Goal: Task Accomplishment & Management: Use online tool/utility

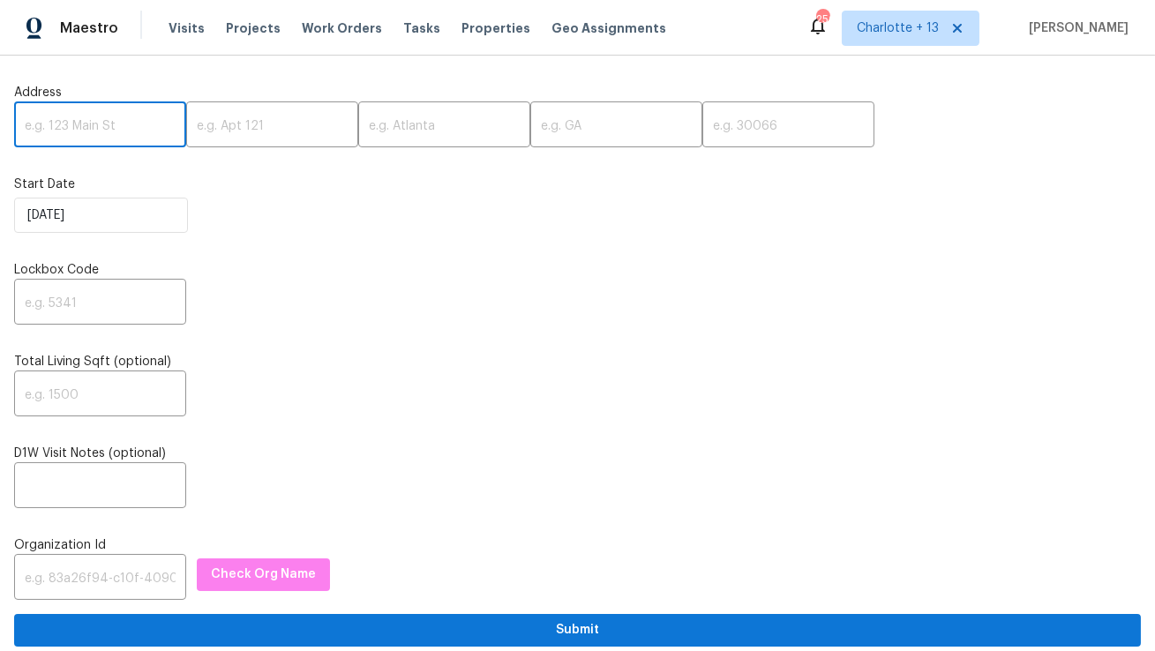
click at [132, 130] on input "text" at bounding box center [100, 126] width 172 height 41
paste input "1026 Yellow Marigold Ct, Henderson, NV 89002"
click at [134, 126] on input "1026 Yellow Marigold Ct, Henderson, NV 89002" at bounding box center [100, 126] width 172 height 41
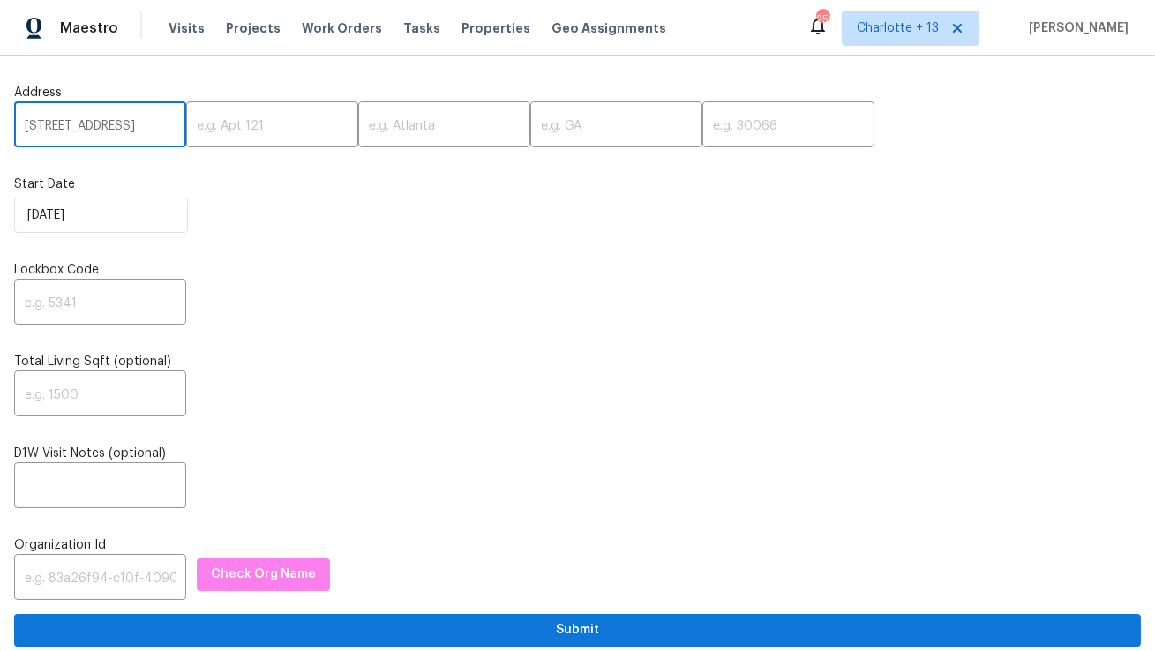
scroll to position [0, 99]
type input "1026 Yellow Marigold Ct, Henderson, NV"
click at [703, 138] on input "text" at bounding box center [789, 126] width 172 height 41
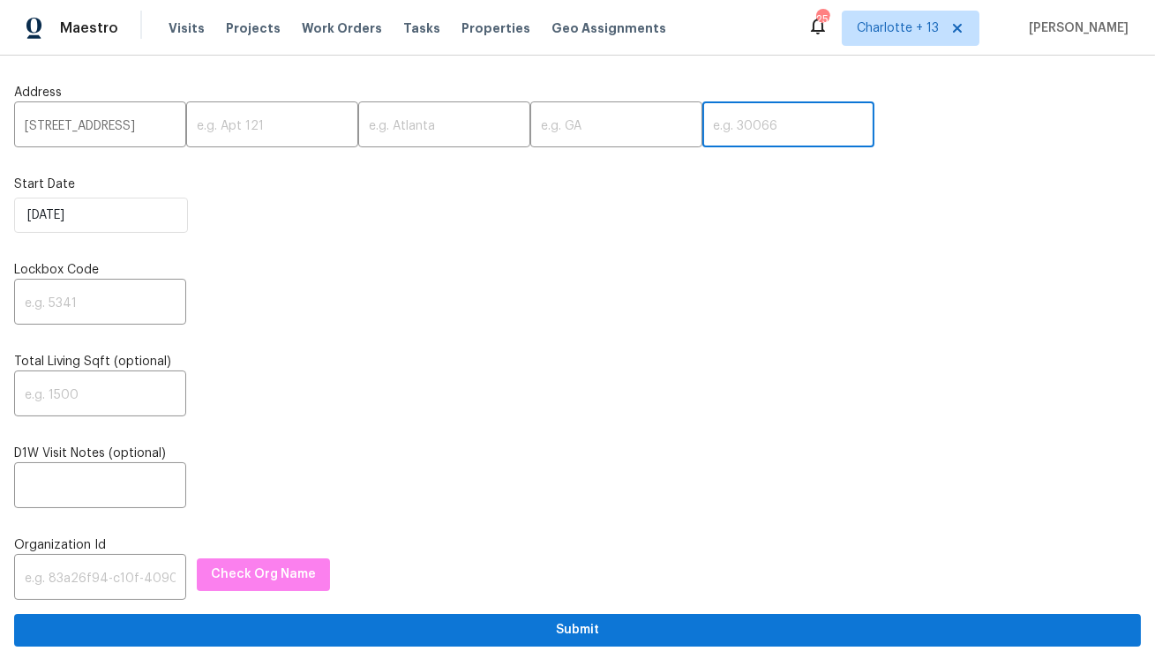
paste input "89002"
type input "89002"
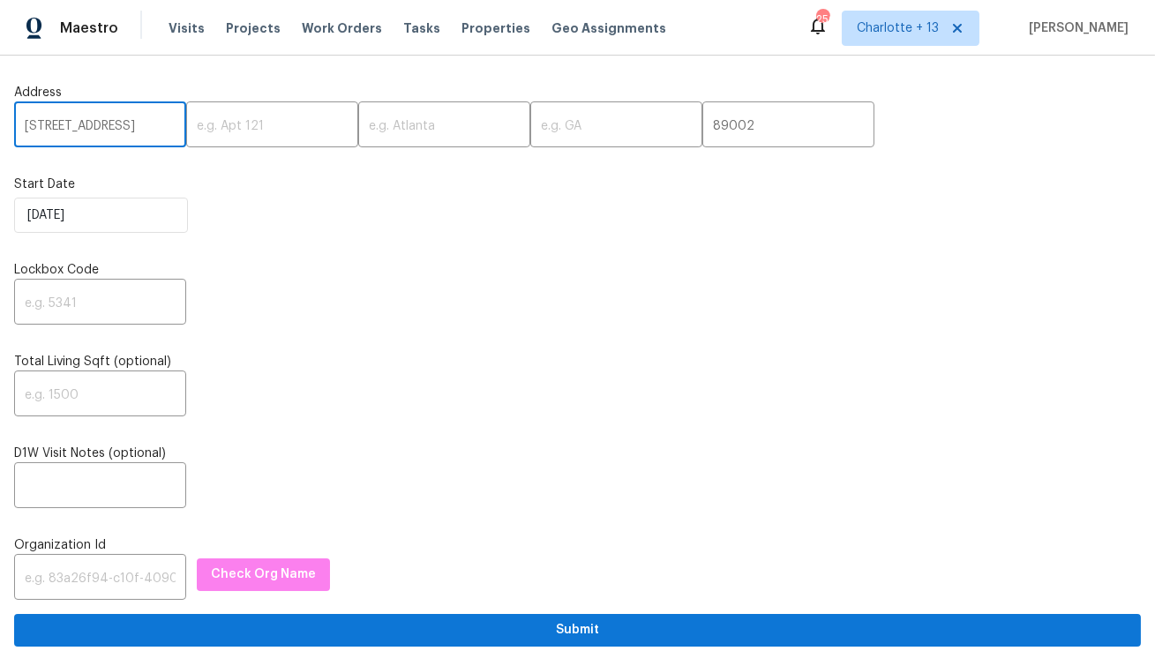
click at [121, 126] on input "1026 Yellow Marigold Ct, Henderson, NV" at bounding box center [100, 126] width 172 height 41
click at [114, 126] on input "1026 Yellow Marigold Ct, Henderson, NV" at bounding box center [100, 126] width 172 height 41
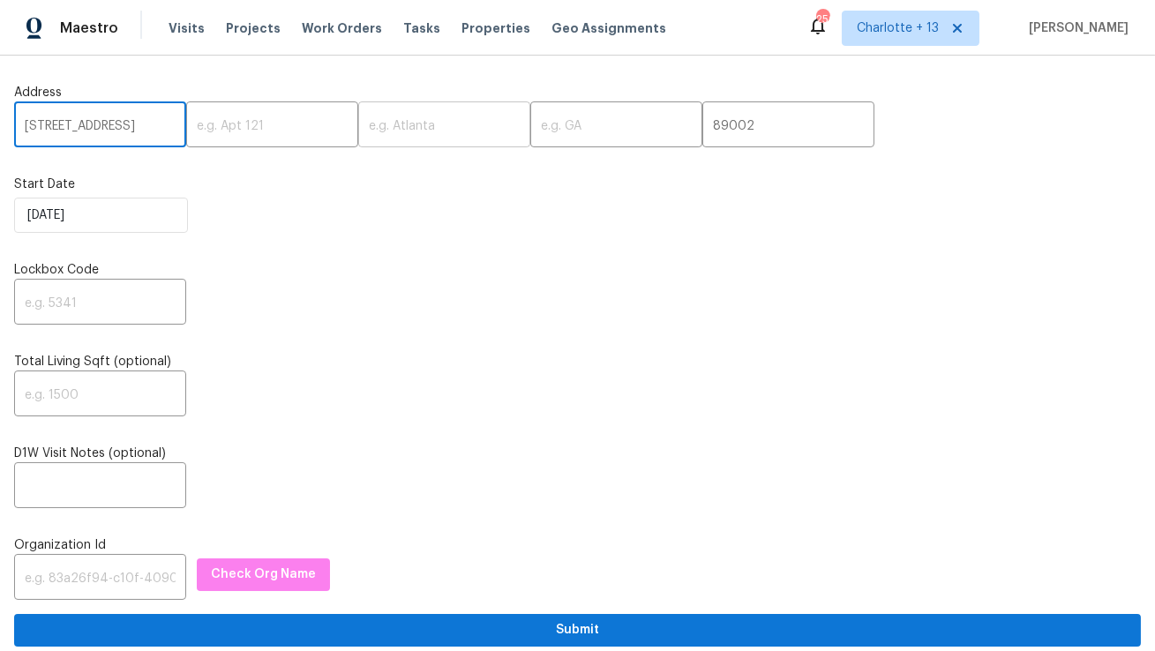
type input "1026 Yellow Marigold Ct,, NV"
click at [373, 124] on input "text" at bounding box center [444, 126] width 172 height 41
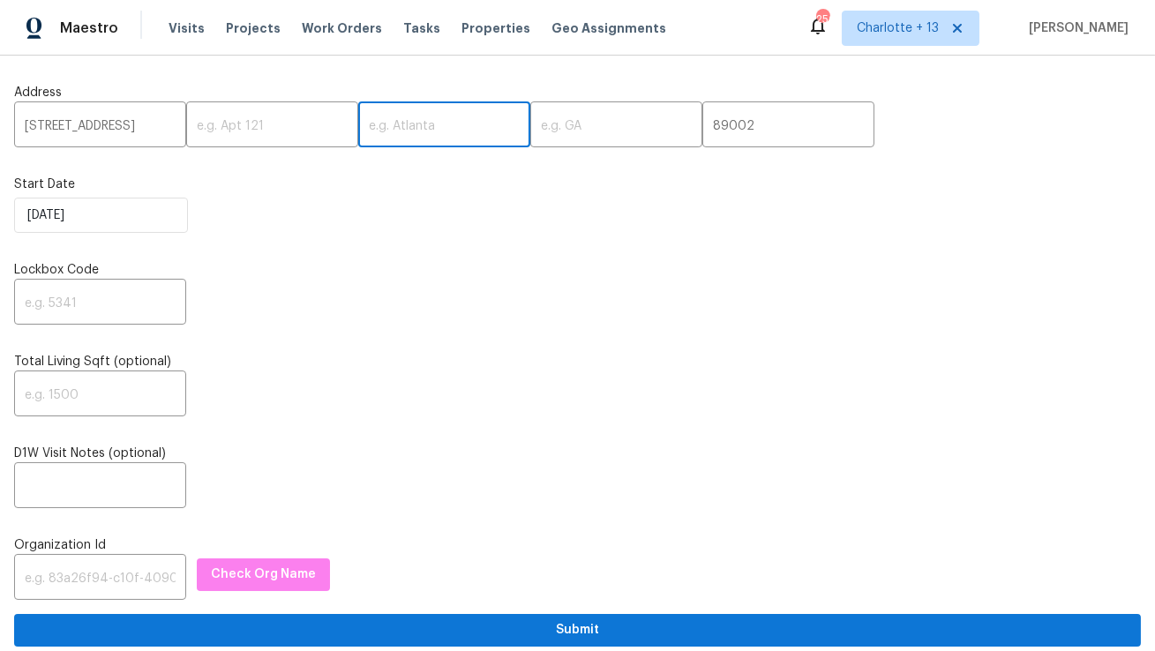
paste input "Henderson"
type input "Henderson"
click at [155, 126] on input "1026 Yellow Marigold Ct,, NV" at bounding box center [100, 126] width 172 height 41
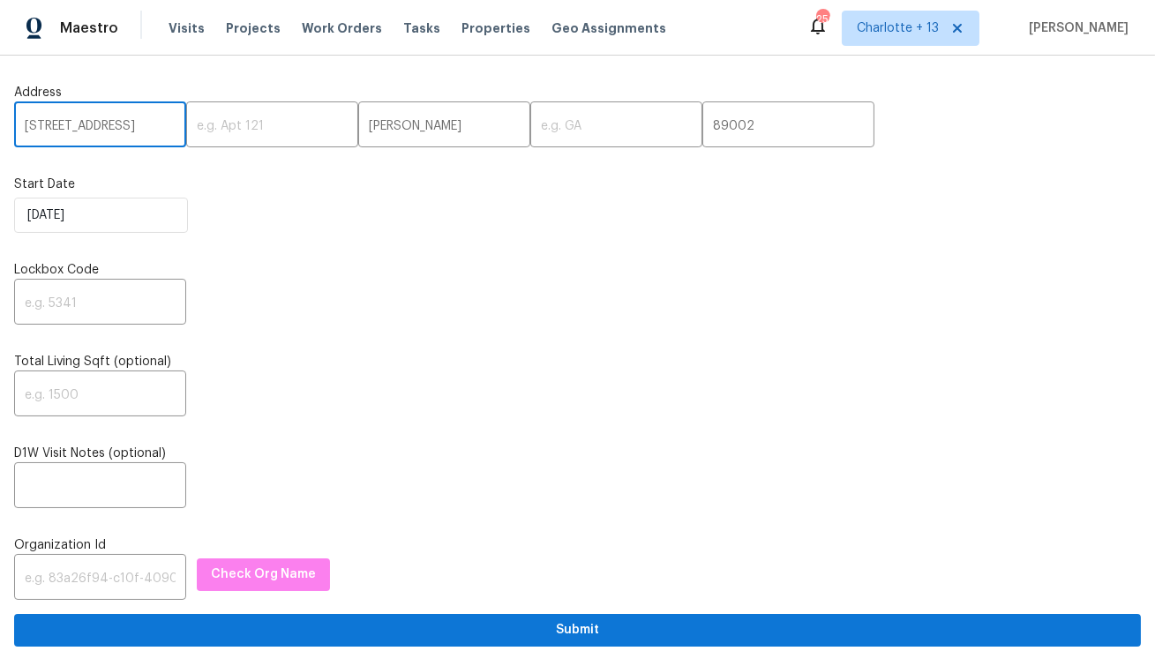
click at [155, 126] on input "1026 Yellow Marigold Ct,, NV" at bounding box center [100, 126] width 172 height 41
type input "1026 Yellow Marigold Ct,,"
click at [531, 125] on input "text" at bounding box center [617, 126] width 172 height 41
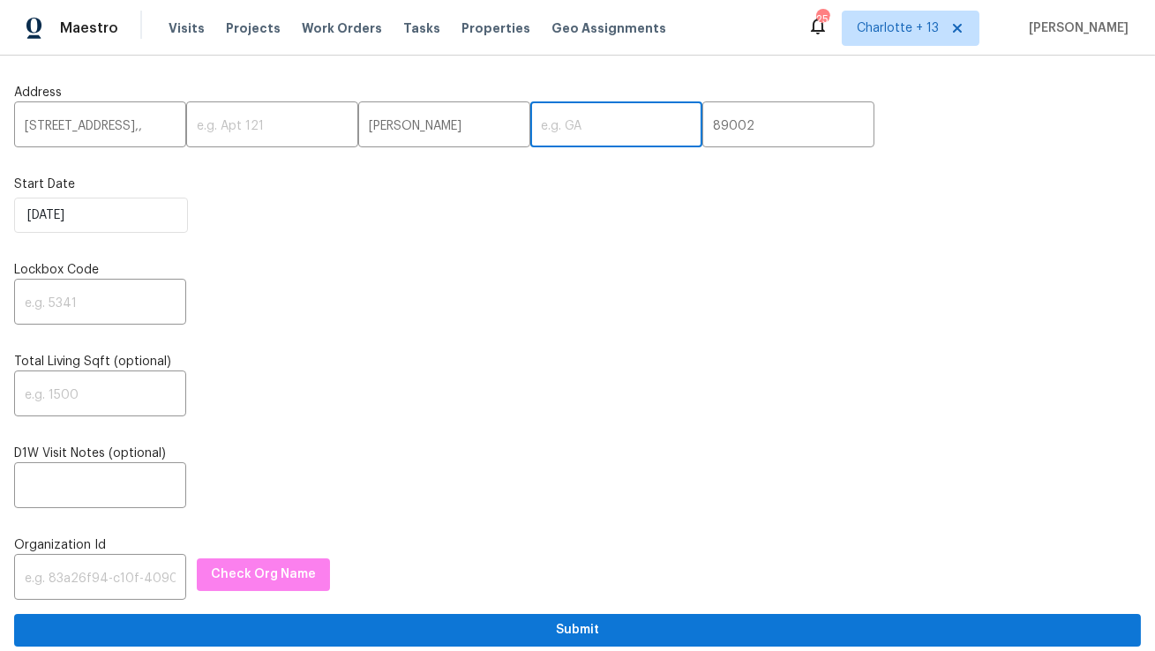
scroll to position [0, 0]
paste input "NV"
type input "NV"
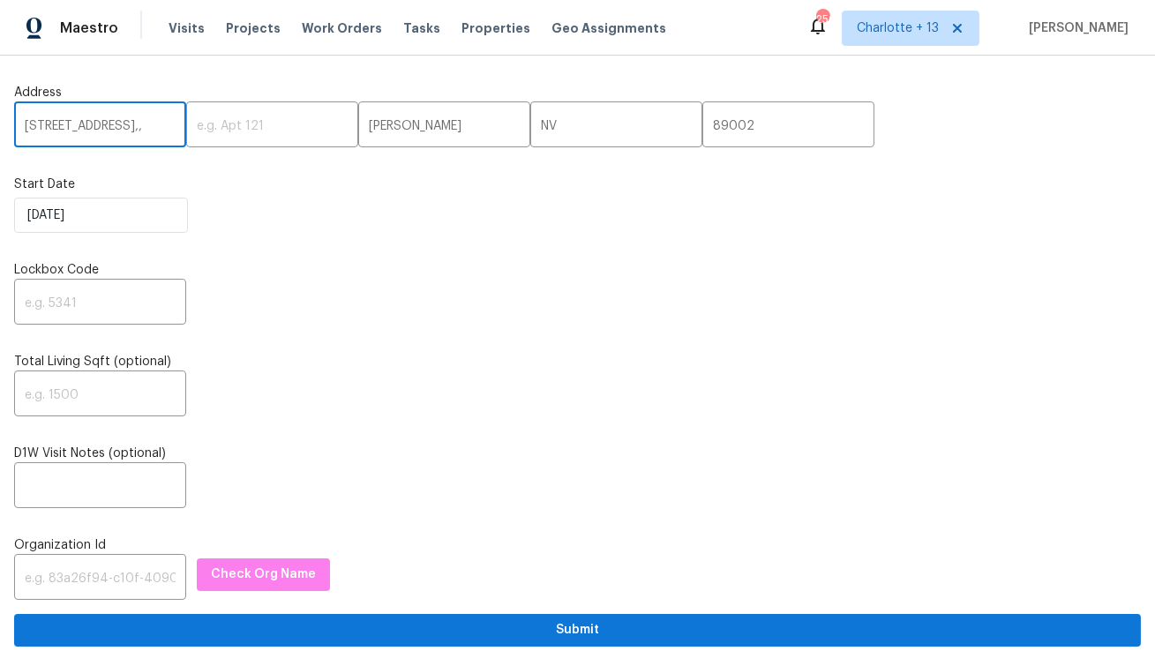
click at [152, 131] on input "1026 Yellow Marigold Ct,," at bounding box center [100, 126] width 172 height 41
click at [163, 132] on input "1026 Yellow Marigold Ct,," at bounding box center [100, 126] width 172 height 41
type input "1026 Yellow Marigold Ct"
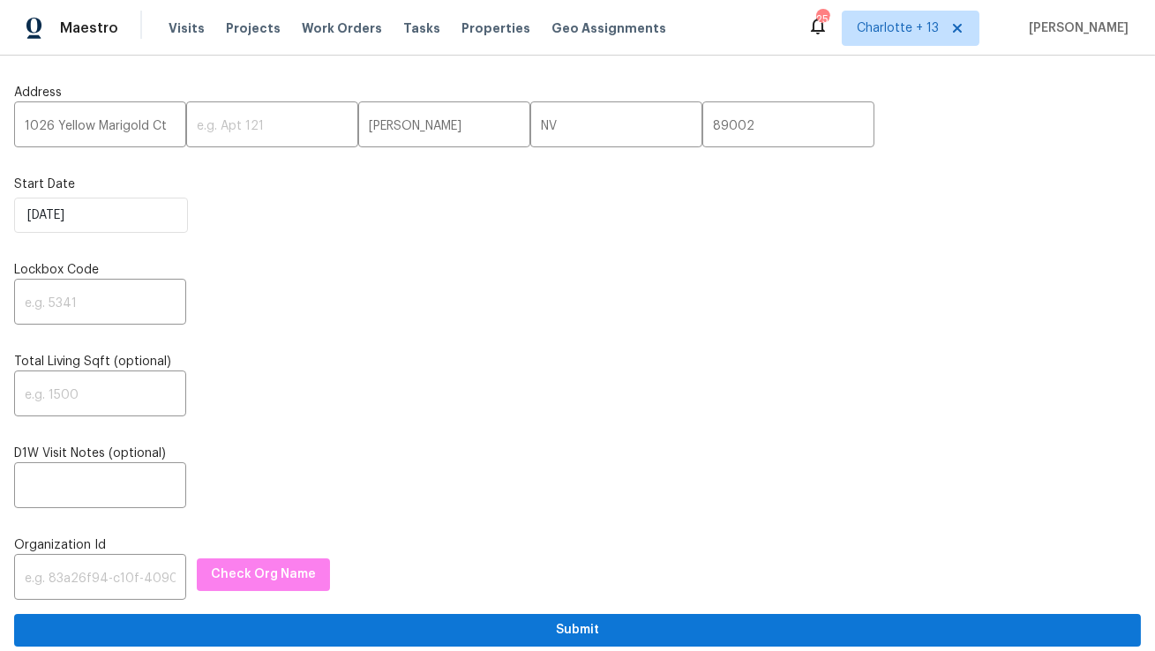
scroll to position [0, 0]
click at [126, 305] on input "text" at bounding box center [100, 303] width 172 height 41
paste input "8854"
type input "8854"
click at [94, 592] on input "text" at bounding box center [100, 579] width 172 height 41
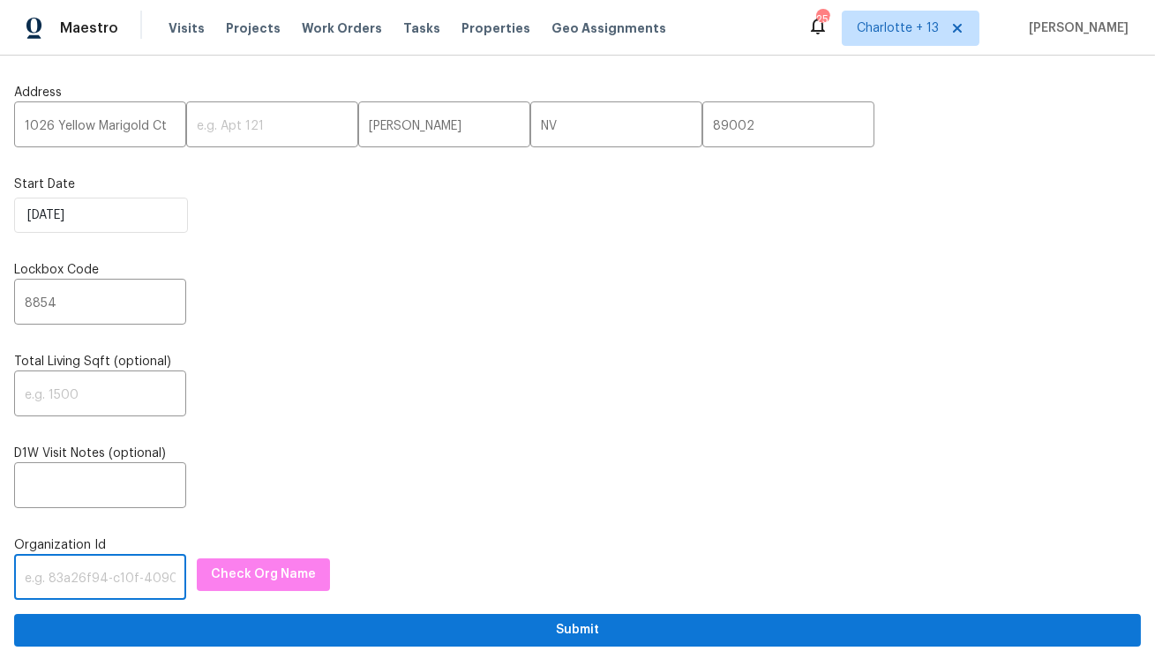
paste input "1349d153-b359-4f9b-b4dd-758ff939cc37"
type input "1349d153-b359-4f9b-b4dd-758ff939cc37"
click at [229, 575] on span "Check Org Name" at bounding box center [263, 575] width 105 height 22
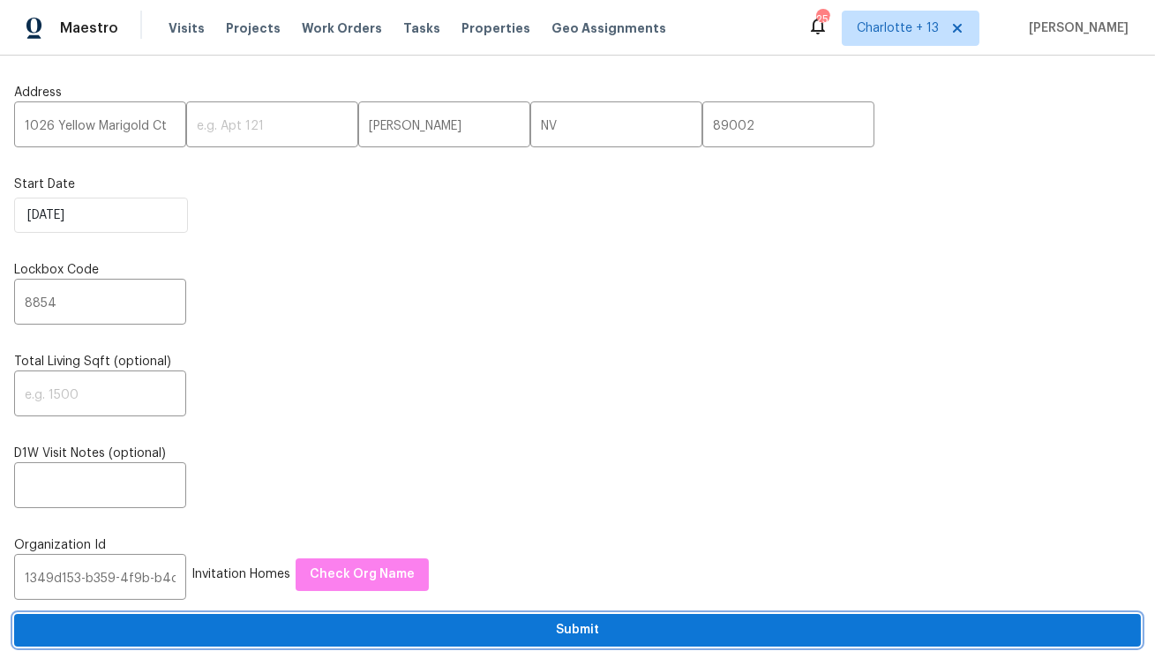
click at [229, 628] on span "Submit" at bounding box center [577, 631] width 1099 height 22
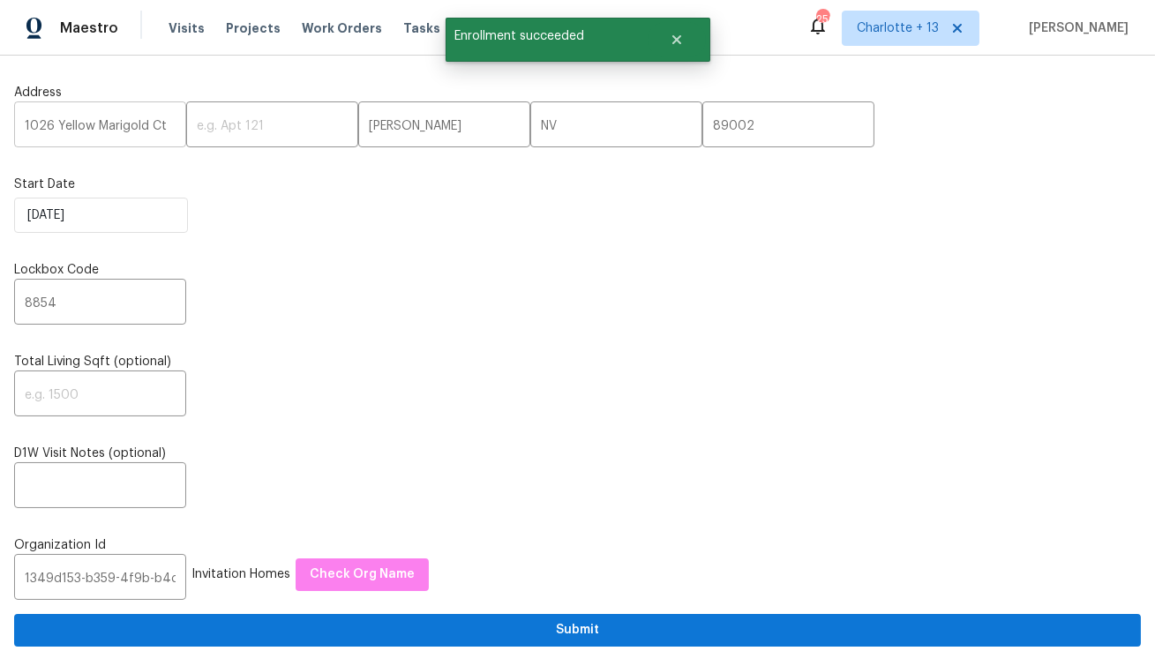
click at [122, 130] on input "1026 Yellow Marigold Ct" at bounding box center [100, 126] width 172 height 41
click at [176, 29] on span "Visits" at bounding box center [187, 28] width 36 height 18
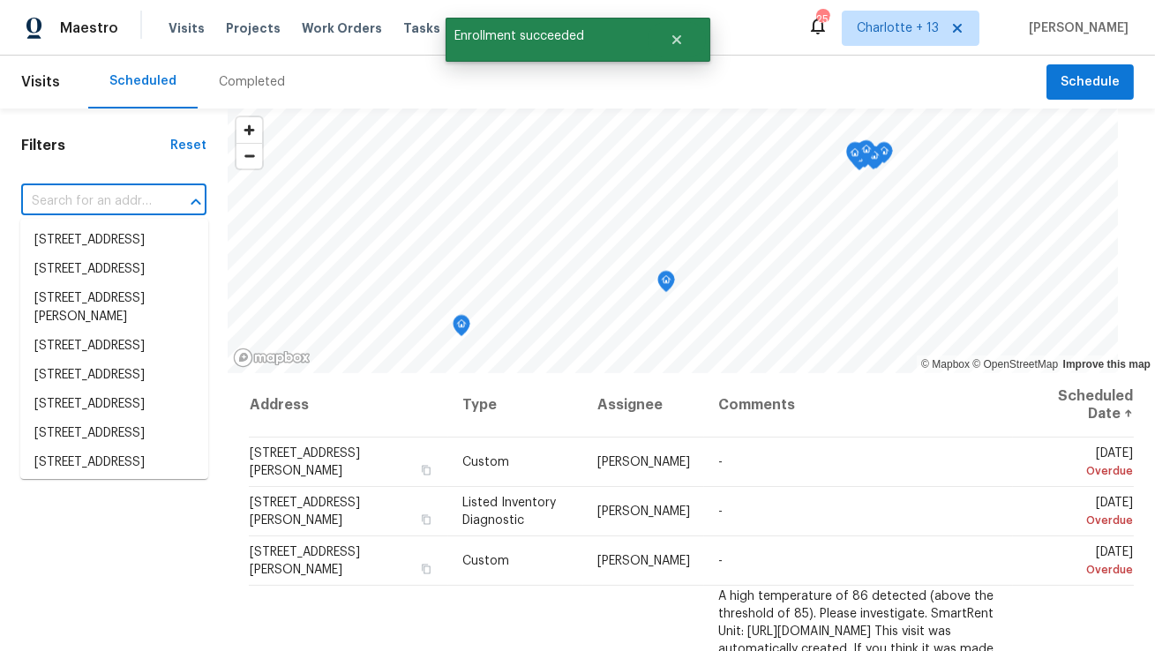
click at [122, 206] on input "text" at bounding box center [89, 201] width 136 height 27
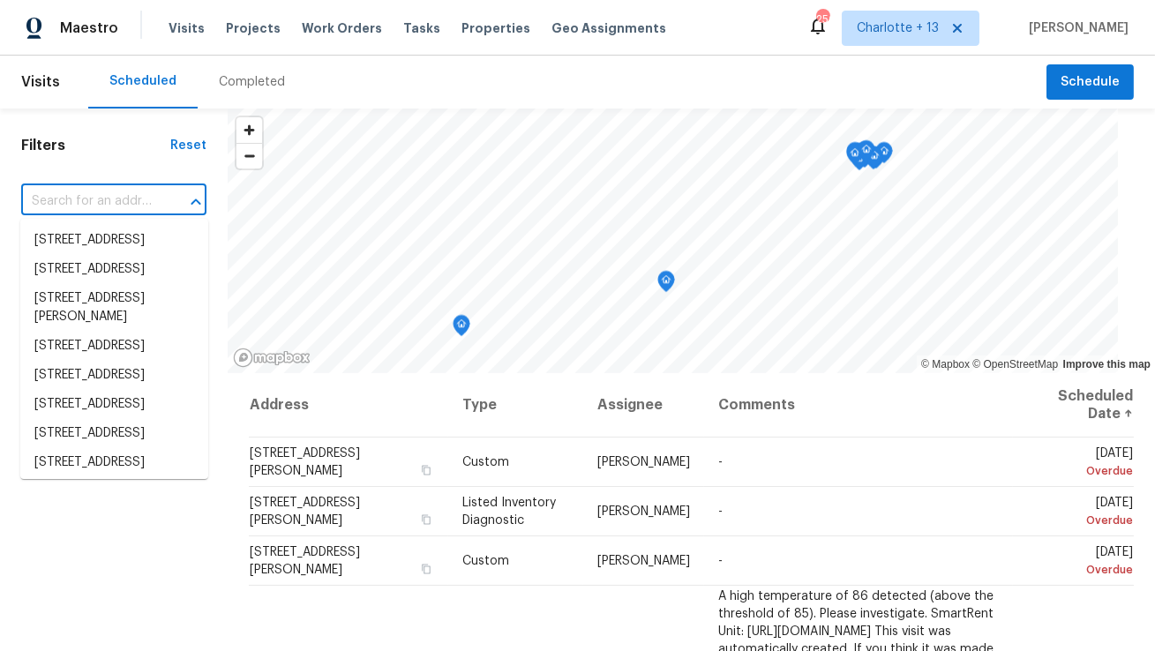
paste input "1026 Yellow Marigold Ct"
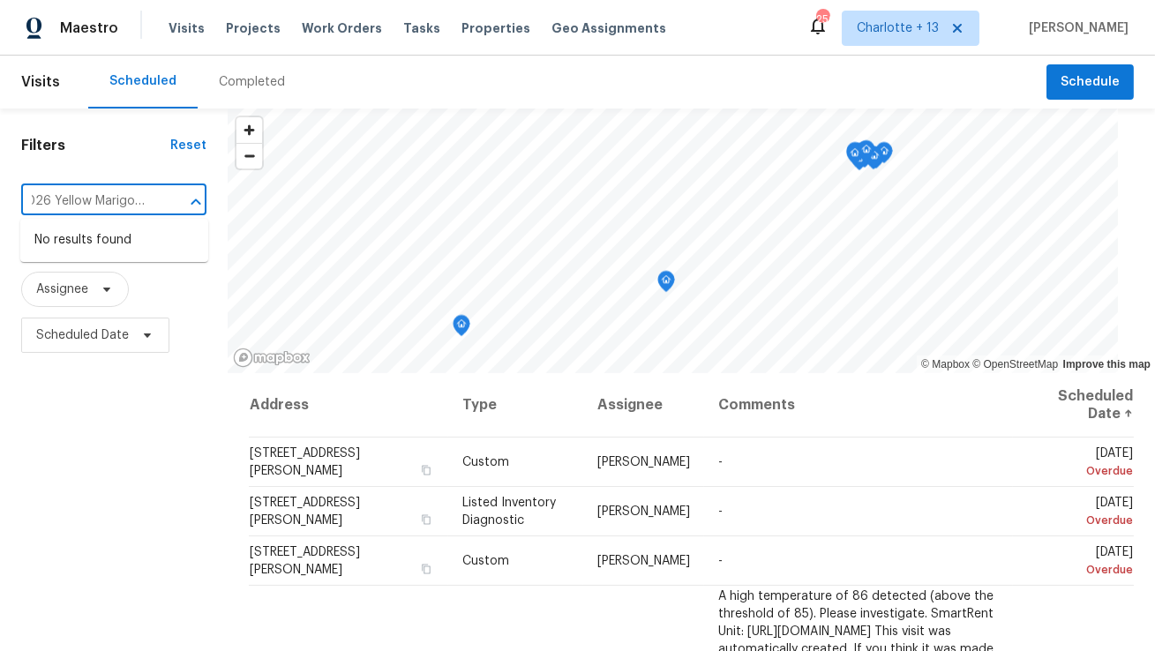
type input "1026 Yellow Marigold Ct"
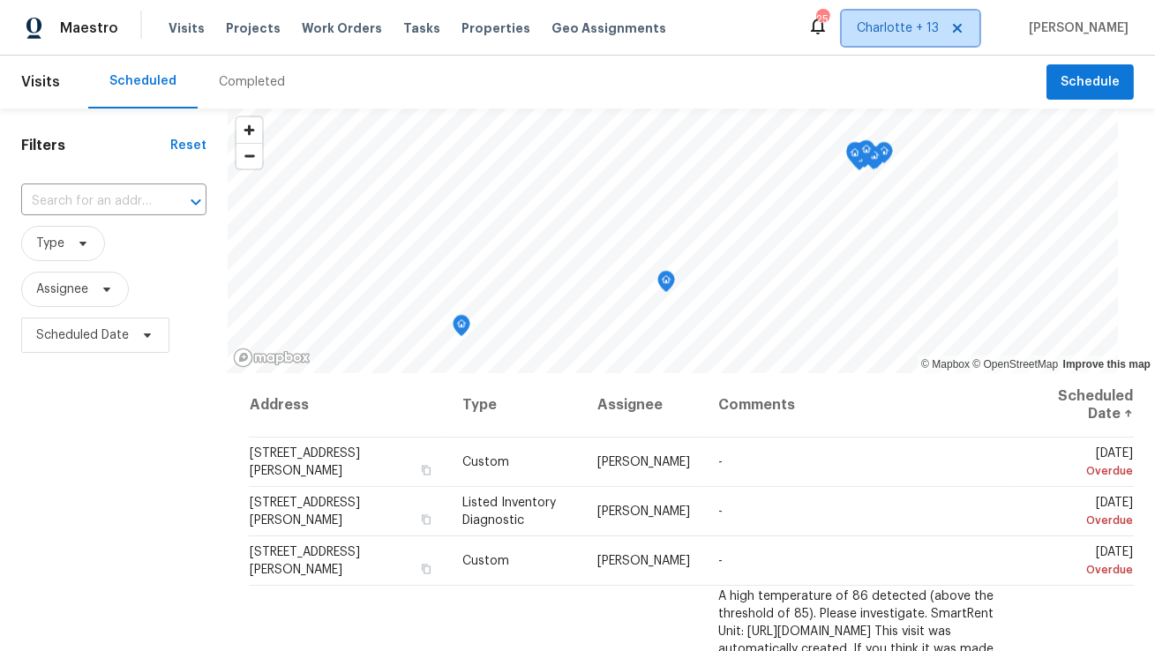
scroll to position [0, 0]
click at [944, 41] on span "Charlotte + 13" at bounding box center [911, 28] width 138 height 35
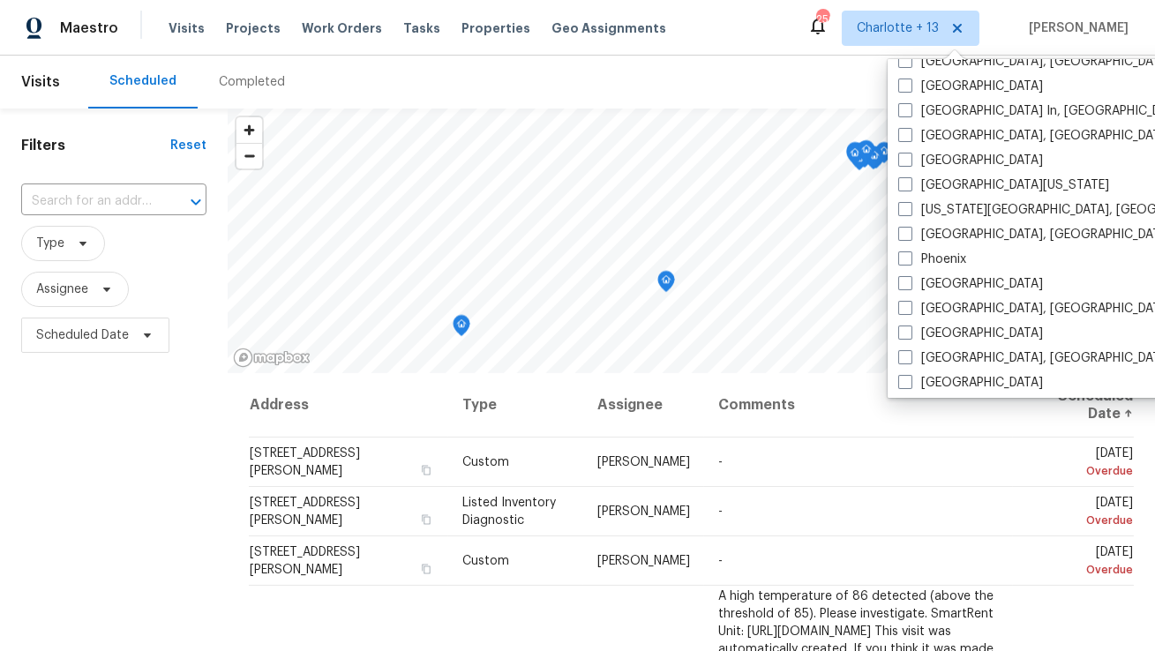
scroll to position [922, 0]
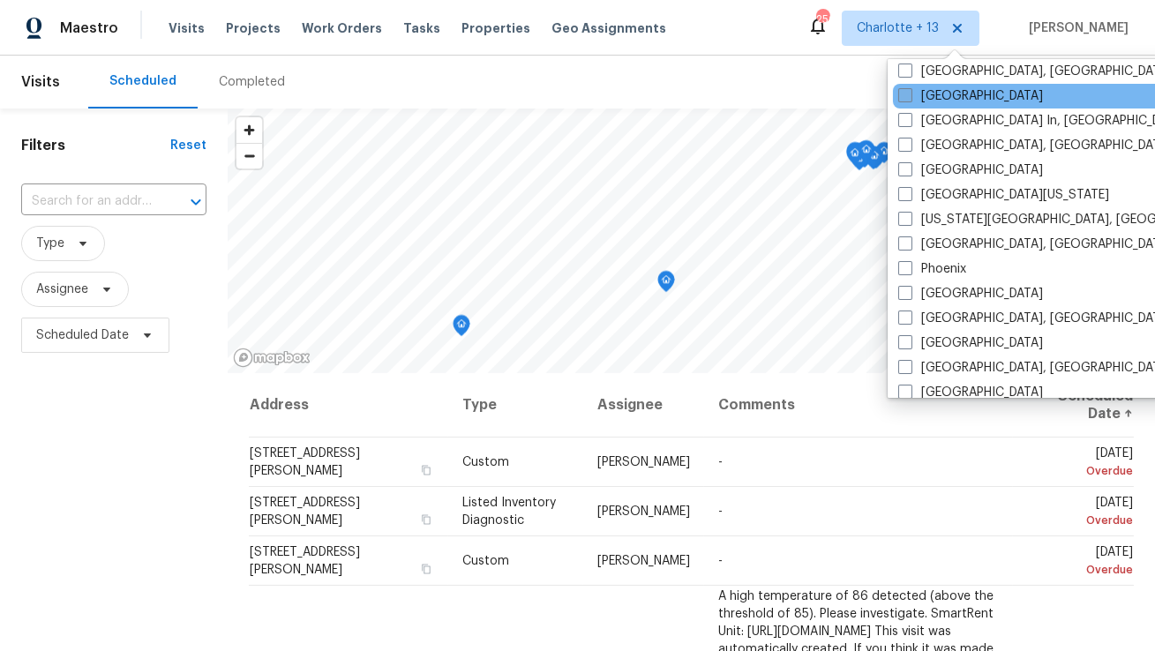
click at [941, 102] on label "[GEOGRAPHIC_DATA]" at bounding box center [971, 96] width 145 height 18
click at [910, 99] on input "[GEOGRAPHIC_DATA]" at bounding box center [904, 92] width 11 height 11
checkbox input "true"
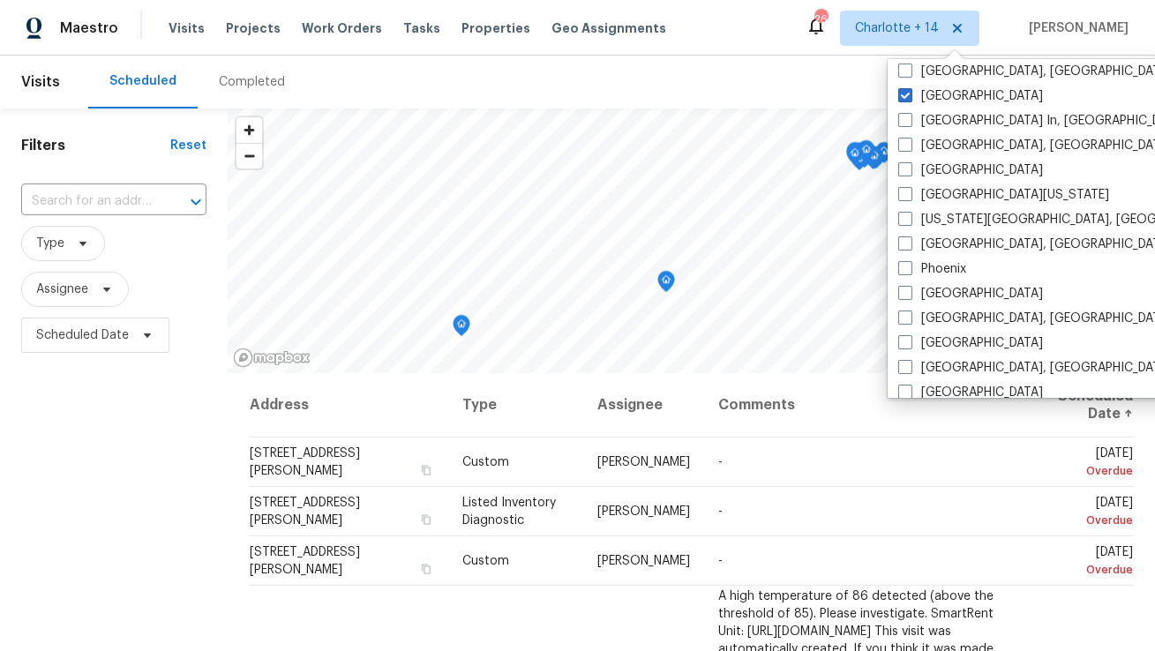
click at [688, 81] on div "Scheduled Completed" at bounding box center [567, 82] width 959 height 53
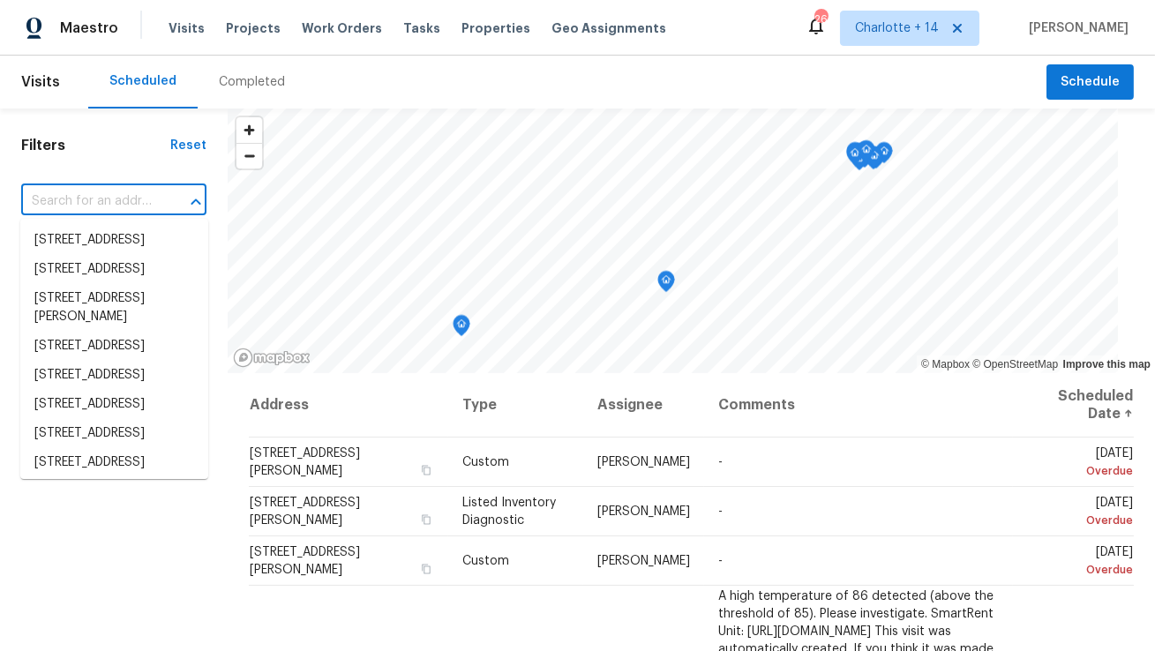
click at [135, 204] on input "text" at bounding box center [89, 201] width 136 height 27
paste input "1026 Yellow Marigold Ct"
type input "1026 Yellow Marigold Ct"
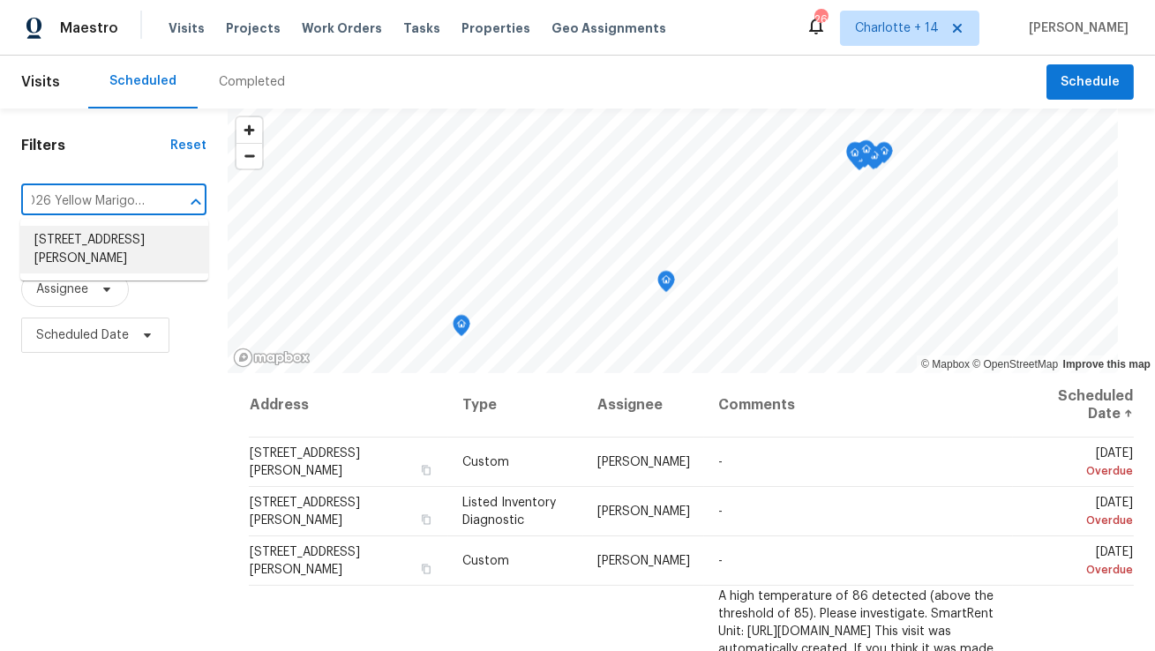
click at [127, 240] on li "1026 Yellow Marigold Ct, Henderson, NV 89002" at bounding box center [114, 250] width 188 height 48
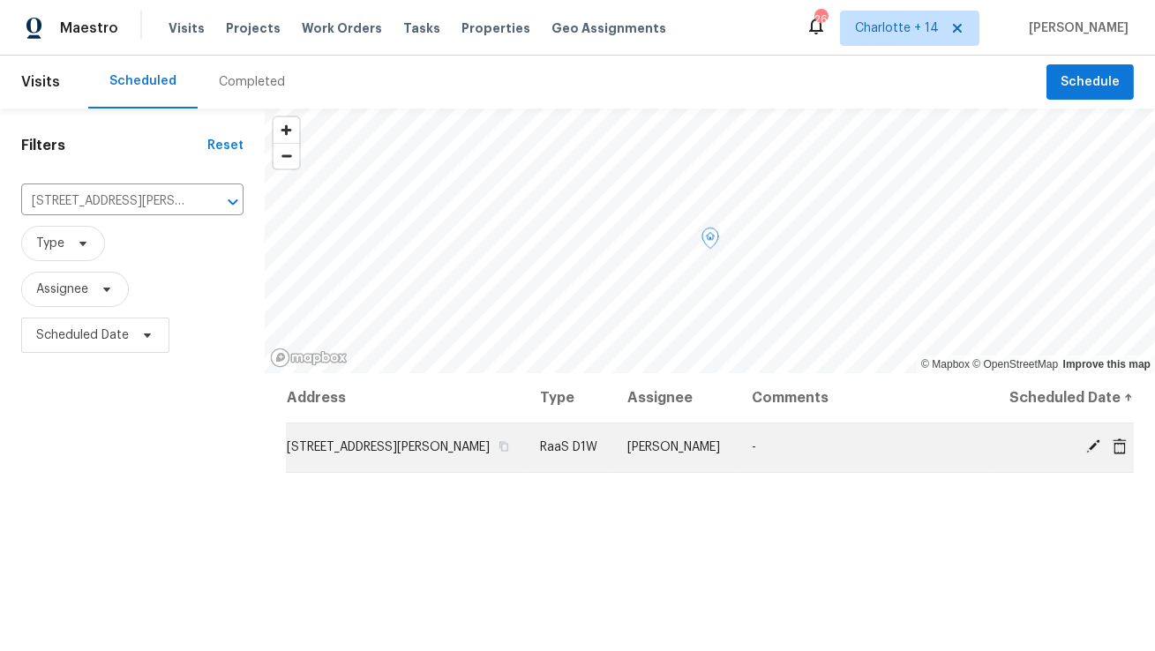
click at [1125, 454] on icon at bounding box center [1120, 446] width 14 height 16
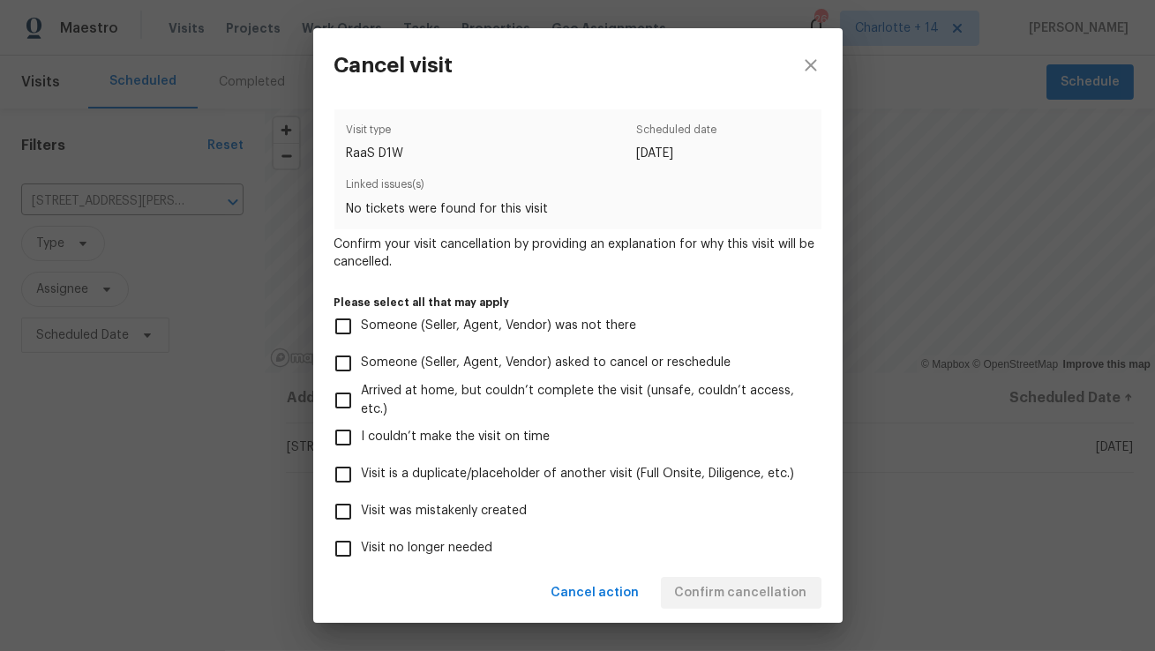
click at [496, 505] on span "Visit was mistakenly created" at bounding box center [445, 511] width 166 height 19
click at [362, 505] on input "Visit was mistakenly created" at bounding box center [343, 511] width 37 height 37
checkbox input "true"
click at [732, 608] on button "Confirm cancellation" at bounding box center [741, 593] width 161 height 33
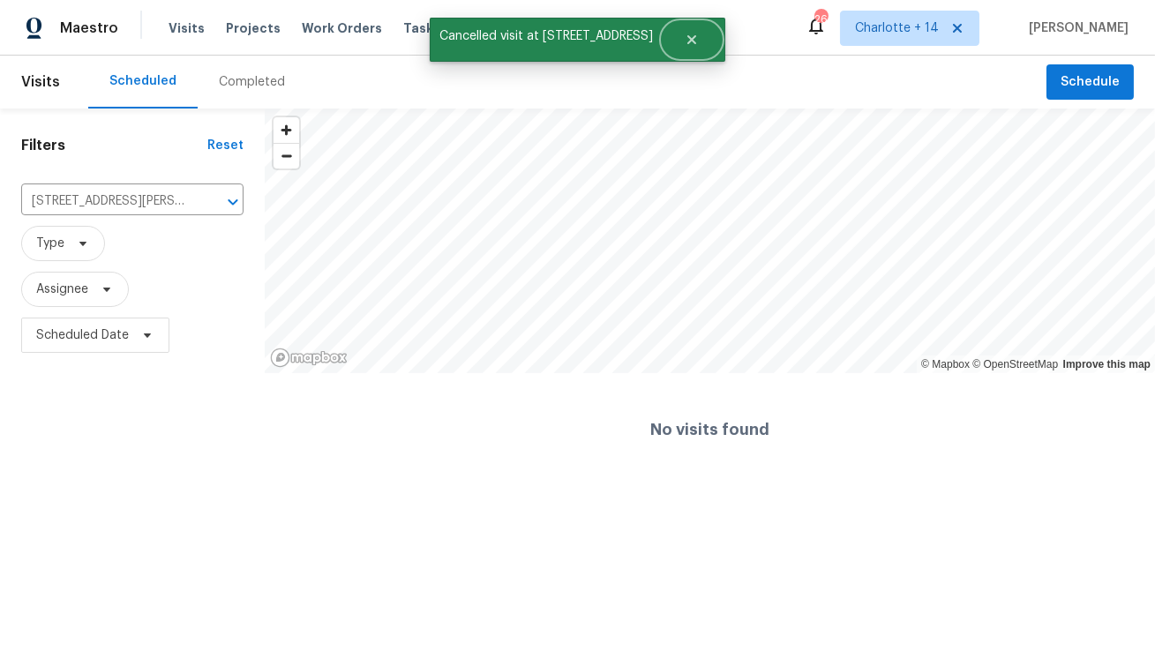
drag, startPoint x: 703, startPoint y: 40, endPoint x: 512, endPoint y: 44, distance: 190.7
click at [693, 41] on button "Close" at bounding box center [692, 39] width 58 height 35
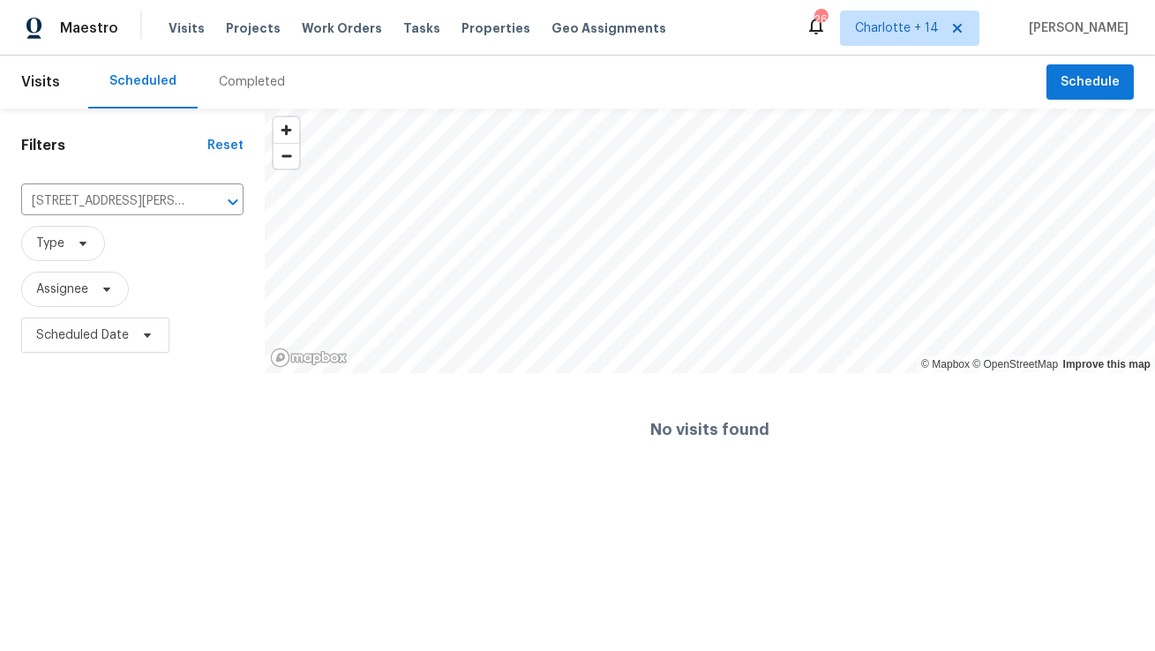
click at [508, 42] on div "Visits Projects Work Orders Tasks Properties Geo Assignments" at bounding box center [428, 28] width 519 height 35
click at [492, 37] on div "Visits Projects Work Orders Tasks Properties Geo Assignments" at bounding box center [428, 28] width 519 height 35
click at [483, 28] on span "Properties" at bounding box center [496, 28] width 69 height 18
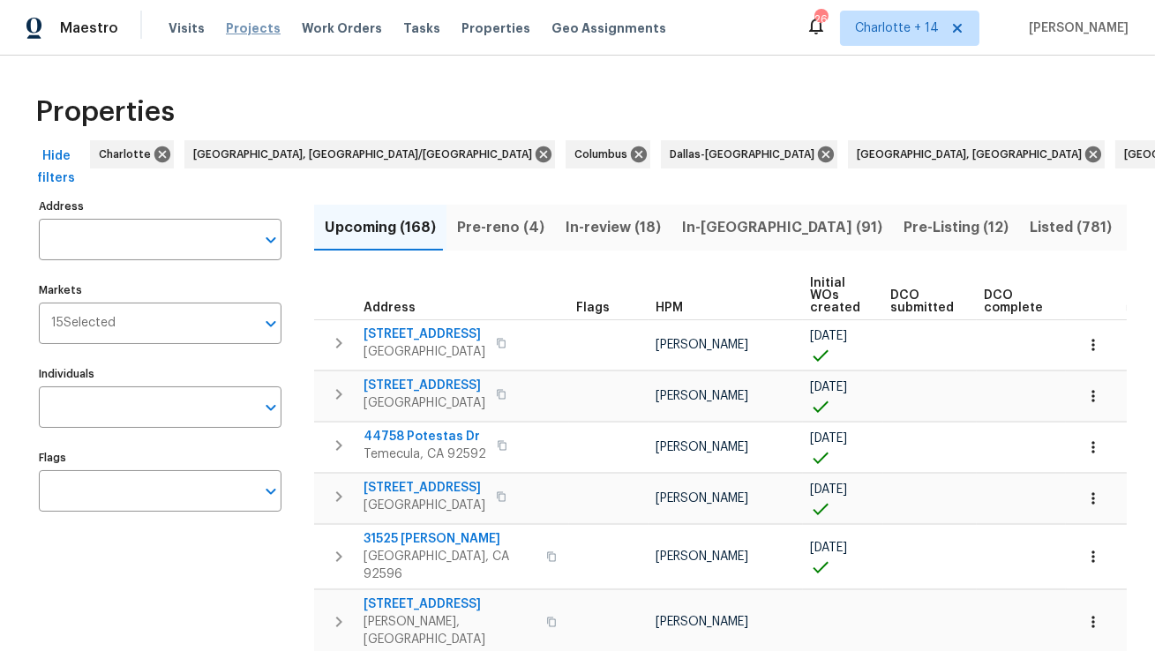
click at [243, 27] on span "Projects" at bounding box center [253, 28] width 55 height 18
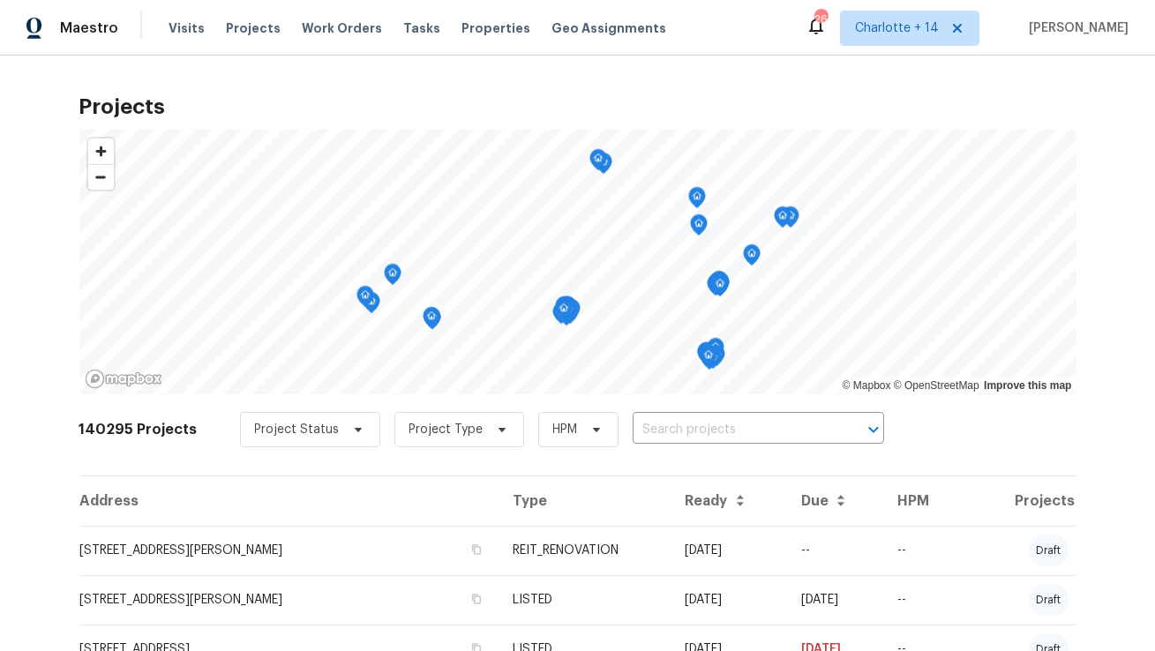
click at [689, 448] on div "140295 Projects Project Status Project Type HPM ​" at bounding box center [577, 440] width 997 height 71
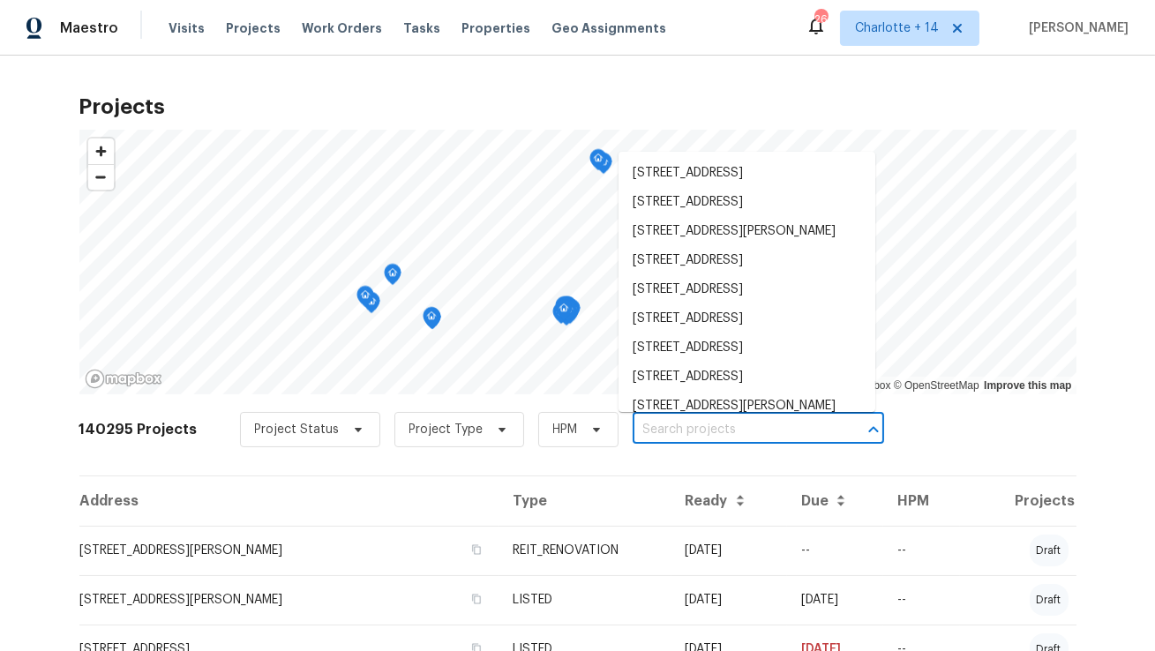
click at [692, 440] on input "text" at bounding box center [734, 430] width 202 height 27
paste input "1026 Yellow Marigold Ct"
type input "1026 Yellow Marigold Ct"
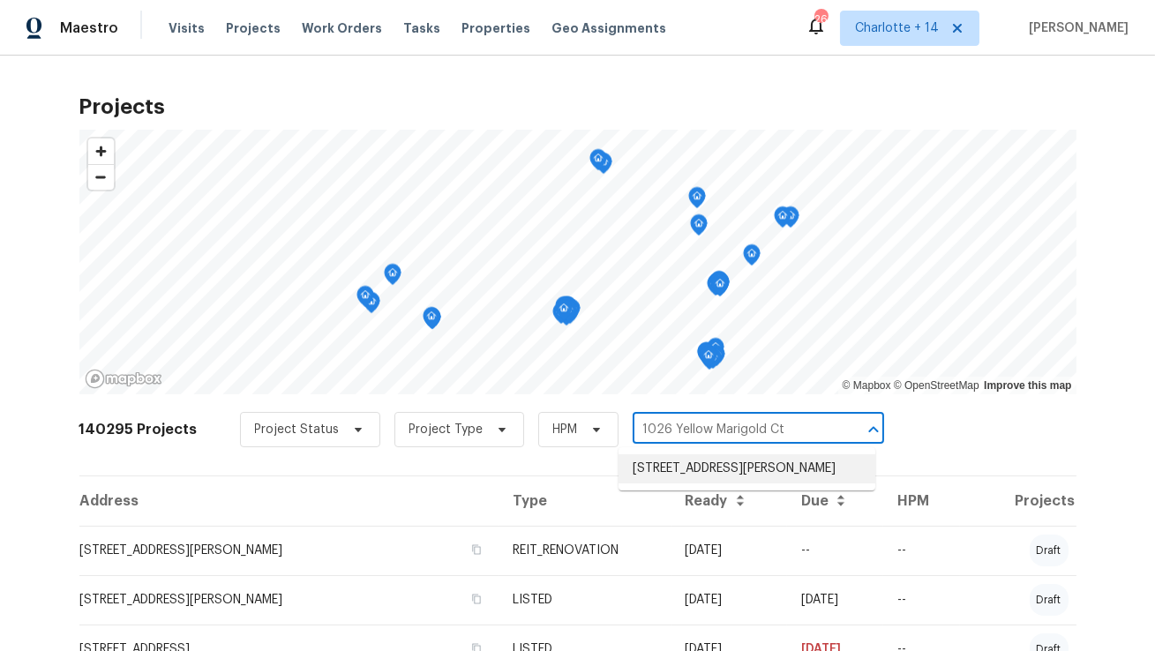
click at [684, 468] on li "1026 Yellow Marigold Ct, Henderson, NV 89002" at bounding box center [747, 469] width 257 height 29
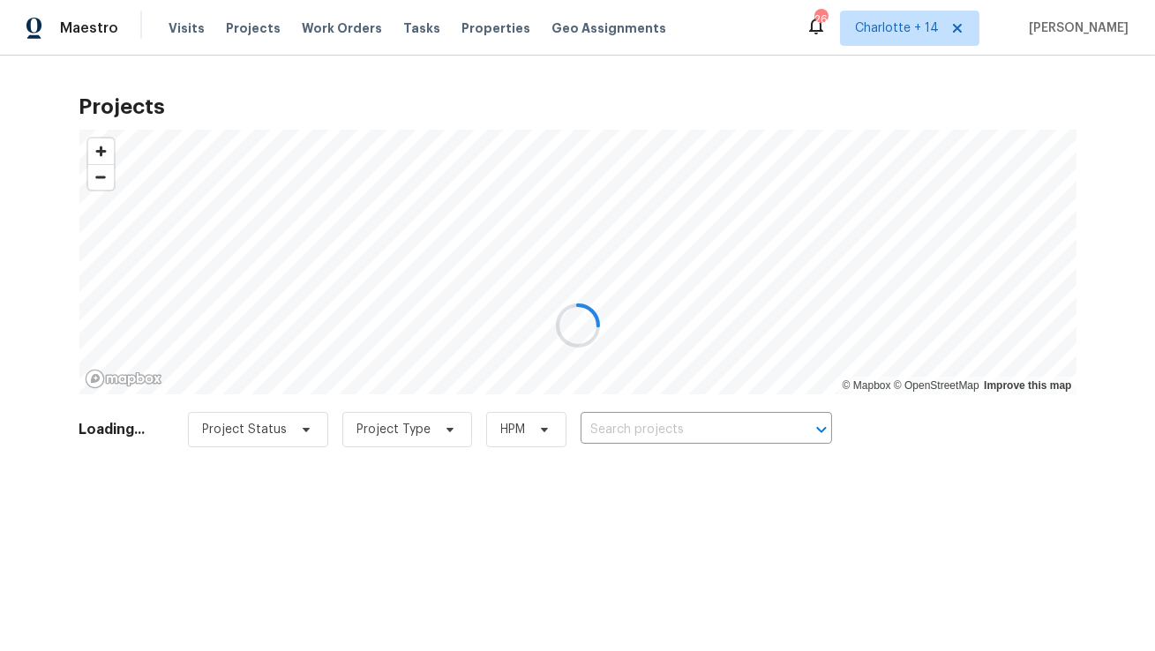
type input "1026 Yellow Marigold Ct, Henderson, NV 89002"
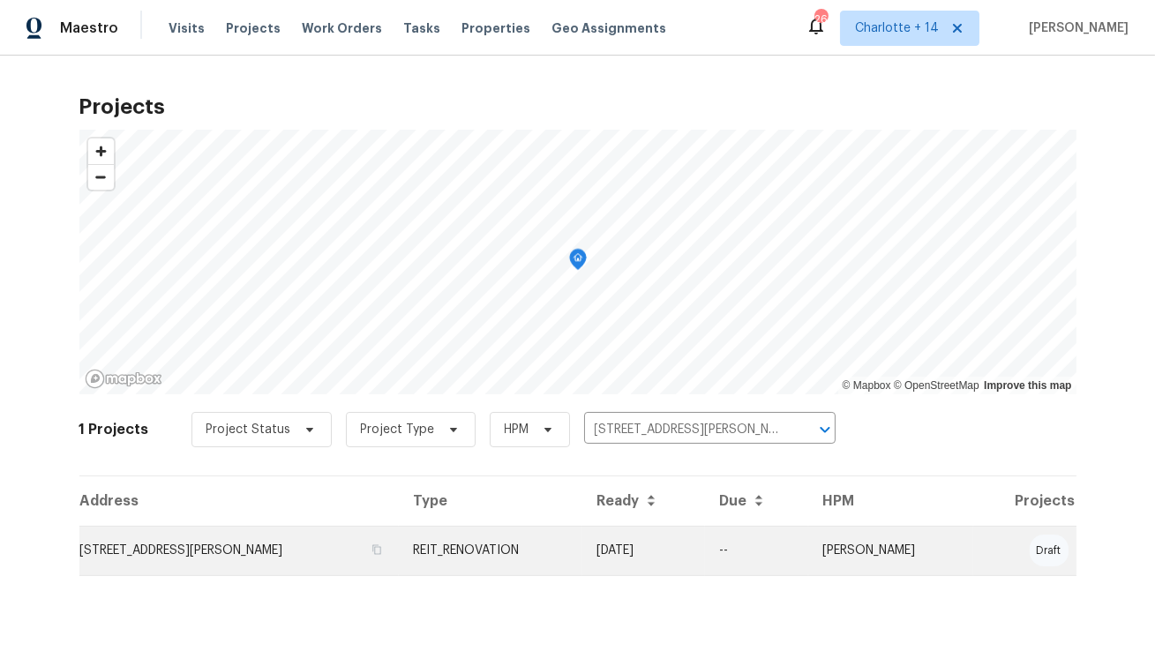
click at [296, 562] on td "1026 Yellow Marigold Ct, Henderson, NV 89002" at bounding box center [239, 550] width 320 height 49
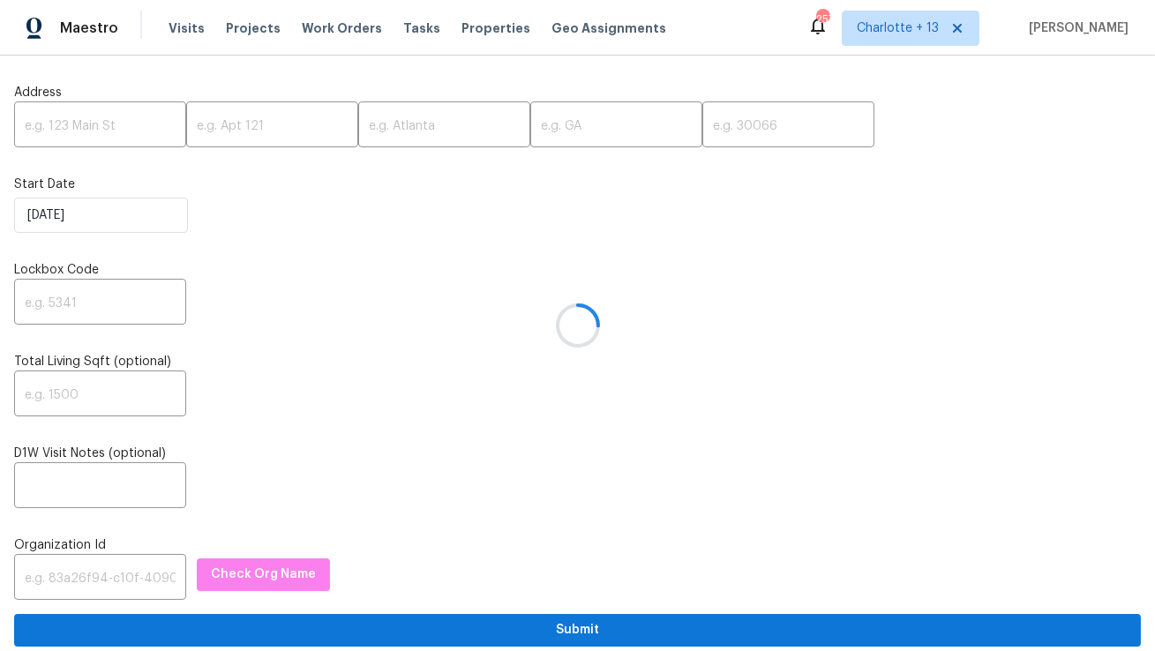
click at [115, 128] on div at bounding box center [577, 325] width 1155 height 651
click at [115, 128] on input "text" at bounding box center [100, 126] width 172 height 41
paste input "[STREET_ADDRESS]"
click at [138, 126] on input "[STREET_ADDRESS]" at bounding box center [100, 126] width 172 height 41
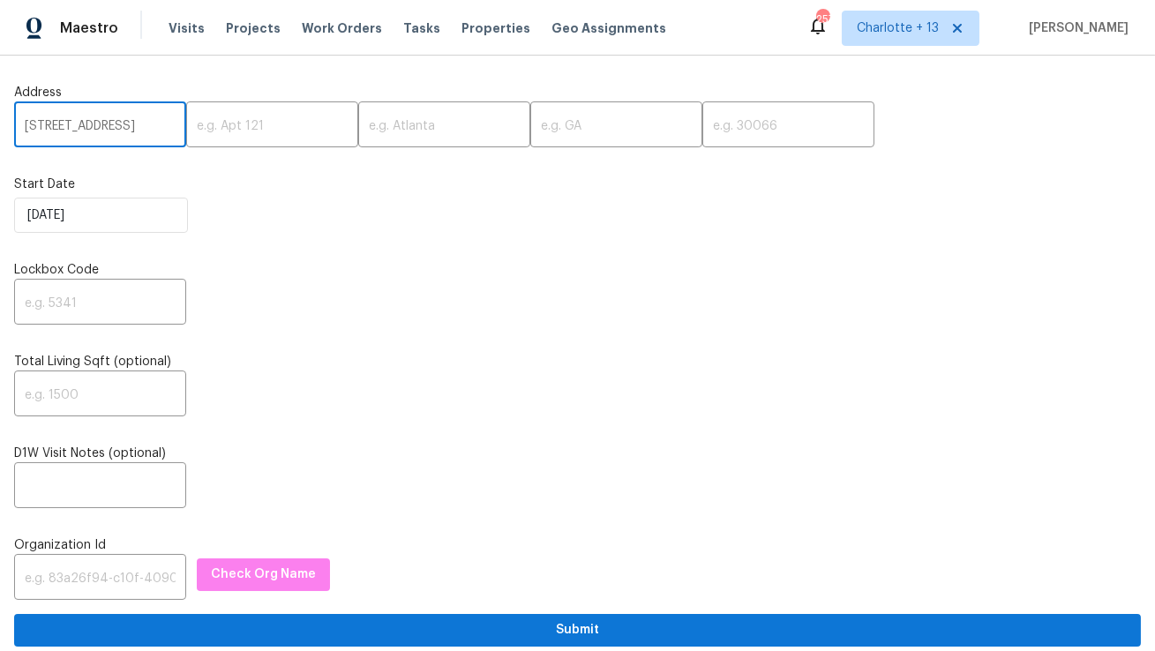
click at [138, 126] on input "[STREET_ADDRESS]" at bounding box center [100, 126] width 172 height 41
type input "[STREET_ADDRESS]"
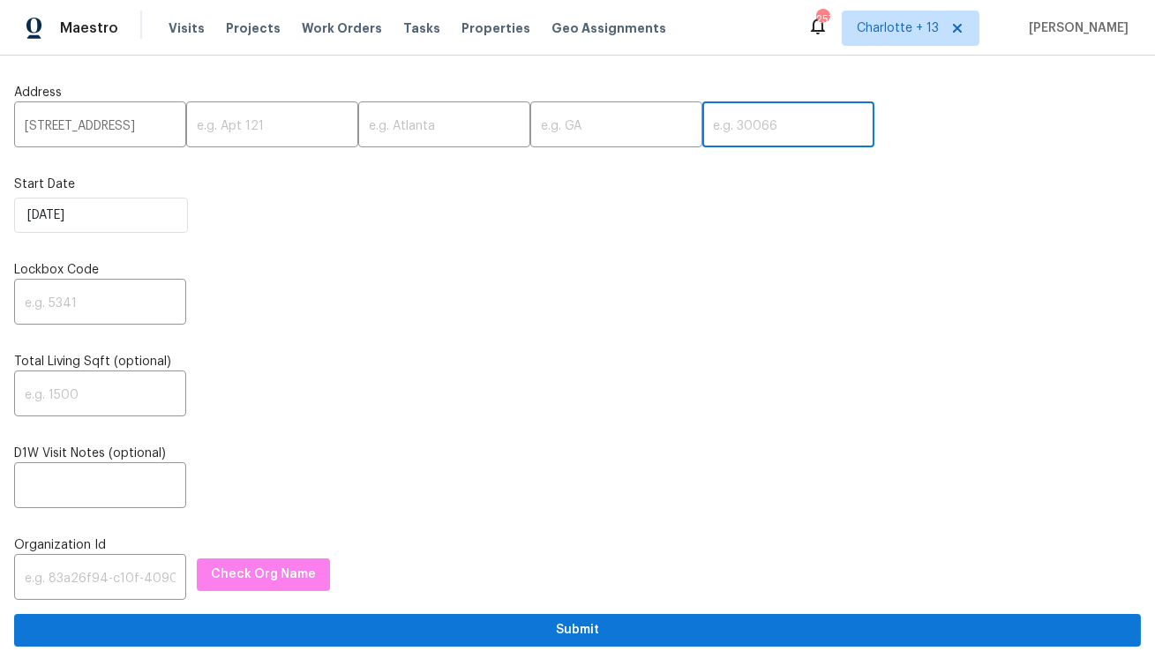
scroll to position [0, 0]
click at [703, 132] on input "text" at bounding box center [789, 126] width 172 height 41
paste input "33411"
type input "33411"
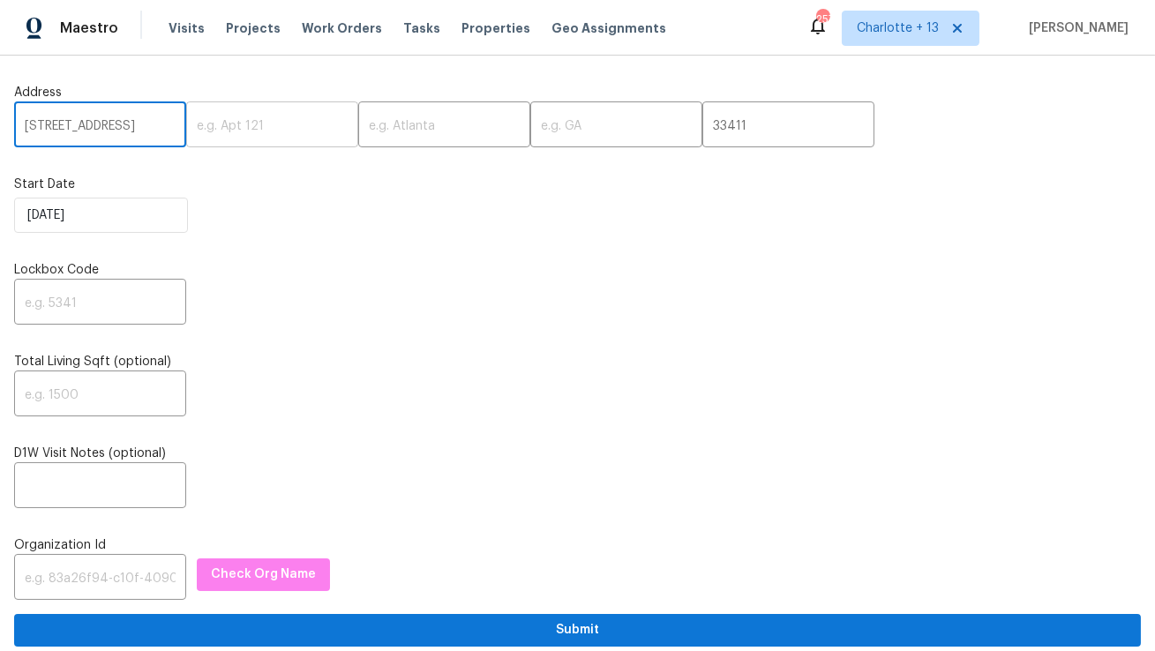
scroll to position [0, 99]
click at [138, 131] on input "[STREET_ADDRESS]" at bounding box center [100, 126] width 172 height 41
type input "[STREET_ADDRESS]"
click at [405, 129] on input "text" at bounding box center [444, 126] width 172 height 41
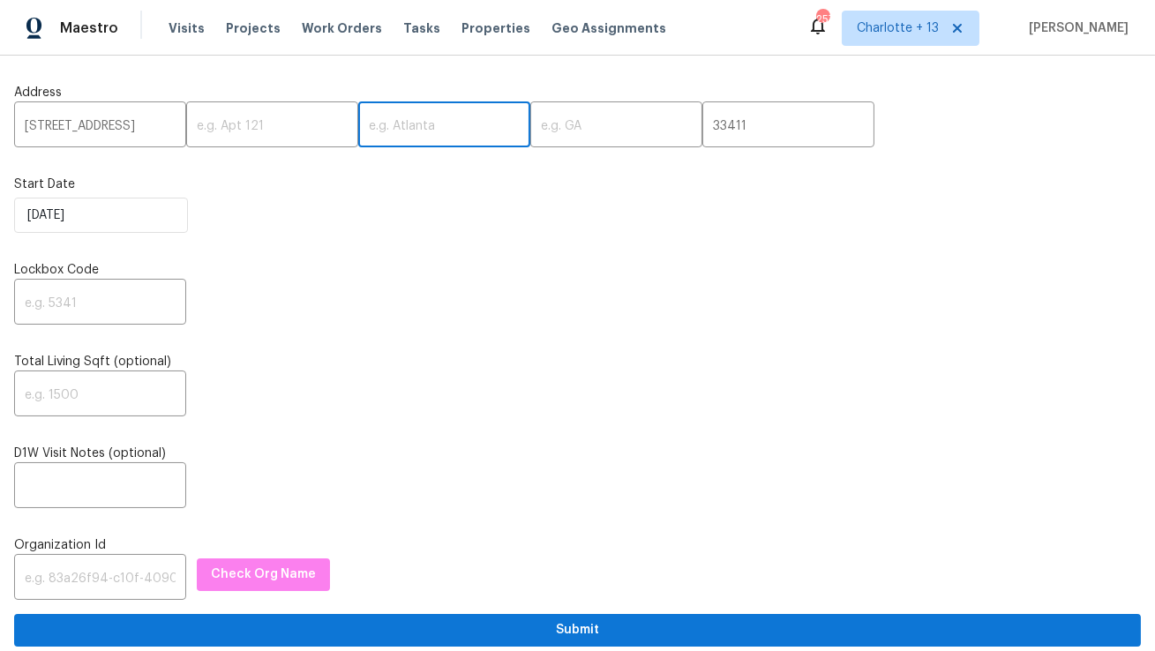
paste input "[GEOGRAPHIC_DATA]"
type input "[GEOGRAPHIC_DATA]"
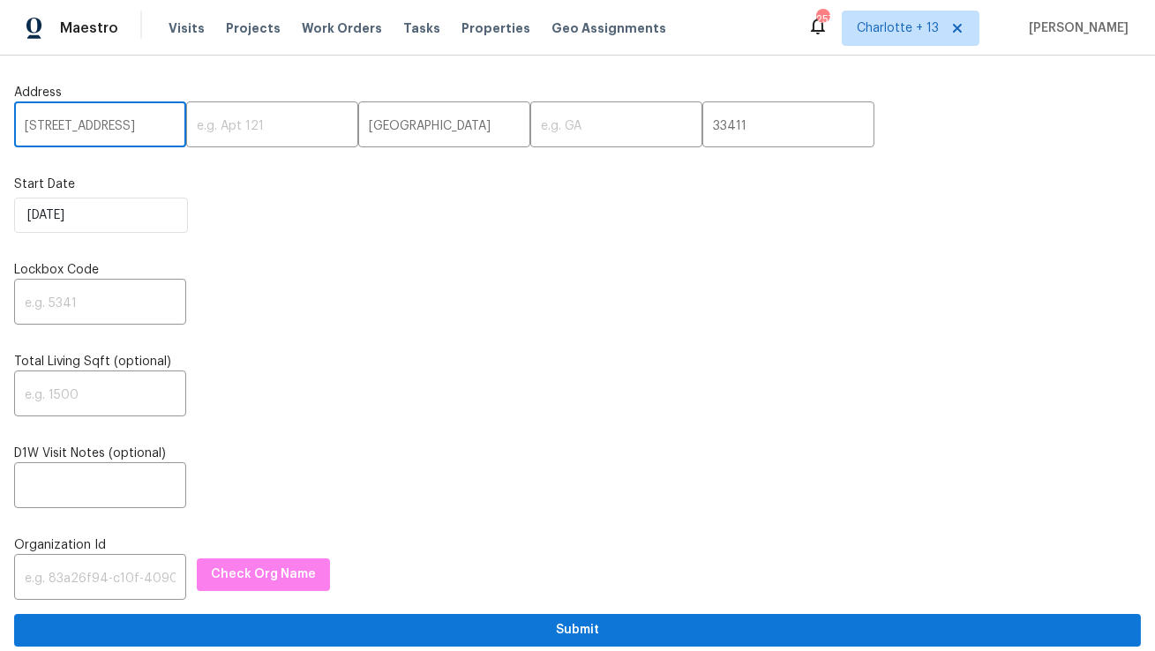
click at [152, 128] on input "[STREET_ADDRESS]" at bounding box center [100, 126] width 172 height 41
type input "[STREET_ADDRESS], ,"
click at [531, 123] on input "text" at bounding box center [617, 126] width 172 height 41
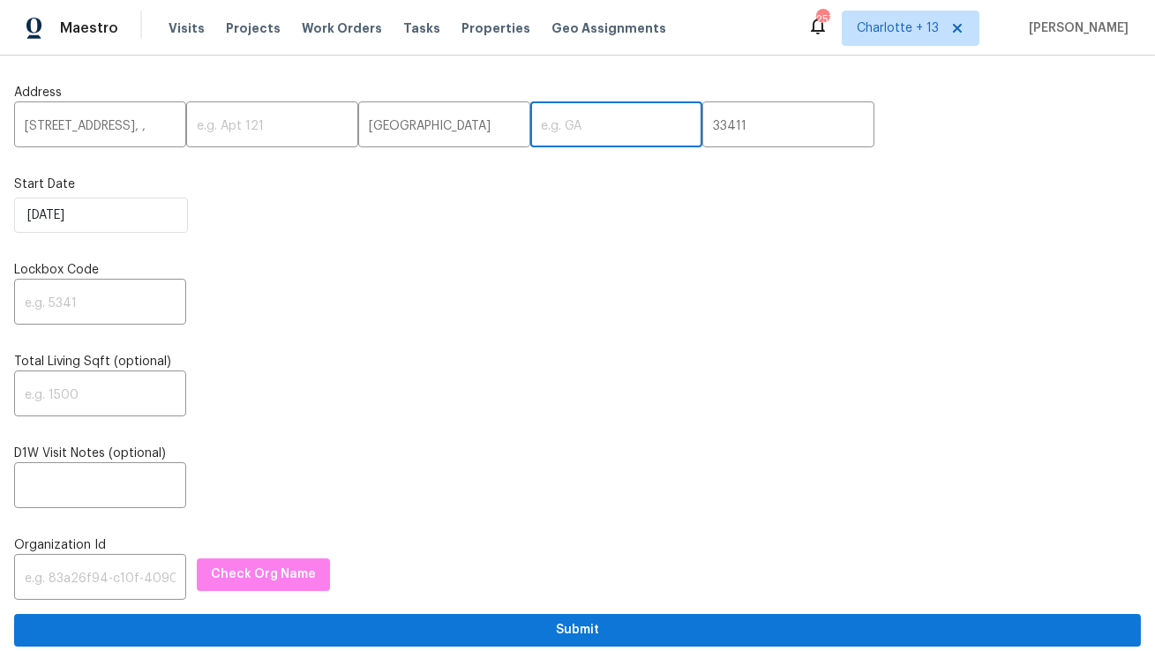
paste input "FL"
type input "FL"
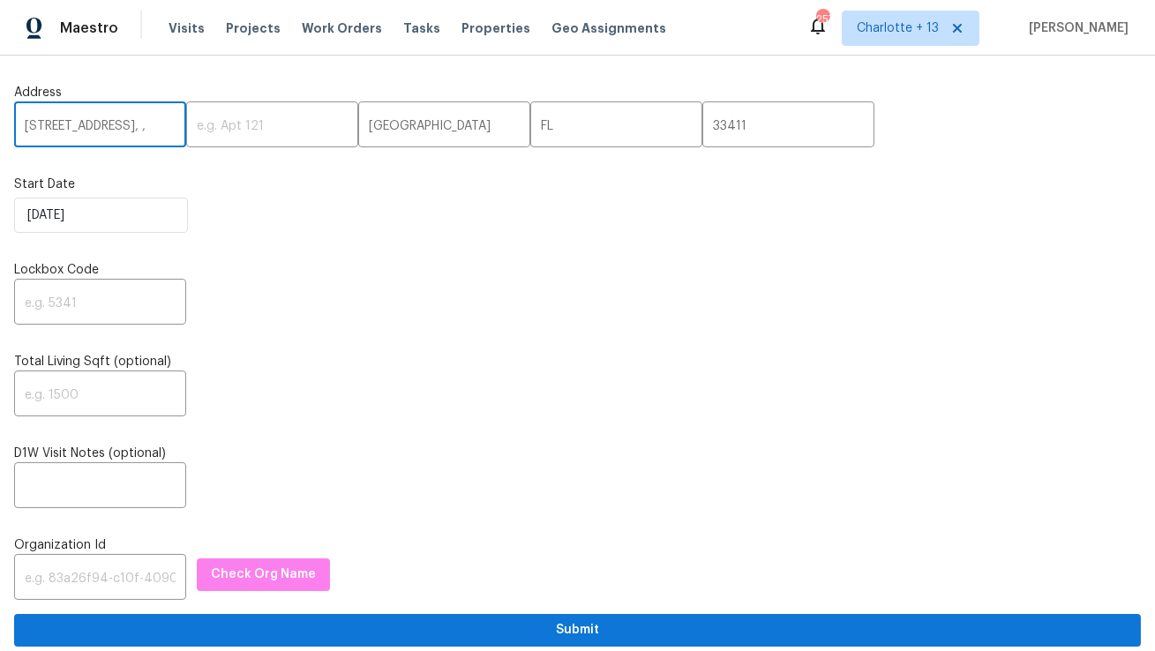
click at [153, 119] on input "[STREET_ADDRESS], ," at bounding box center [100, 126] width 172 height 41
click at [153, 137] on input "[STREET_ADDRESS], ," at bounding box center [100, 126] width 172 height 41
drag, startPoint x: 160, startPoint y: 126, endPoint x: 0, endPoint y: 105, distance: 161.2
type input "[STREET_ADDRESS]"
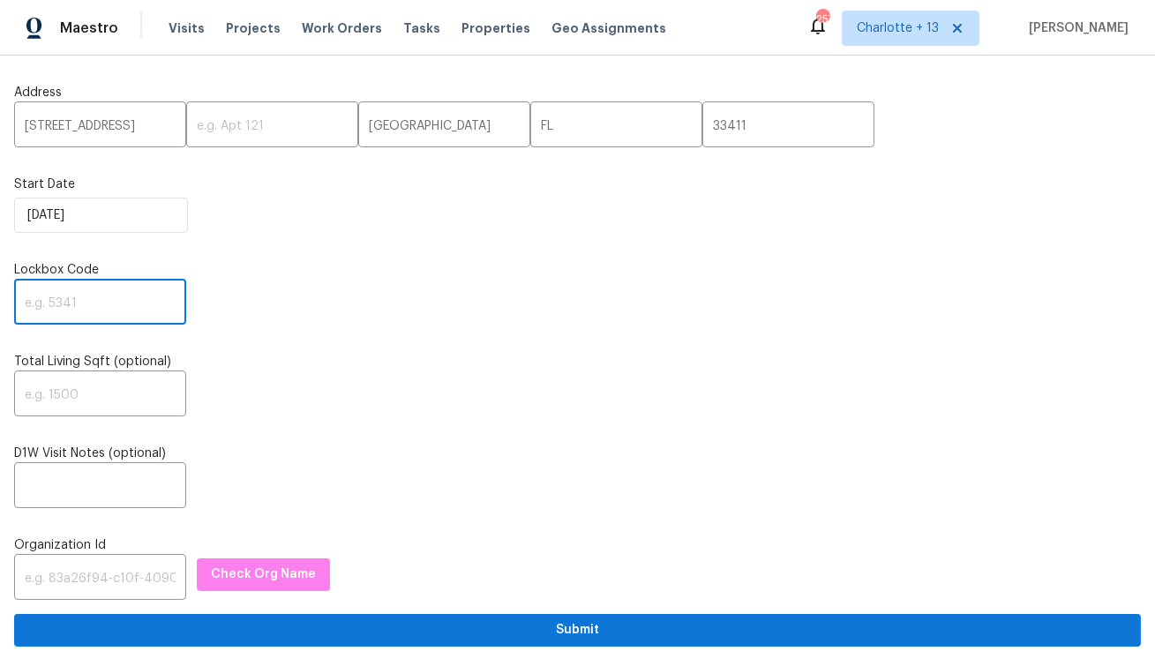
click at [56, 303] on input "text" at bounding box center [100, 303] width 172 height 41
click at [84, 300] on input "text" at bounding box center [100, 303] width 172 height 41
paste input "6001"
type input "6001"
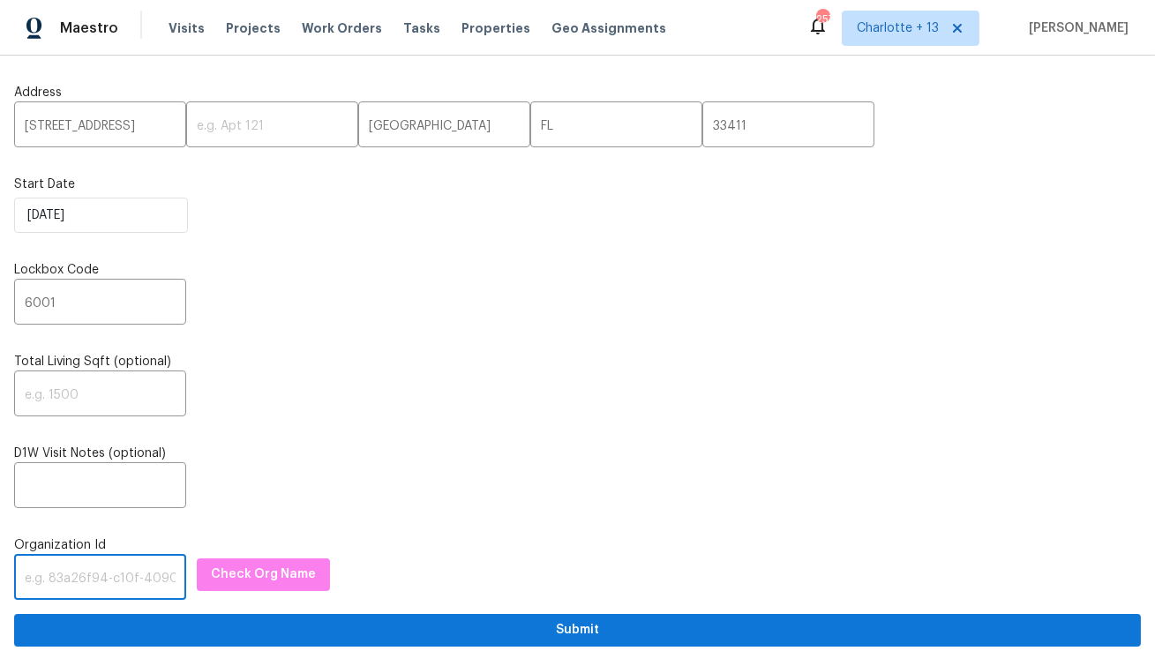
click at [49, 575] on input "text" at bounding box center [100, 579] width 172 height 41
paste input "1349d153-b359-4f9b-b4dd-758ff939cc37"
type input "1349d153-b359-4f9b-b4dd-758ff939cc37"
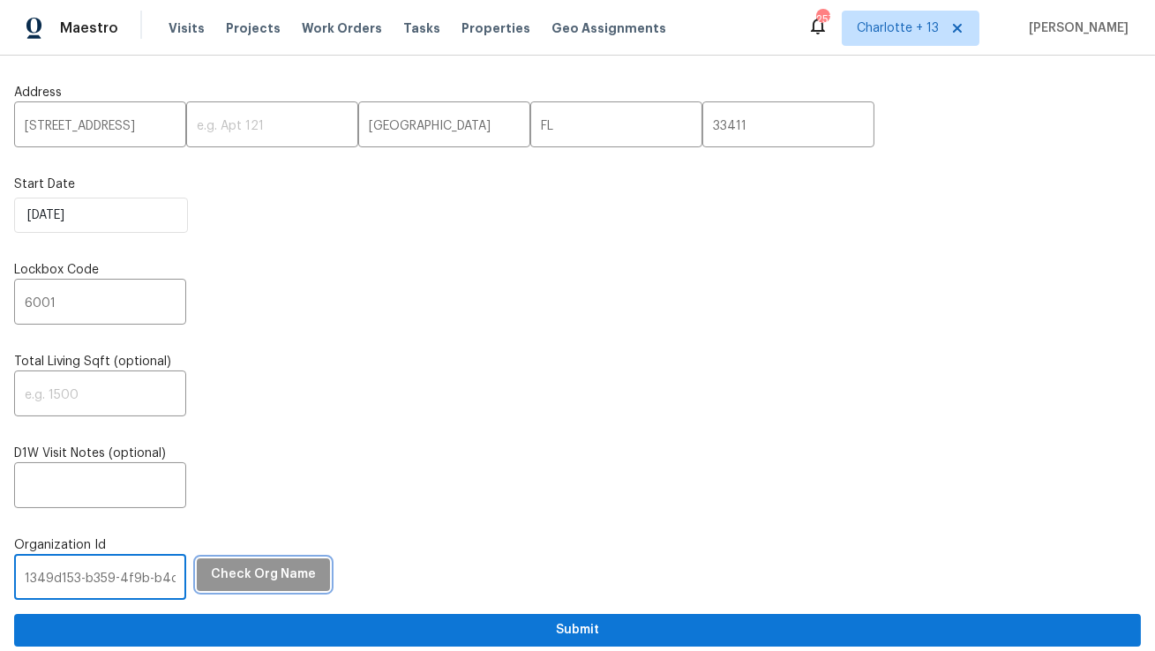
click at [257, 583] on span "Check Org Name" at bounding box center [263, 575] width 105 height 22
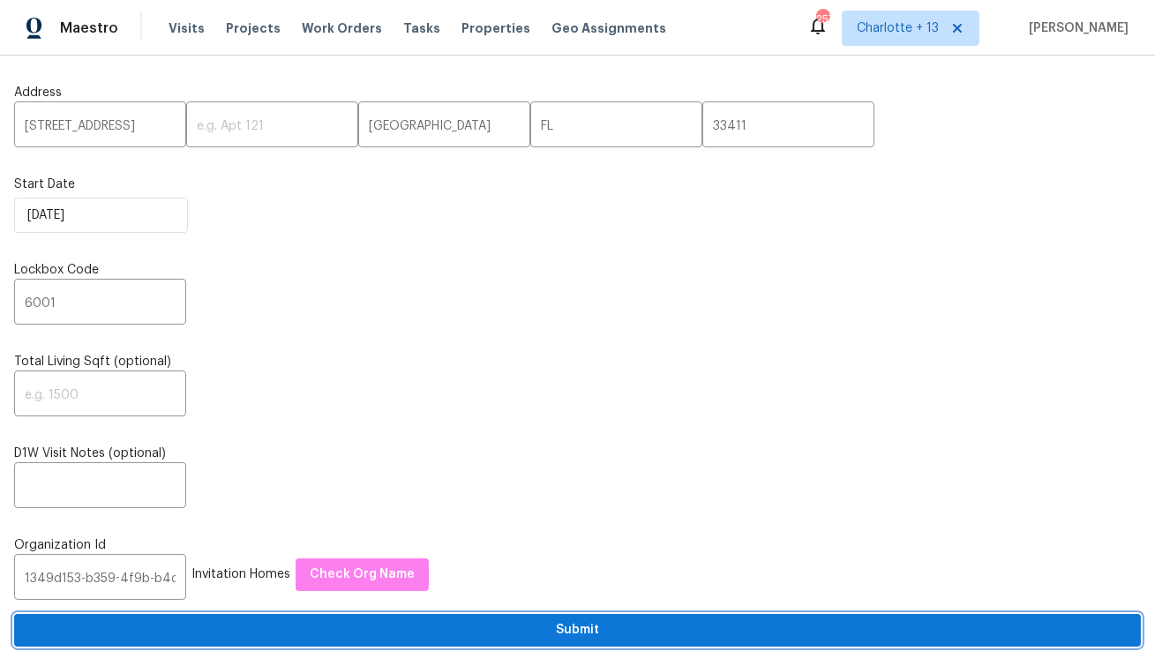
click at [263, 635] on span "Submit" at bounding box center [577, 631] width 1099 height 22
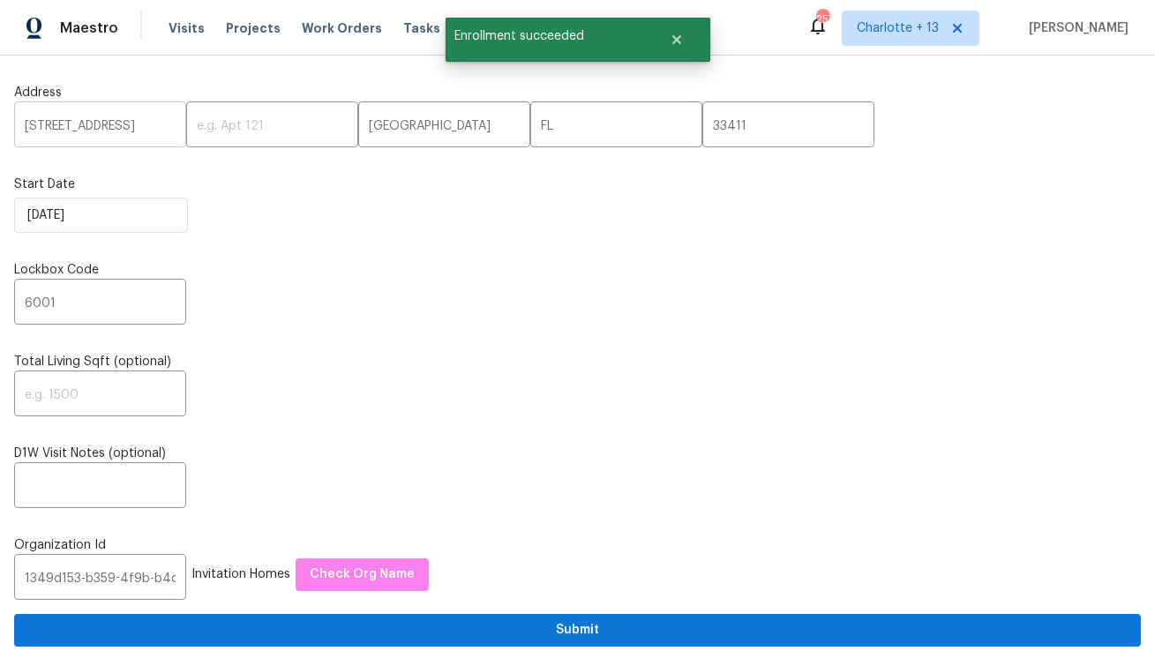
click at [66, 130] on input "[STREET_ADDRESS]" at bounding box center [100, 126] width 172 height 41
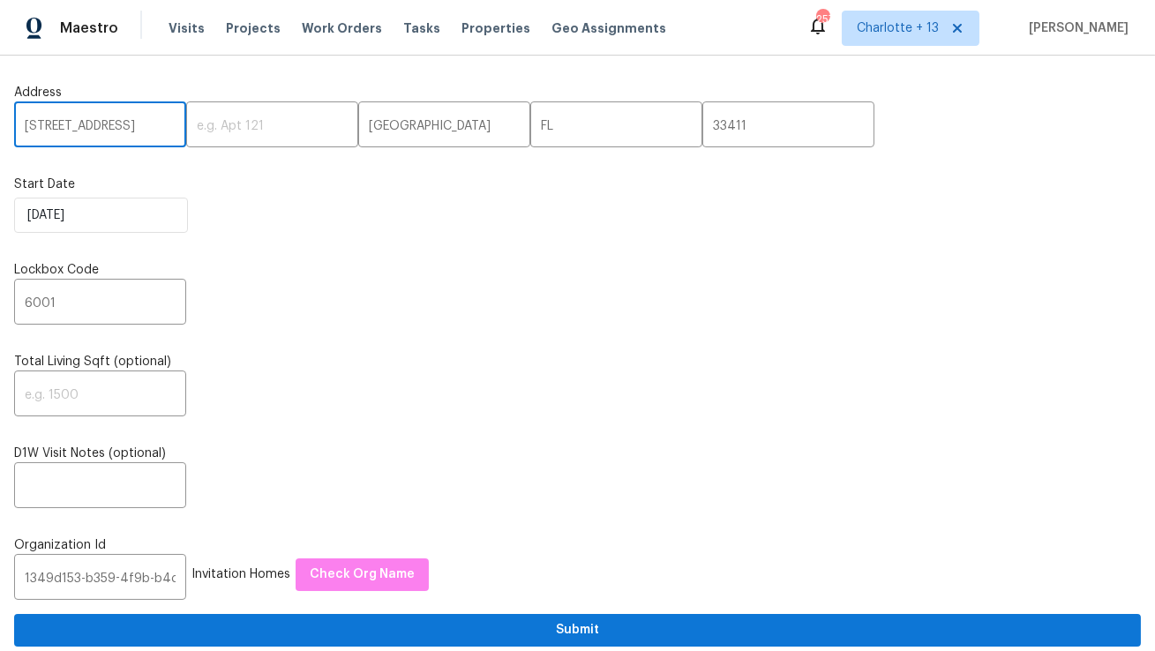
paste input "[STREET_ADDRESS]"
click at [141, 125] on input "[STREET_ADDRESS]" at bounding box center [100, 126] width 172 height 41
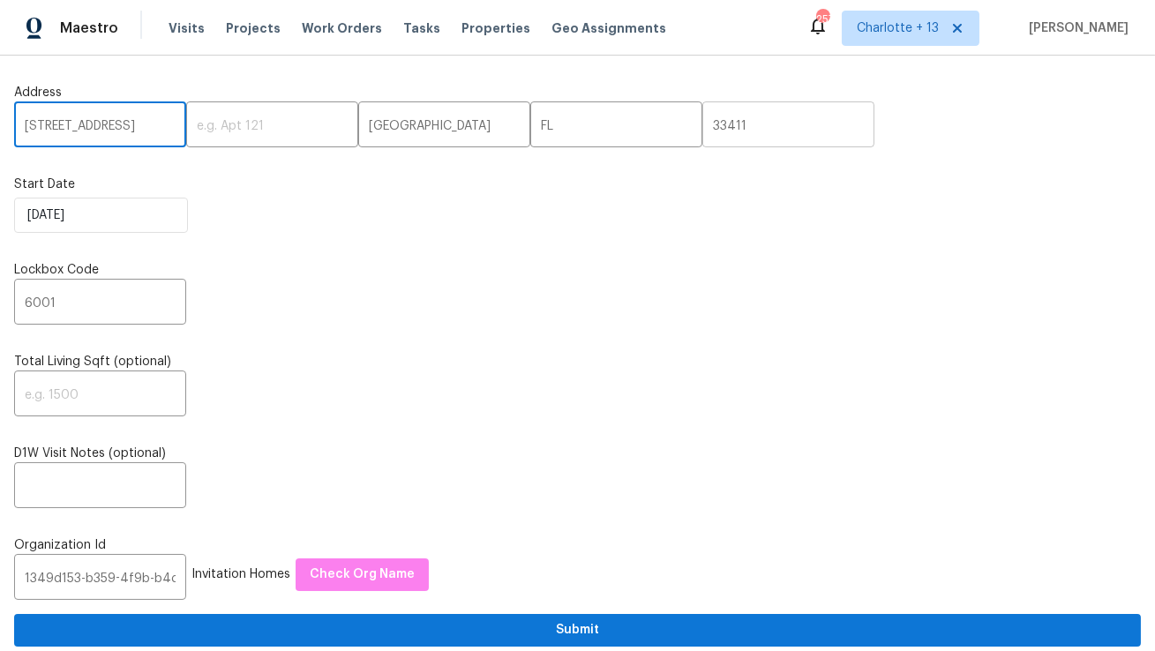
type input "[STREET_ADDRESS]"
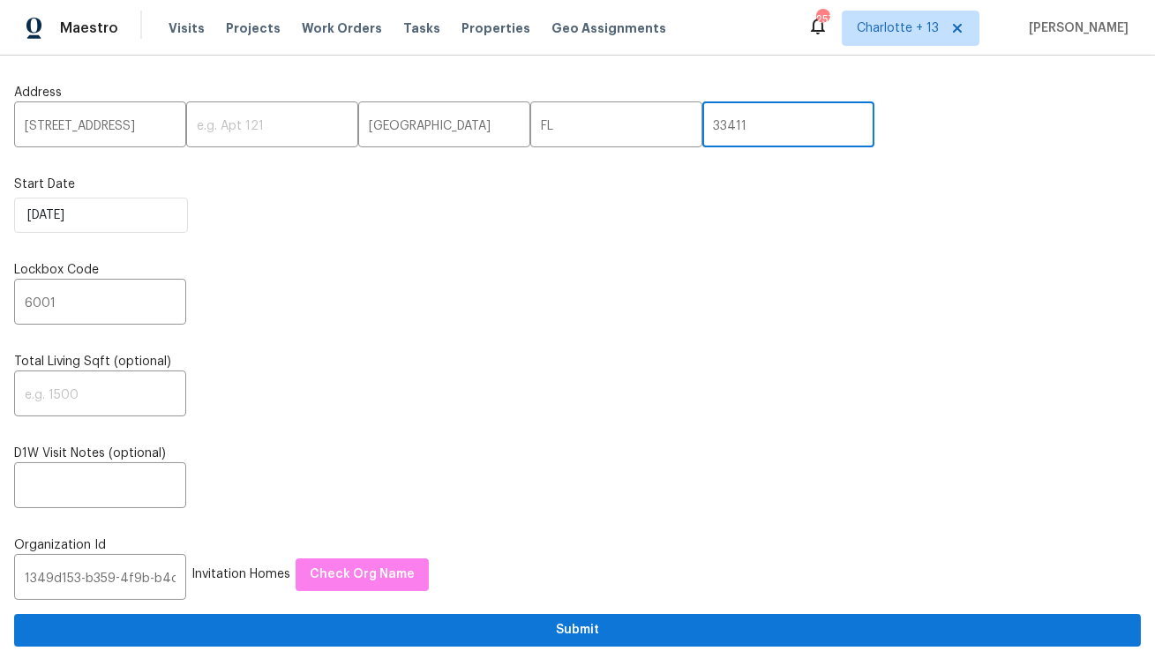
scroll to position [0, 0]
click at [703, 125] on input "33411" at bounding box center [789, 126] width 172 height 41
paste input "033"
type input "33033"
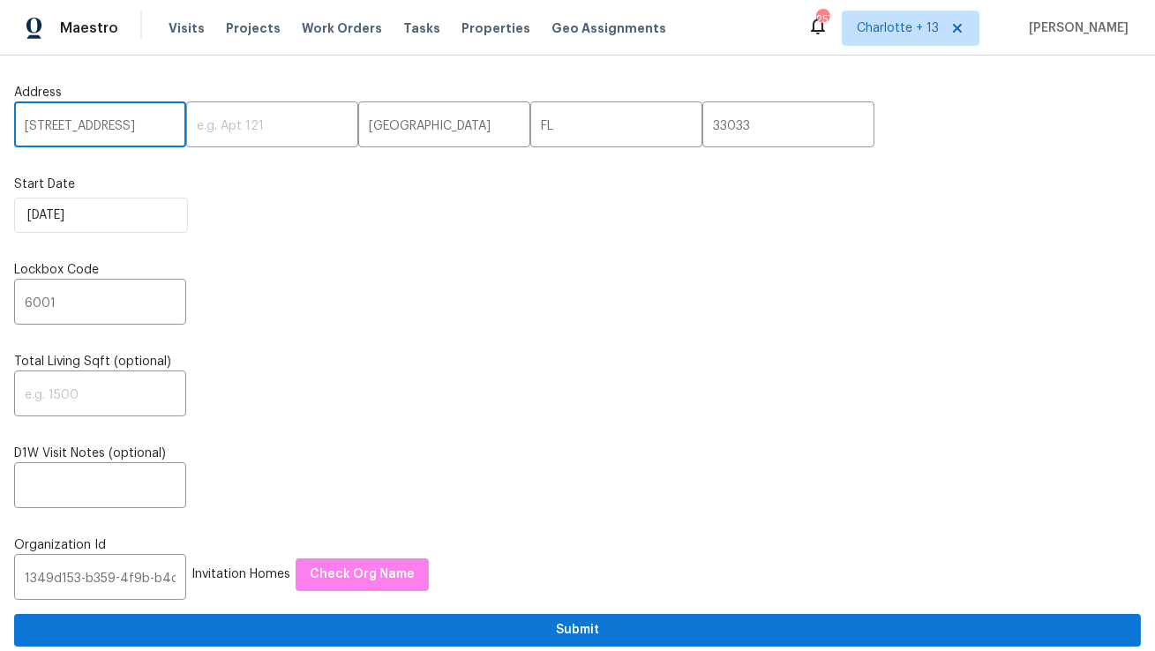
click at [150, 131] on input "[STREET_ADDRESS]" at bounding box center [100, 126] width 172 height 41
type input "[STREET_ADDRESS]"
click at [384, 126] on input "[GEOGRAPHIC_DATA]" at bounding box center [444, 126] width 172 height 41
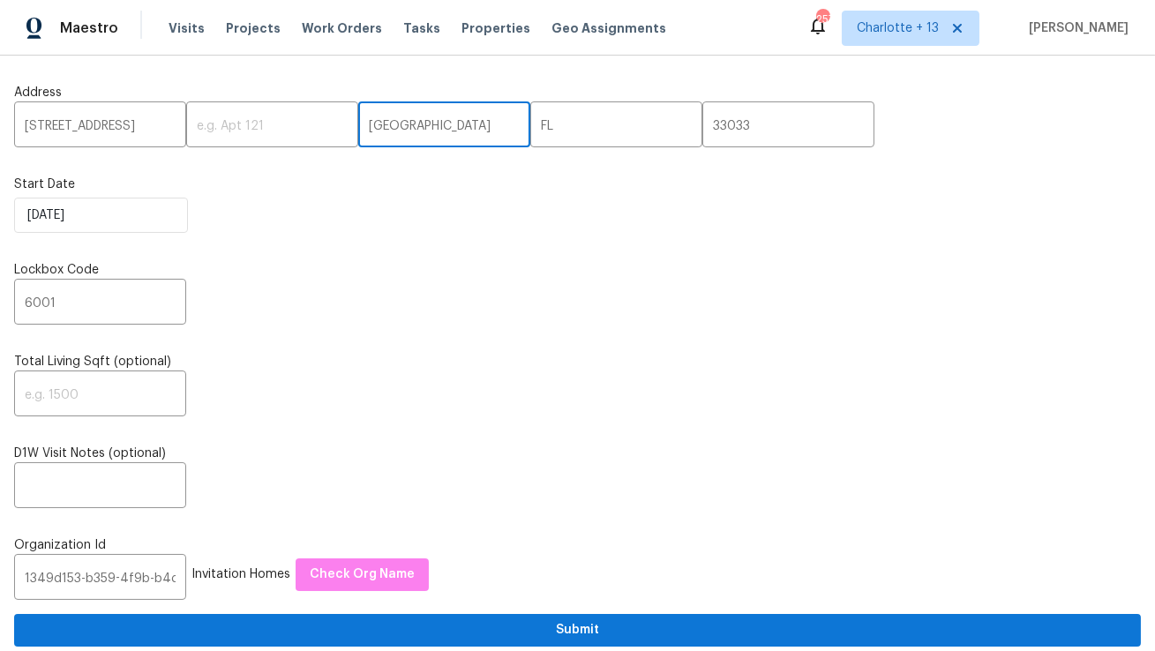
click at [384, 126] on input "[GEOGRAPHIC_DATA]" at bounding box center [444, 126] width 172 height 41
paste input "Homestead"
type input "Homestead"
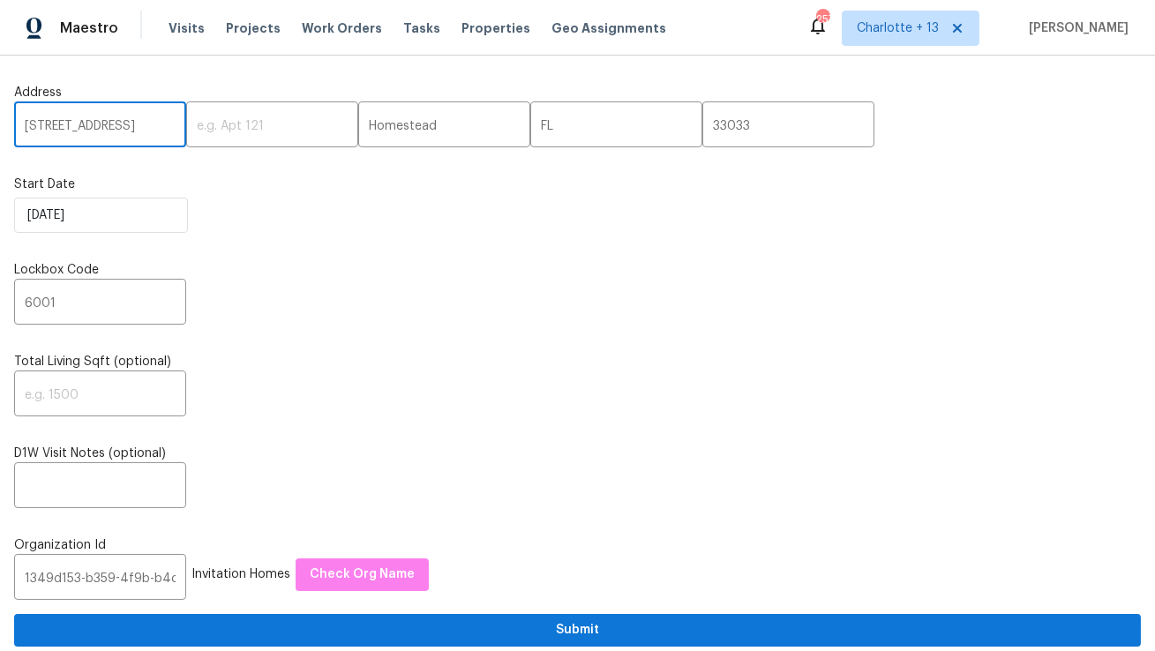
click at [153, 130] on input "[STREET_ADDRESS]" at bounding box center [100, 126] width 172 height 41
type input "[STREET_ADDRESS]"
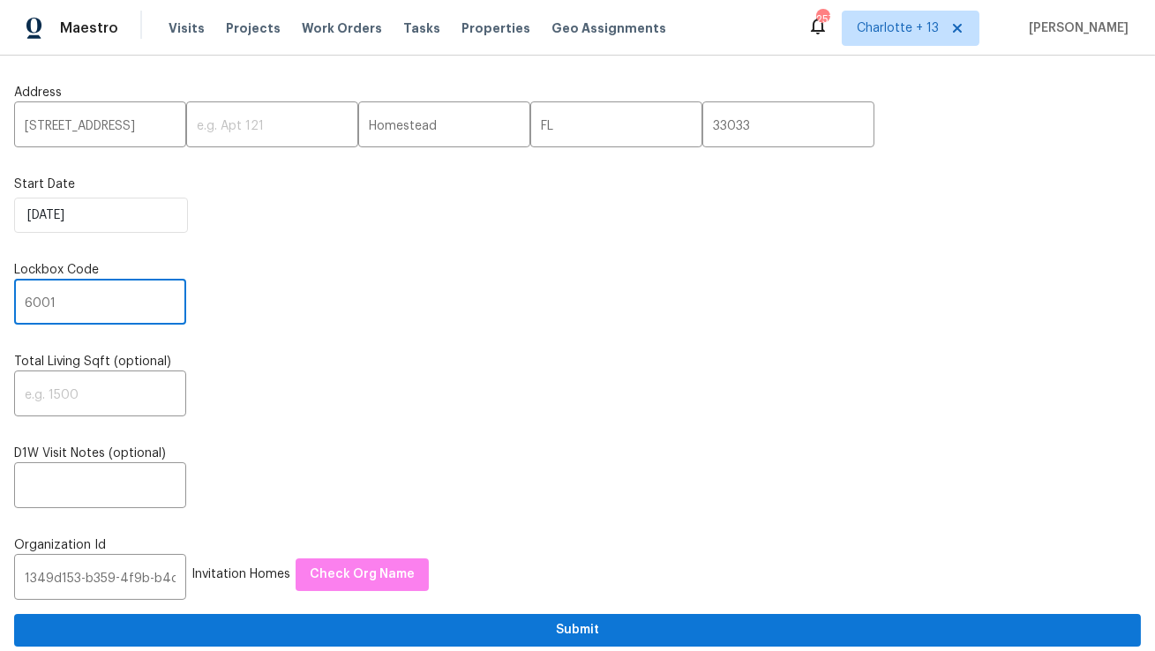
drag, startPoint x: 73, startPoint y: 307, endPoint x: 0, endPoint y: 303, distance: 73.4
paste input "170"
type input "6170"
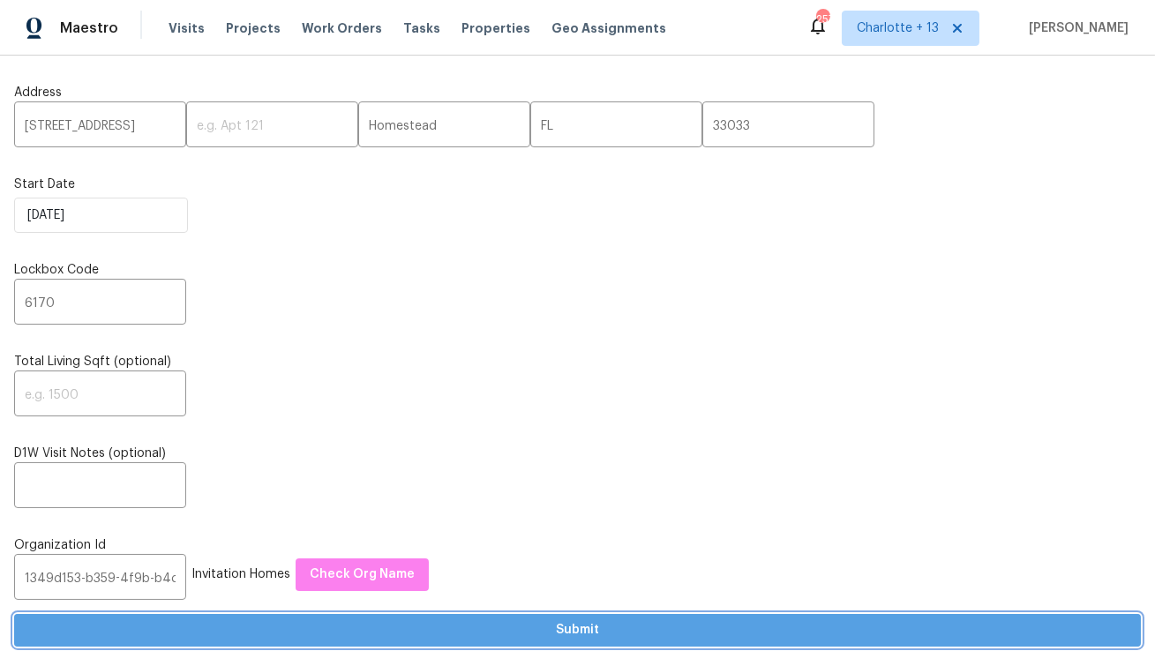
click at [342, 622] on span "Submit" at bounding box center [577, 631] width 1099 height 22
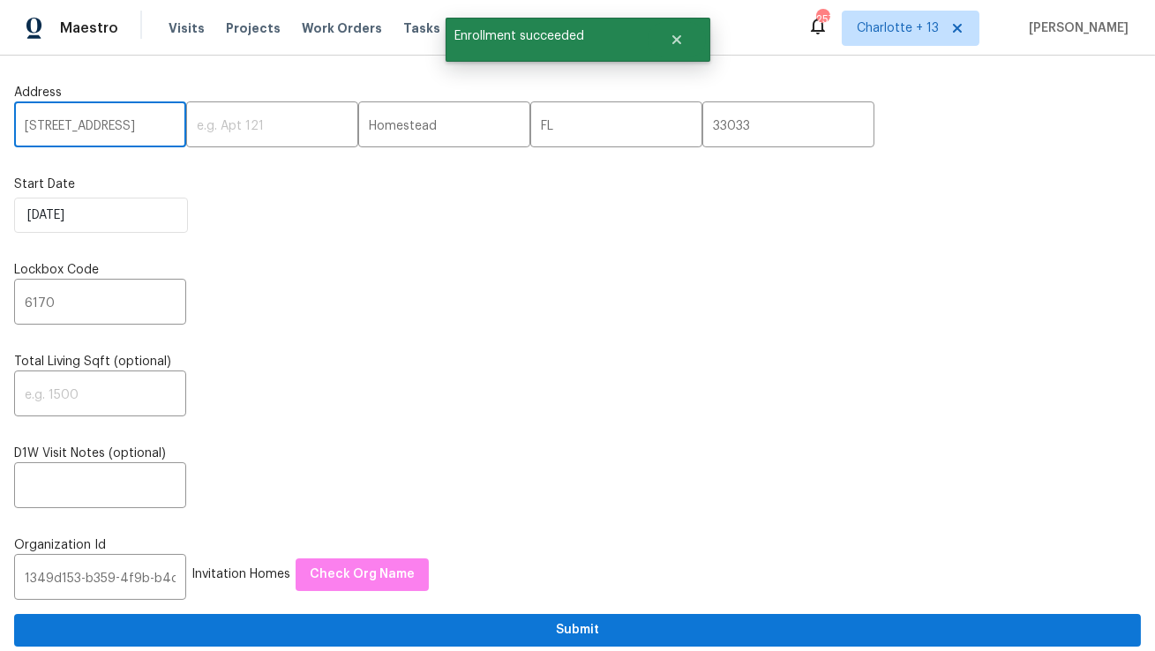
drag, startPoint x: 133, startPoint y: 131, endPoint x: 0, endPoint y: 124, distance: 133.4
click at [681, 36] on icon "Close" at bounding box center [676, 39] width 9 height 9
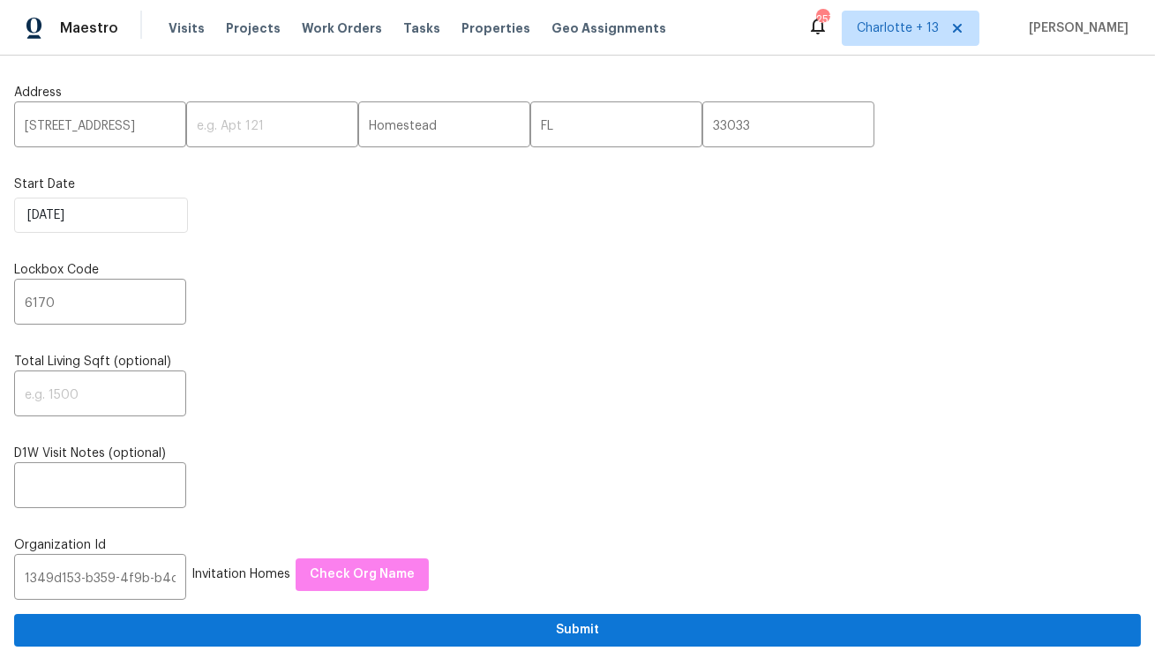
scroll to position [573, 0]
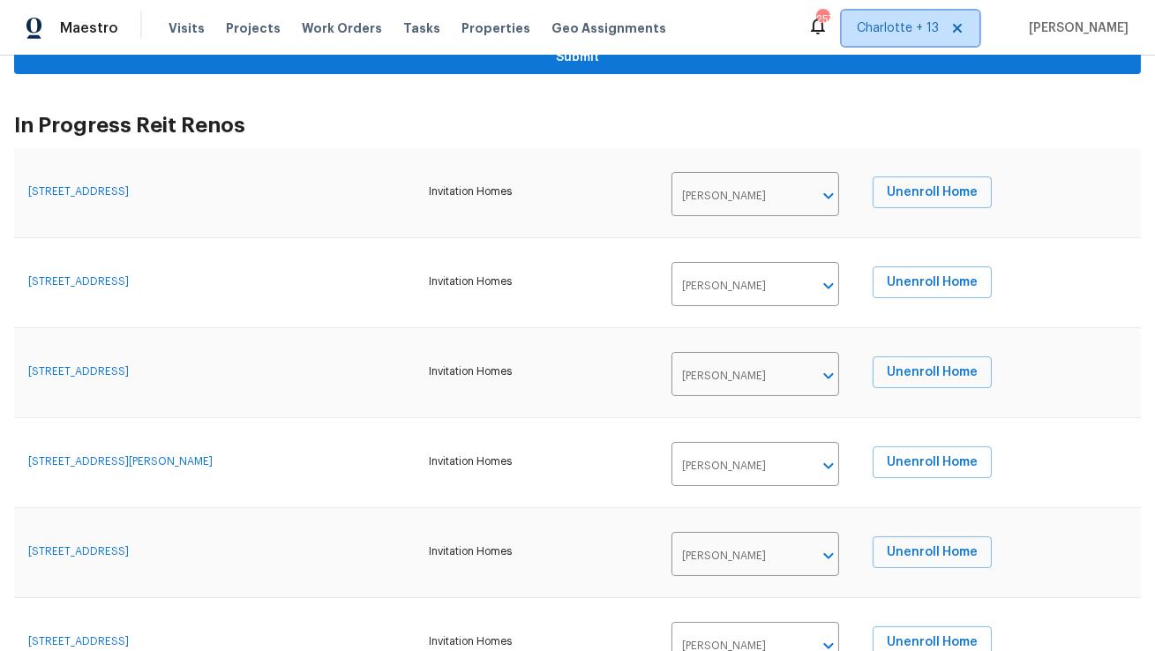
click at [907, 34] on span "Charlotte + 13" at bounding box center [898, 28] width 82 height 18
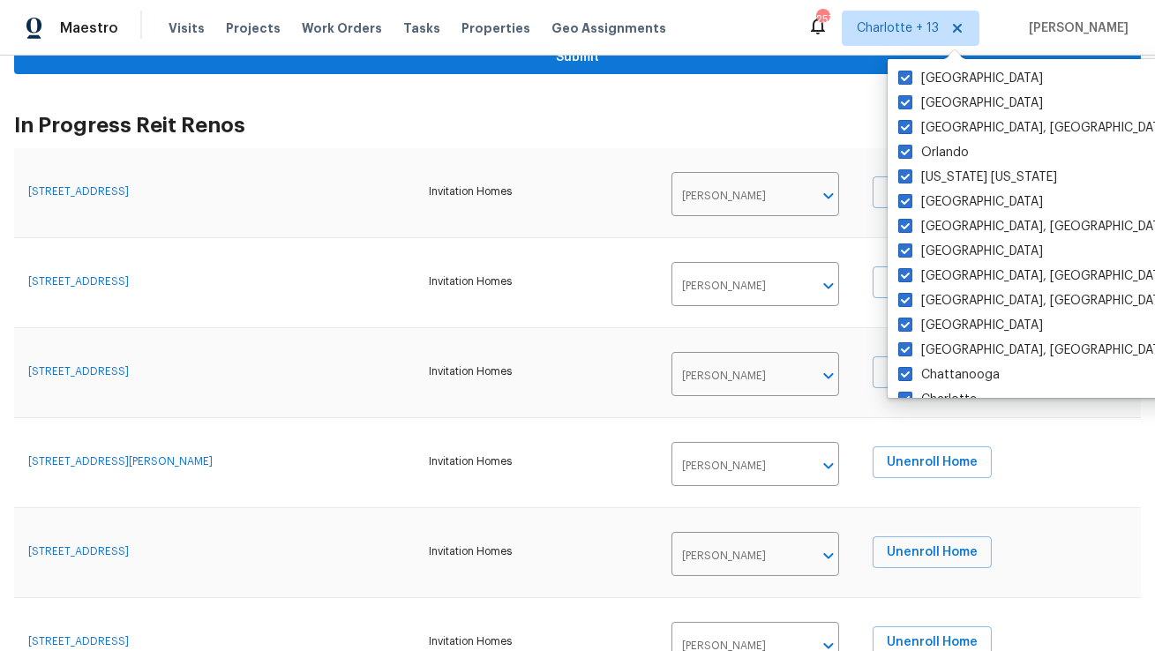
click at [768, 122] on h2 "In Progress Reit Renos" at bounding box center [577, 126] width 1127 height 18
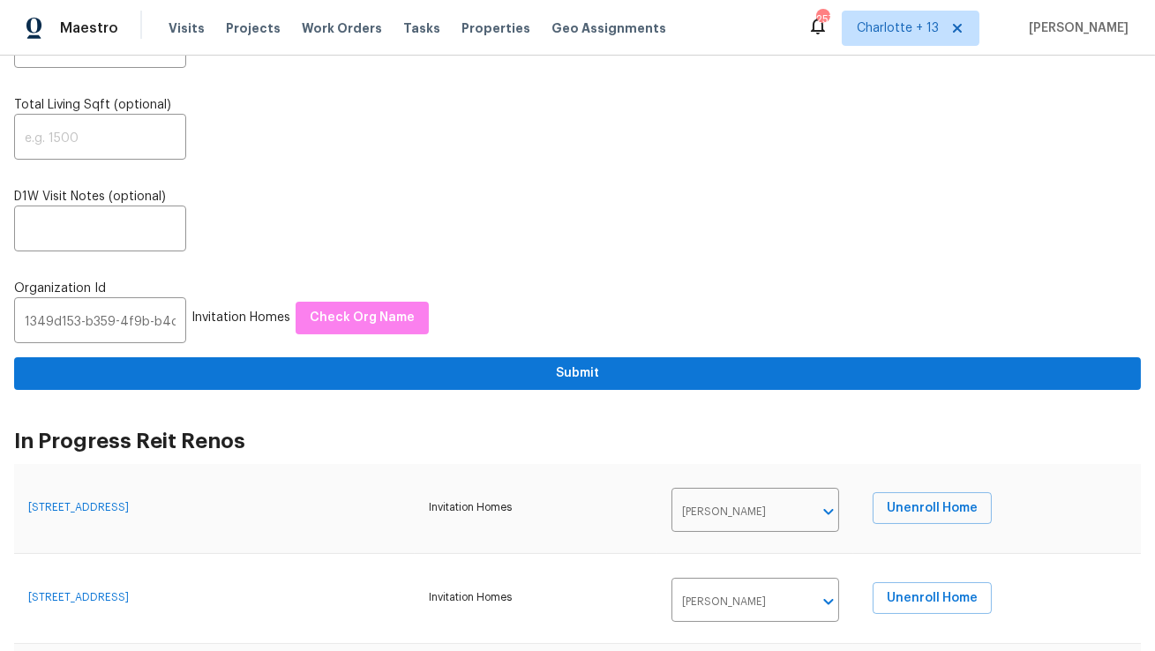
scroll to position [122, 0]
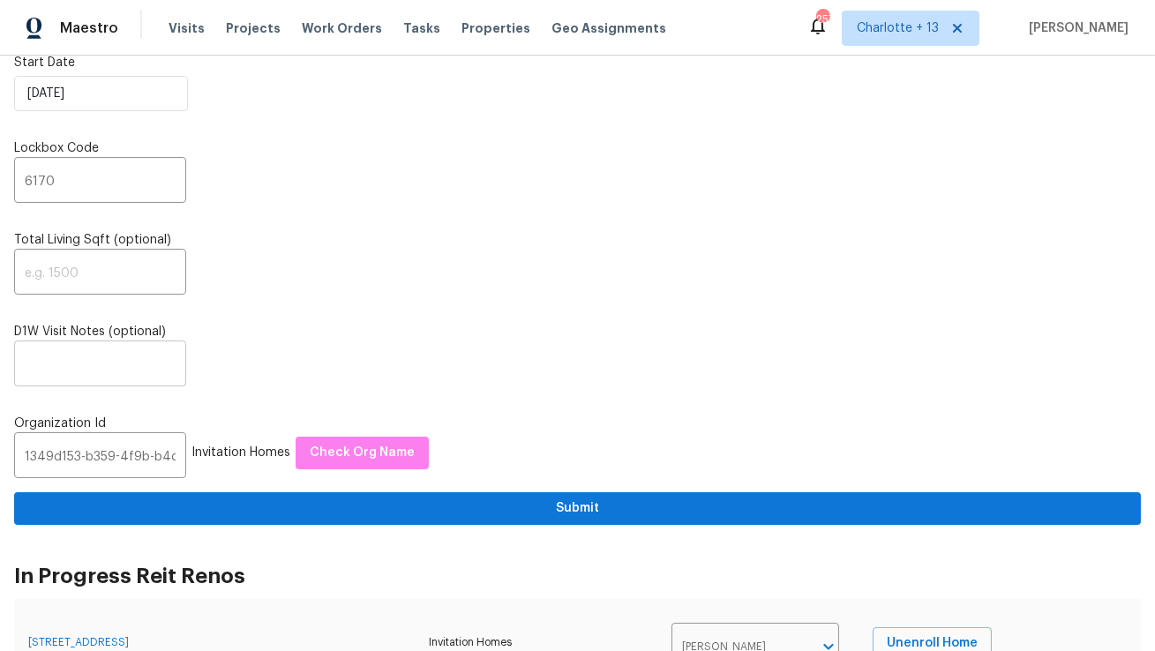
click at [125, 366] on input "text" at bounding box center [100, 365] width 172 height 41
paste input "Lockbox Combo: 6170 or 7018 or 3299"
type input "Lockbox Combo: 6170 or 7018 or 3299"
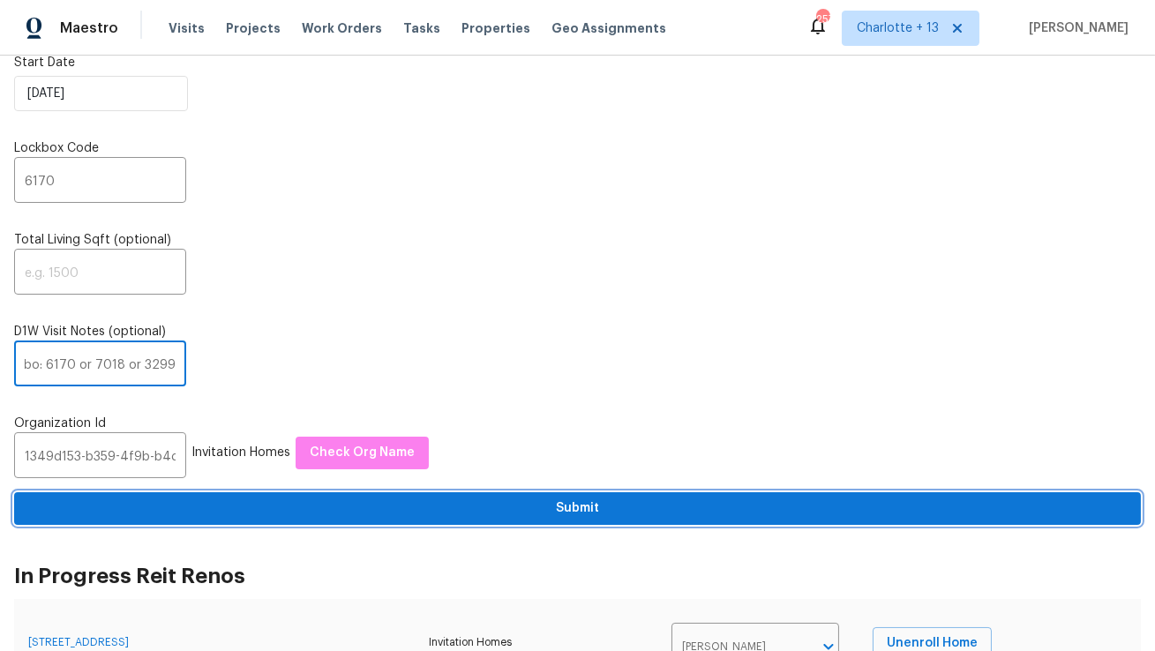
scroll to position [0, 0]
click at [442, 514] on span "Submit" at bounding box center [577, 509] width 1099 height 22
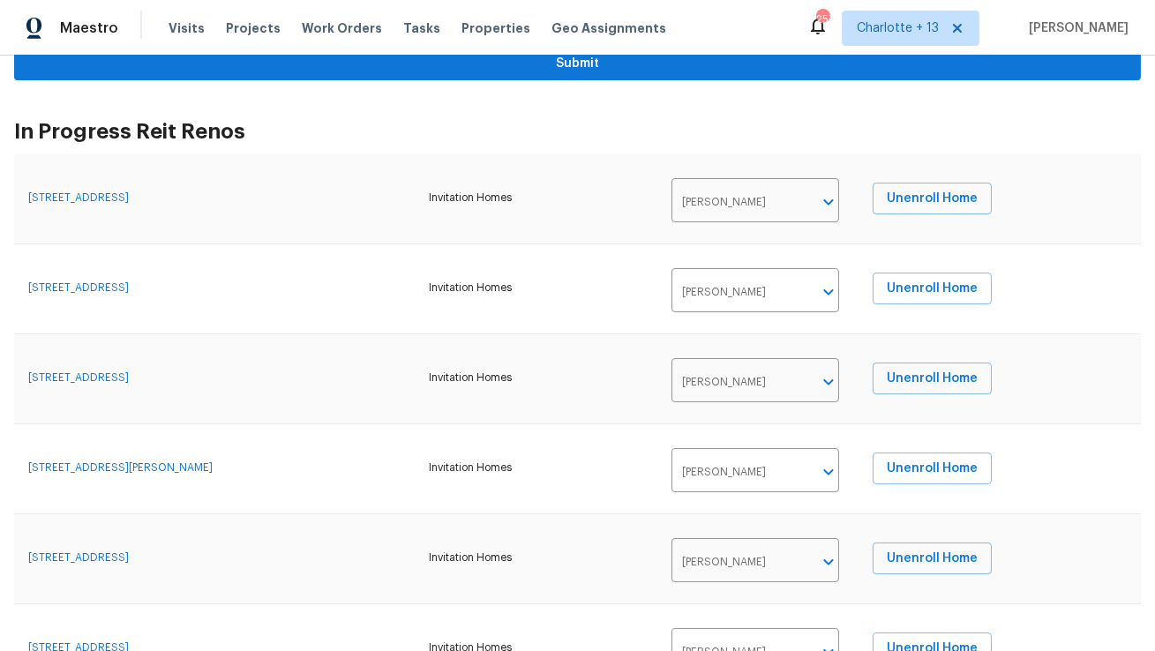
scroll to position [562, 0]
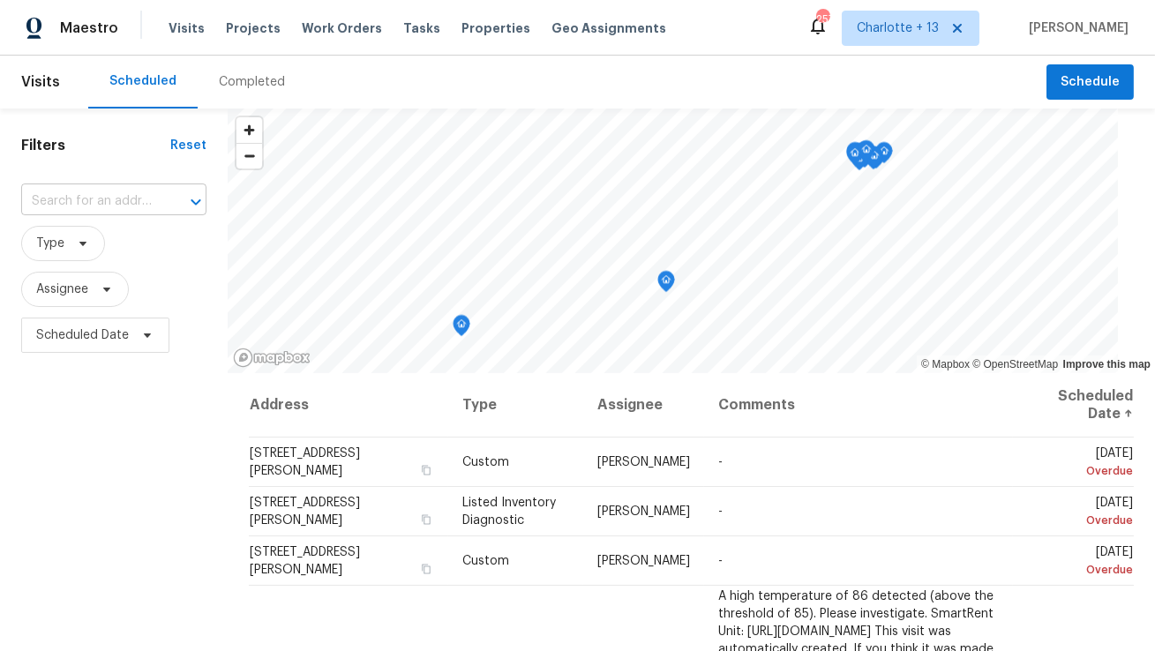
click at [127, 201] on input "text" at bounding box center [89, 201] width 136 height 27
paste input "[STREET_ADDRESS]"
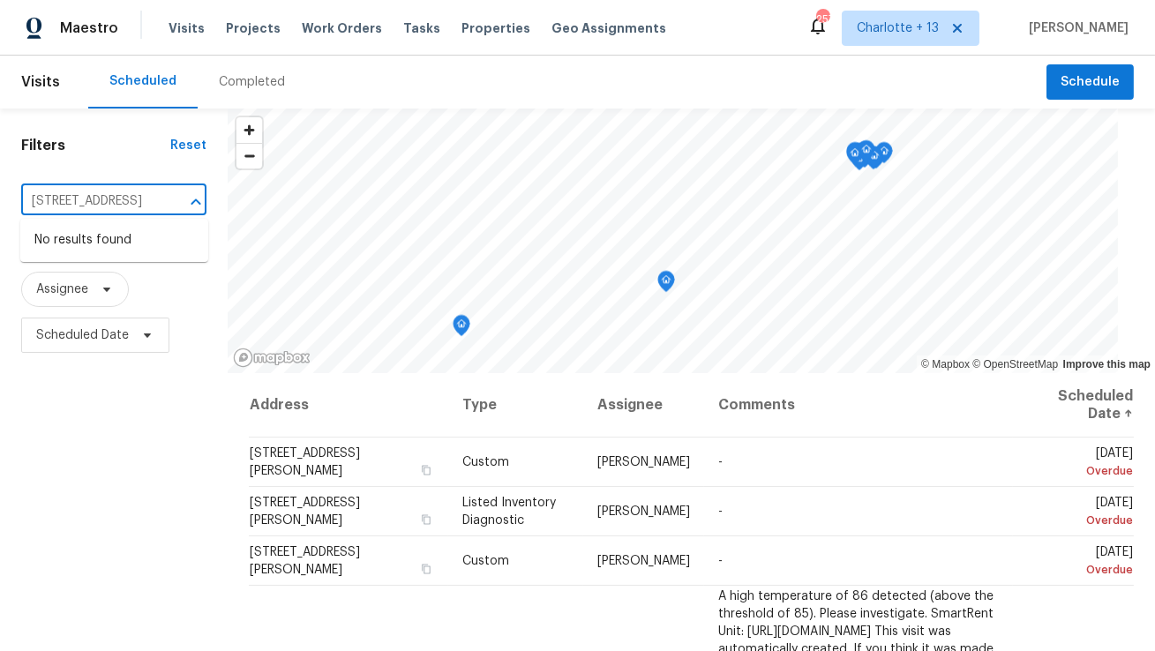
type input "[STREET_ADDRESS]"
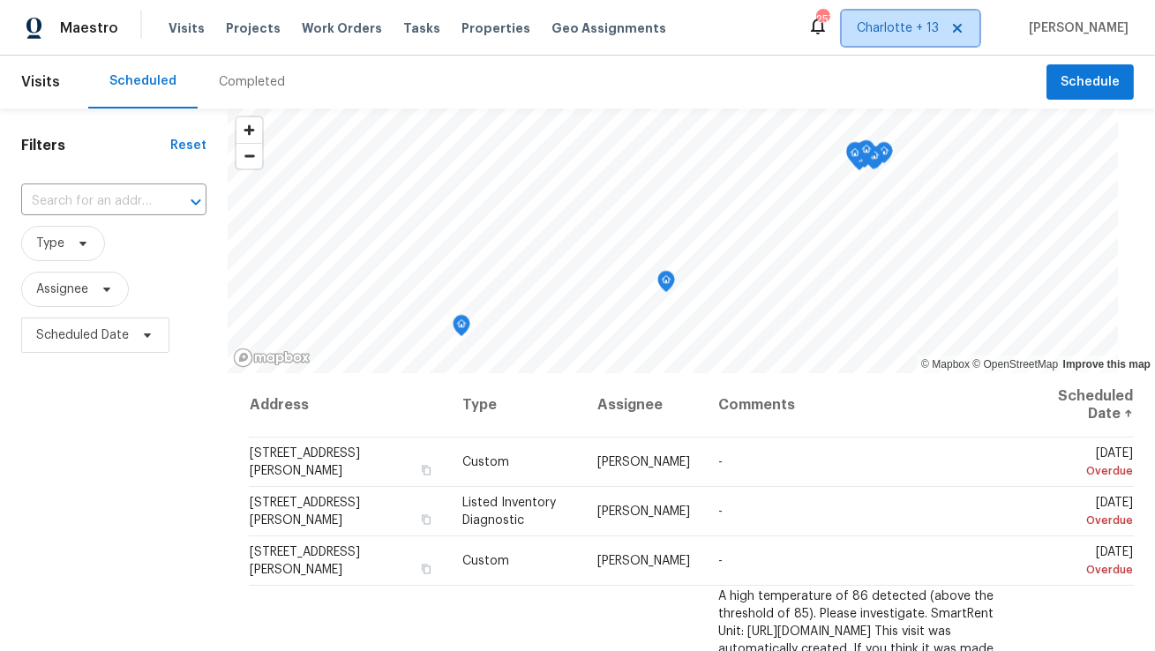
click at [939, 33] on span "Charlotte + 13" at bounding box center [898, 28] width 82 height 18
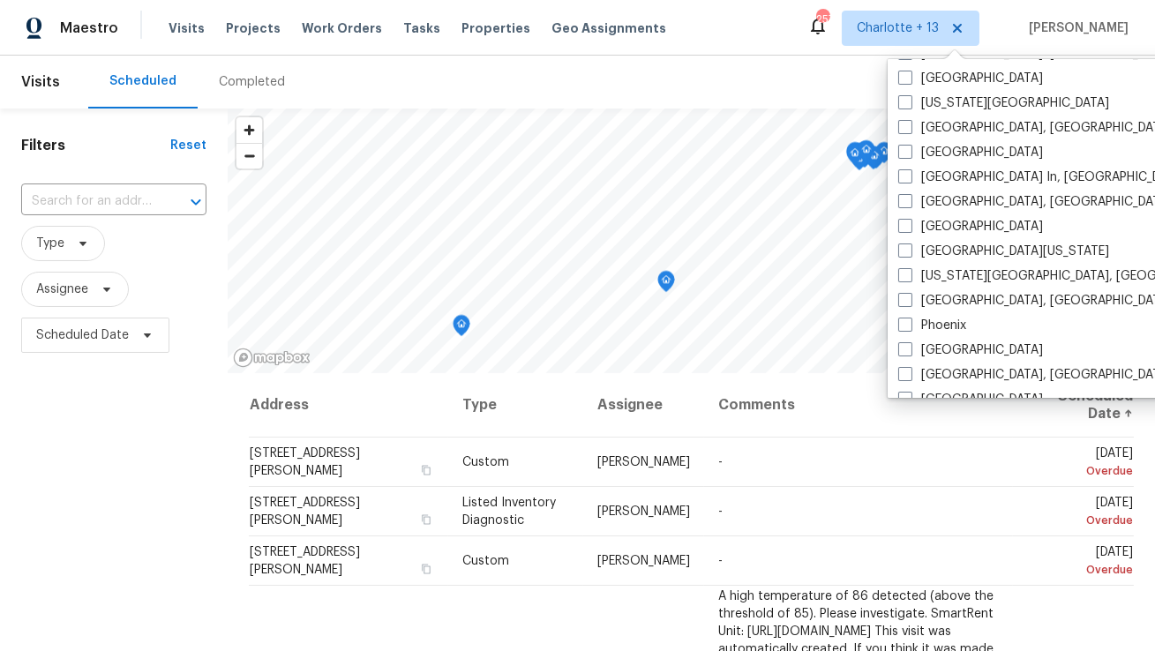
scroll to position [868, 0]
click at [792, 84] on div "Scheduled Completed" at bounding box center [567, 82] width 959 height 53
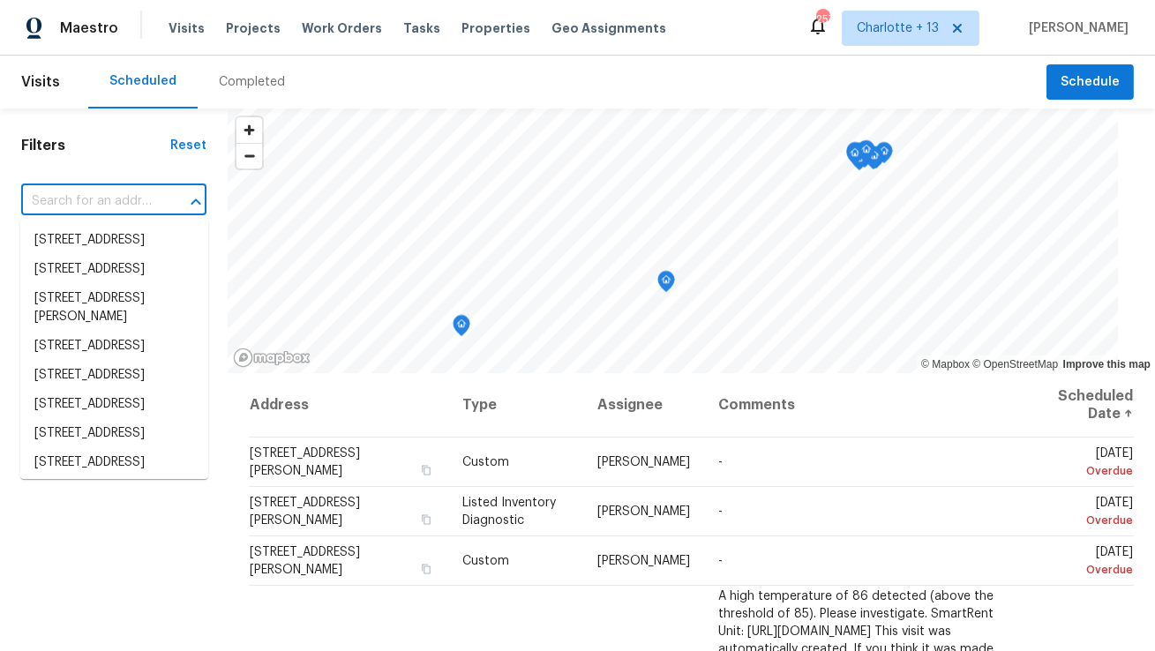
click at [123, 197] on input "text" at bounding box center [89, 201] width 136 height 27
paste input "[STREET_ADDRESS]"
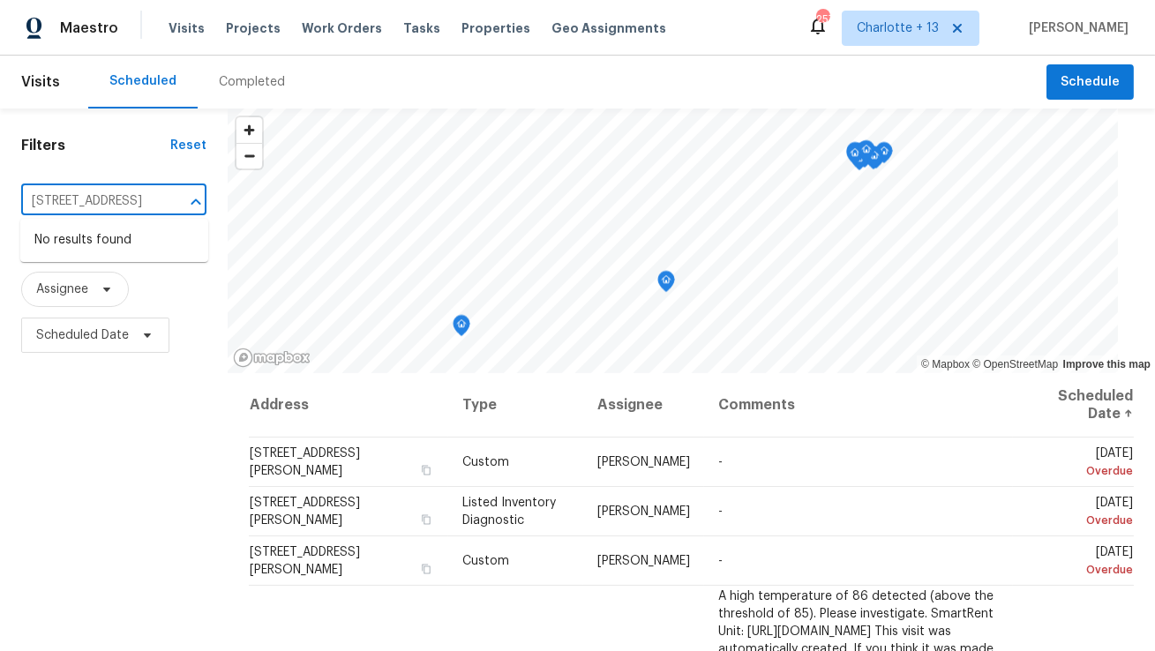
type input "[STREET_ADDRESS]"
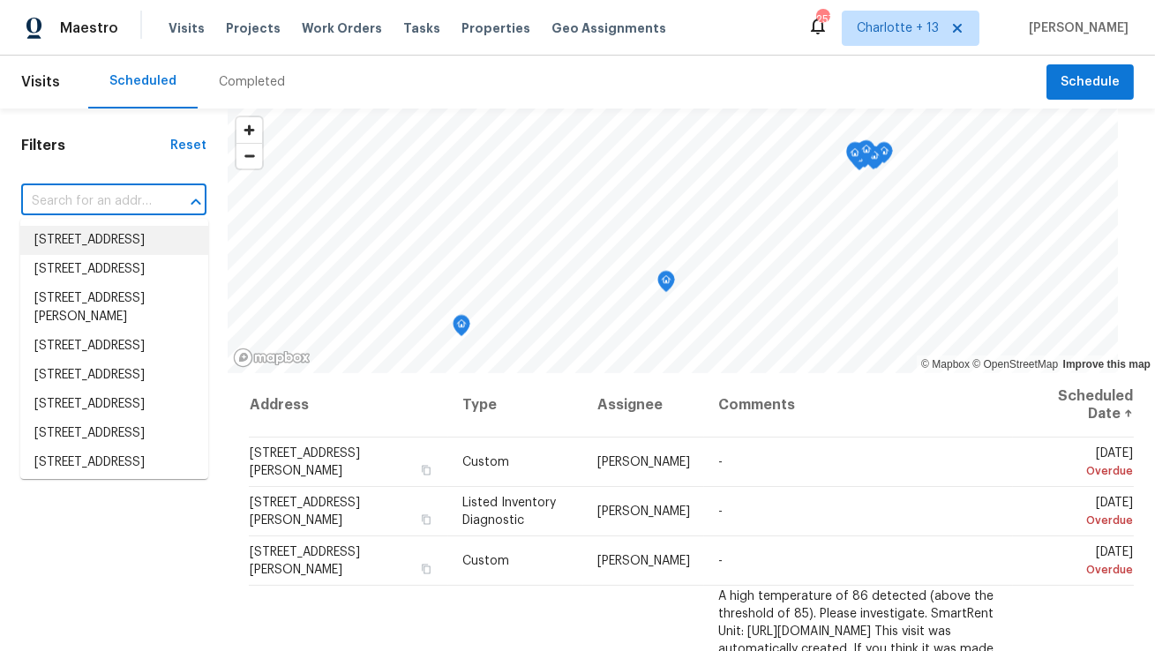
paste input "[STREET_ADDRESS]"
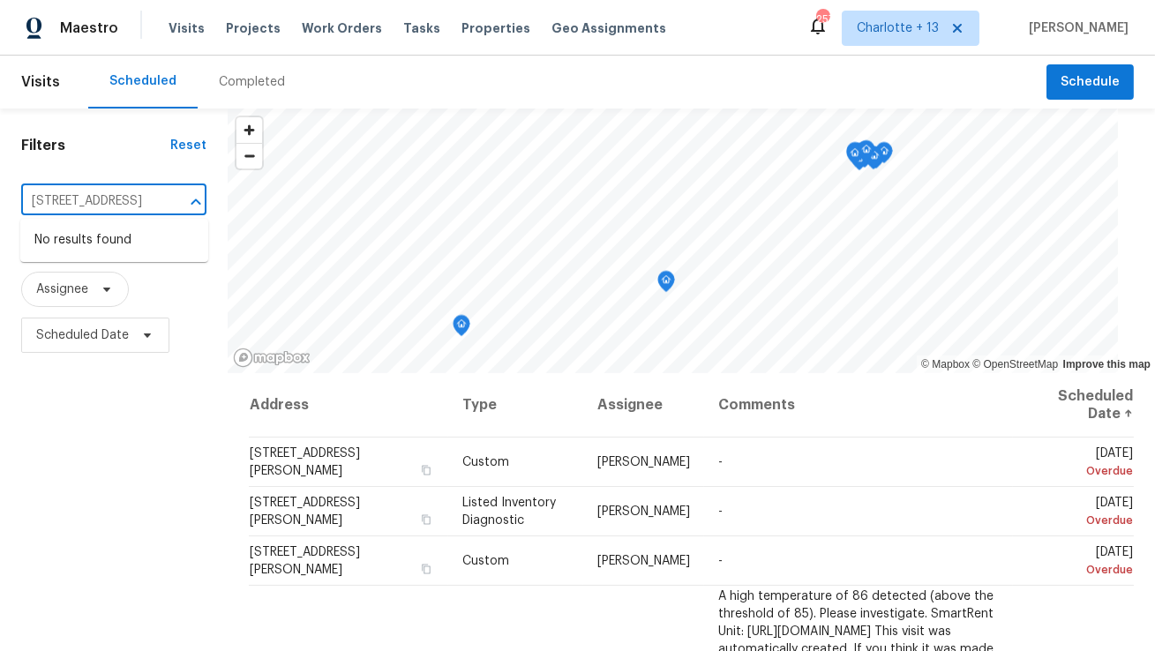
drag, startPoint x: 129, startPoint y: 204, endPoint x: 105, endPoint y: 201, distance: 24.0
click at [105, 201] on input "[STREET_ADDRESS]" at bounding box center [89, 201] width 136 height 27
type input "12179 58th Pl N"
click at [67, 255] on li "12179 58th Pl N, West Palm Beach, FL 33411" at bounding box center [114, 240] width 188 height 29
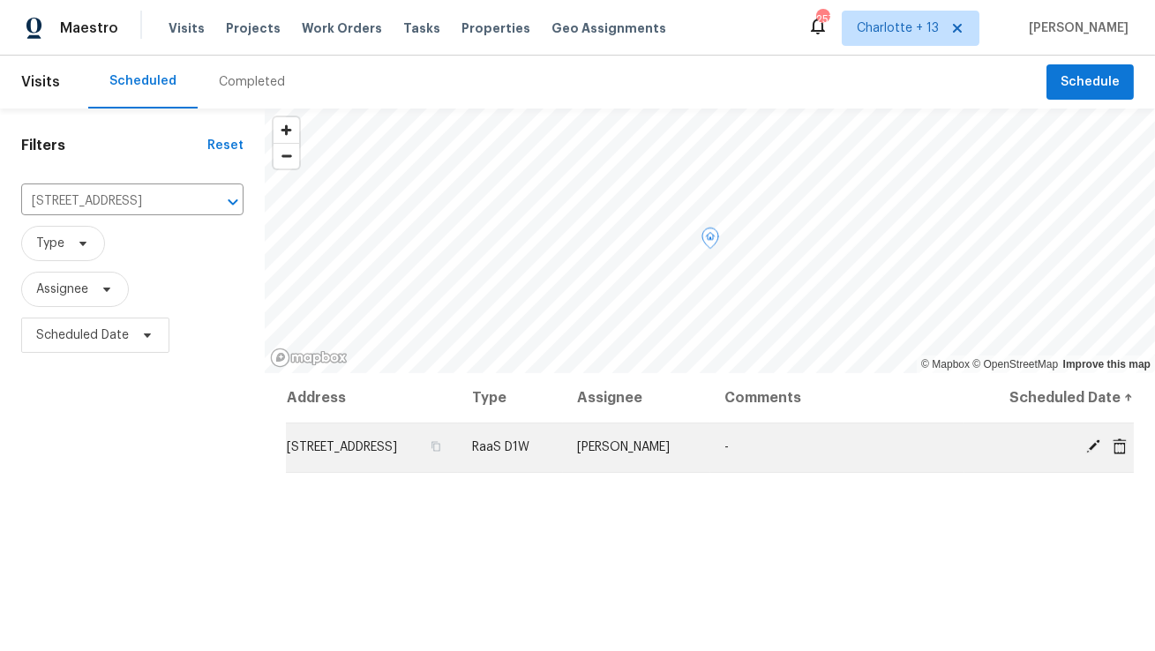
click at [1124, 449] on icon at bounding box center [1120, 446] width 14 height 16
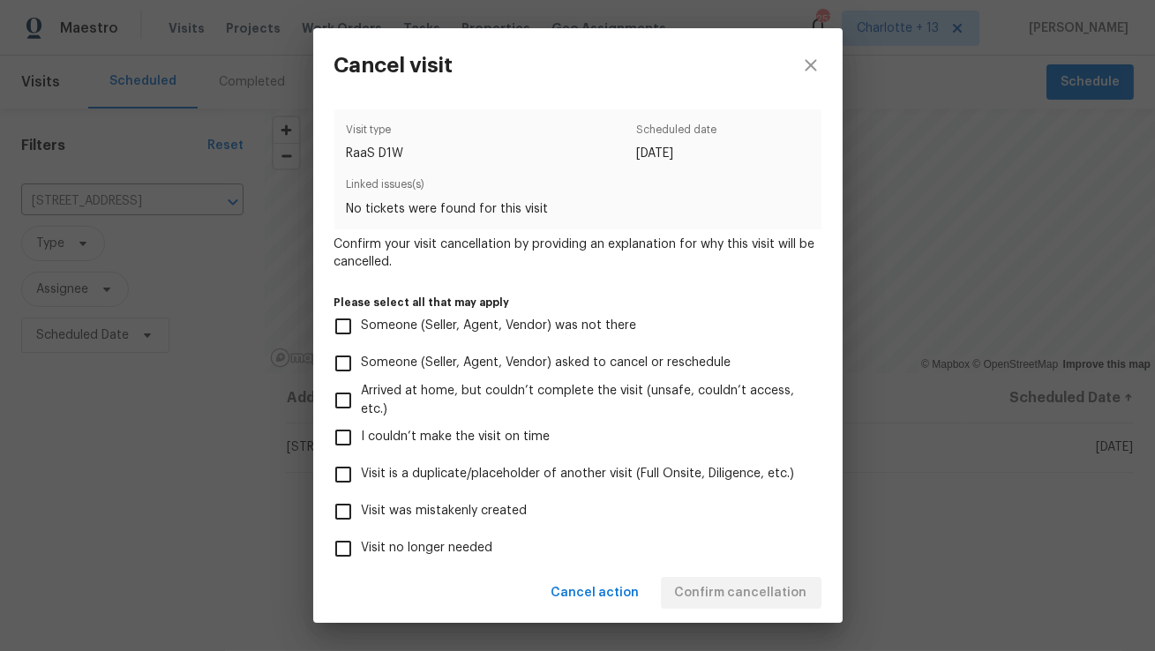
click at [494, 508] on span "Visit was mistakenly created" at bounding box center [445, 511] width 166 height 19
click at [362, 508] on input "Visit was mistakenly created" at bounding box center [343, 511] width 37 height 37
checkbox input "true"
click at [758, 598] on span "Confirm cancellation" at bounding box center [741, 594] width 132 height 22
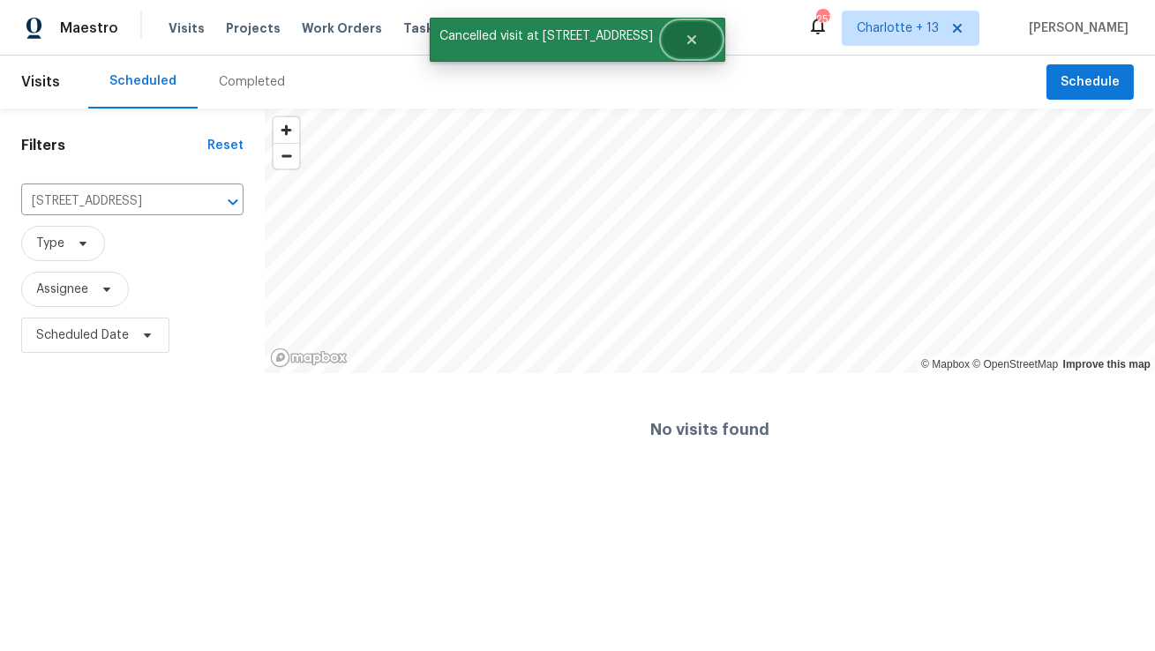
click at [681, 48] on button "Close" at bounding box center [692, 39] width 58 height 35
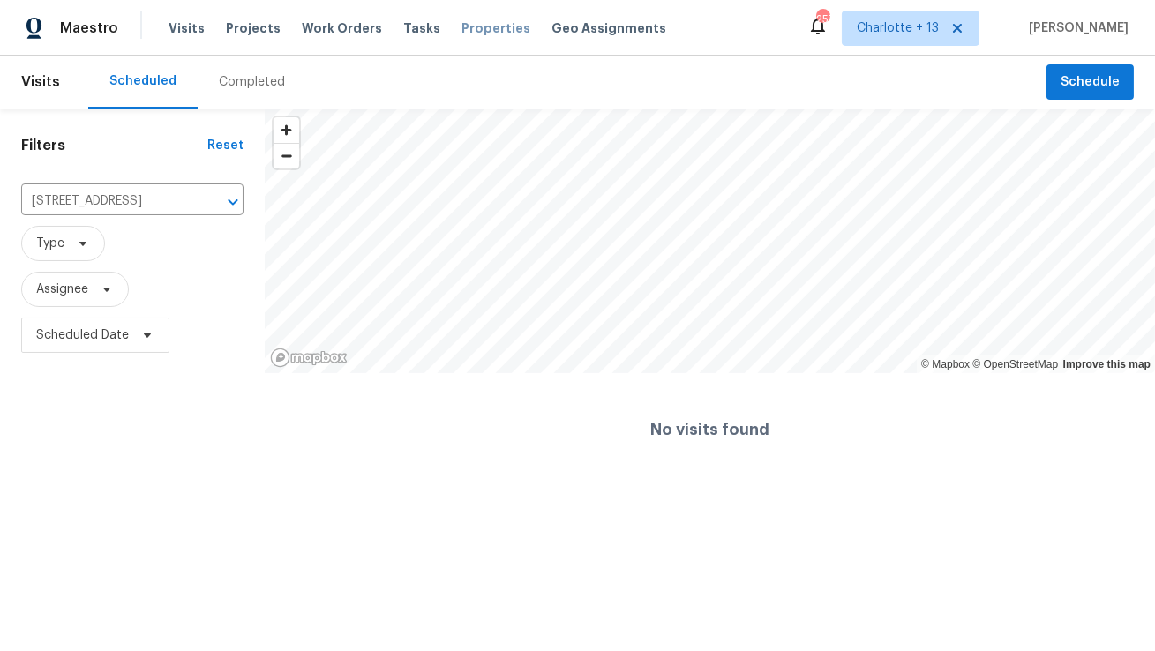
click at [490, 30] on span "Properties" at bounding box center [496, 28] width 69 height 18
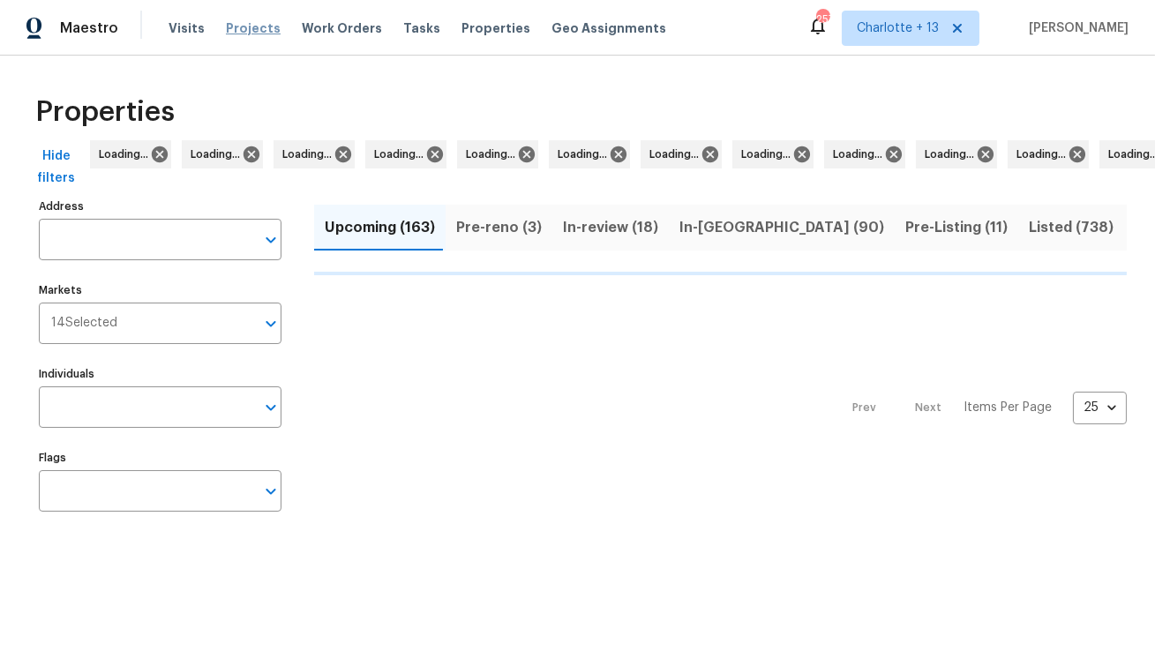
click at [243, 28] on span "Projects" at bounding box center [253, 28] width 55 height 18
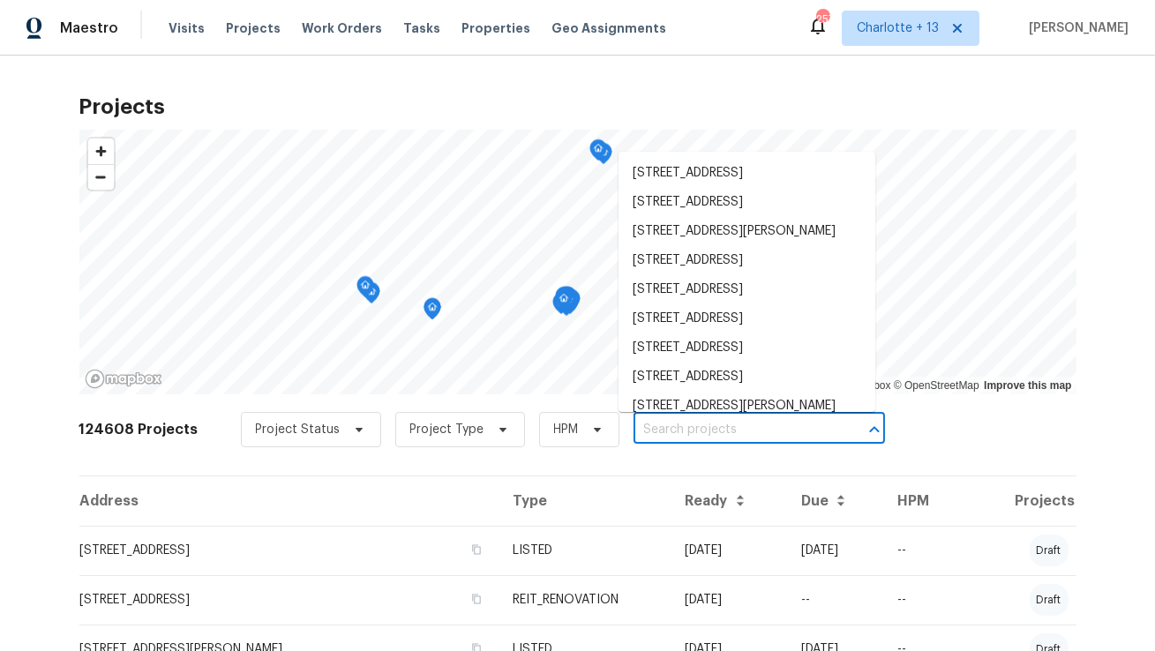
click at [634, 430] on input "text" at bounding box center [735, 430] width 202 height 27
paste input "[STREET_ADDRESS]"
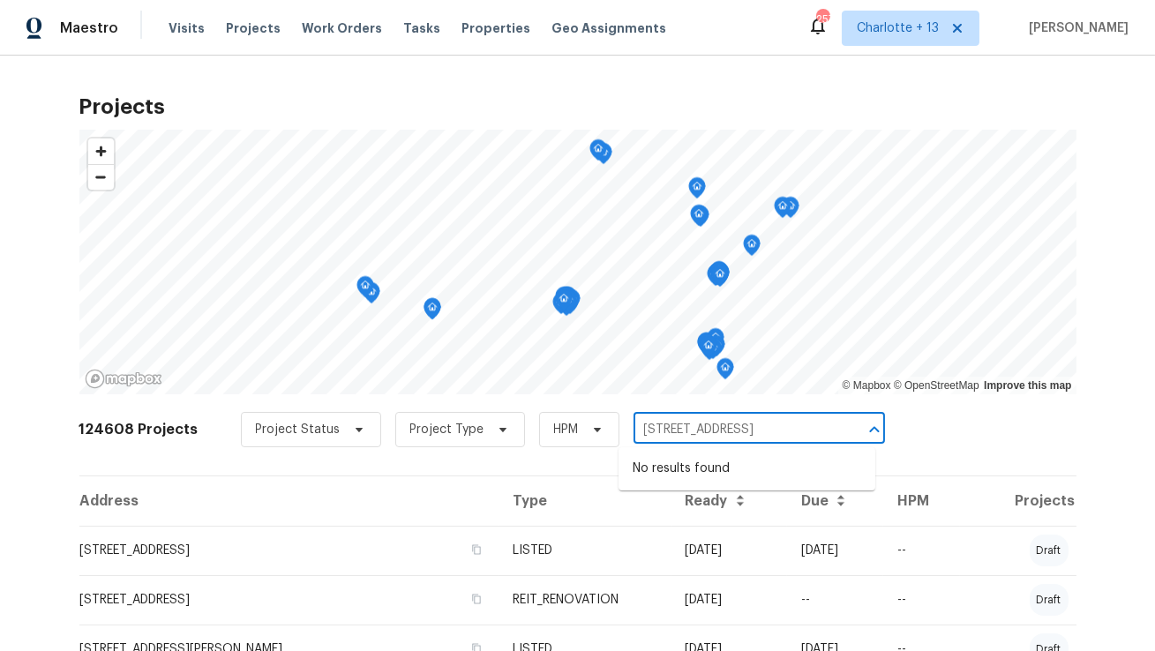
drag, startPoint x: 724, startPoint y: 432, endPoint x: 708, endPoint y: 430, distance: 16.0
click at [708, 431] on input "[STREET_ADDRESS]" at bounding box center [735, 430] width 202 height 27
type input "12179 58th Pl N"
click at [706, 483] on li "12179 58th Pl N, West Palm Beach, FL 33411" at bounding box center [747, 469] width 257 height 29
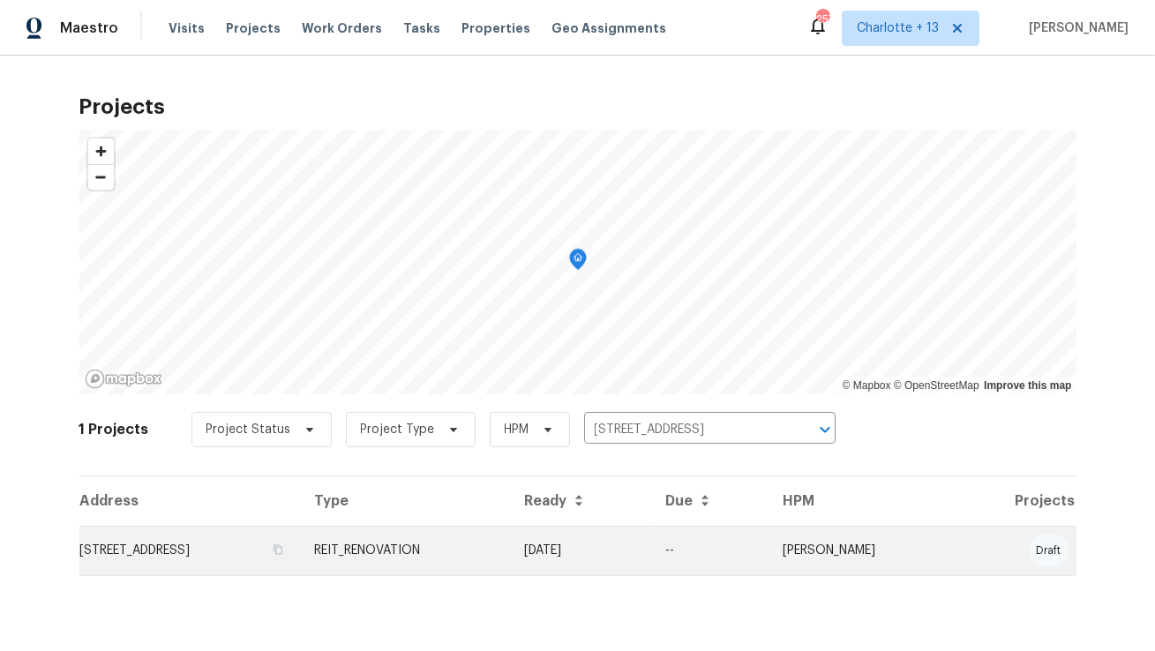
click at [301, 547] on td "12179 58th Pl N, West Palm Beach, FL 33411" at bounding box center [190, 550] width 222 height 49
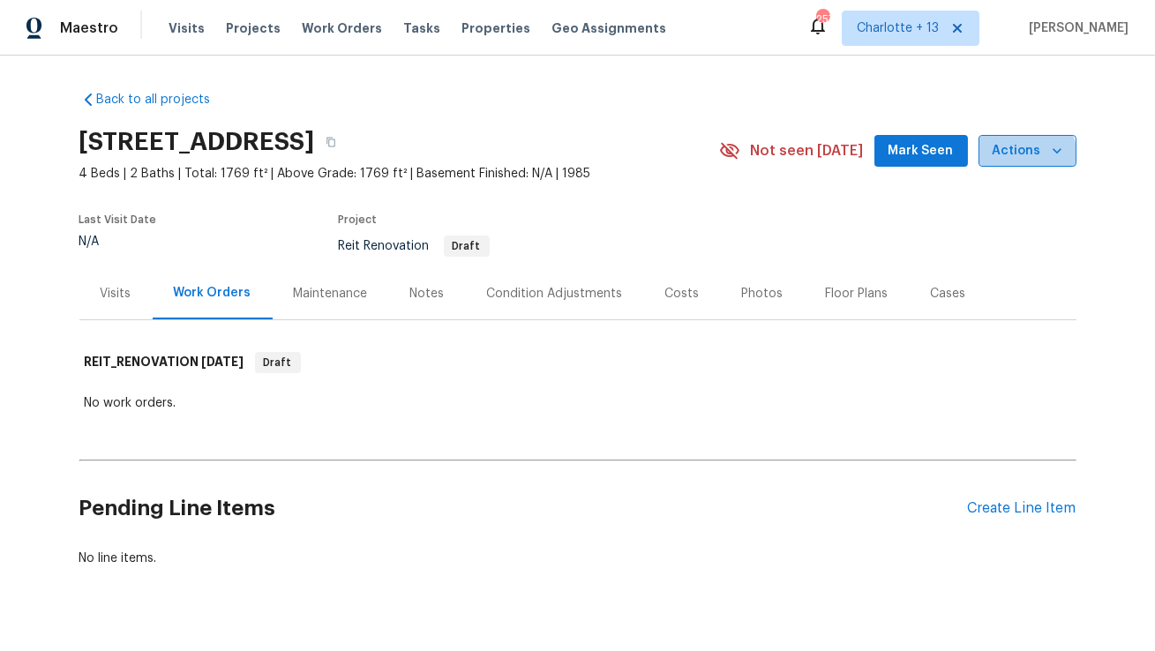
click at [1027, 157] on span "Actions" at bounding box center [1028, 151] width 70 height 22
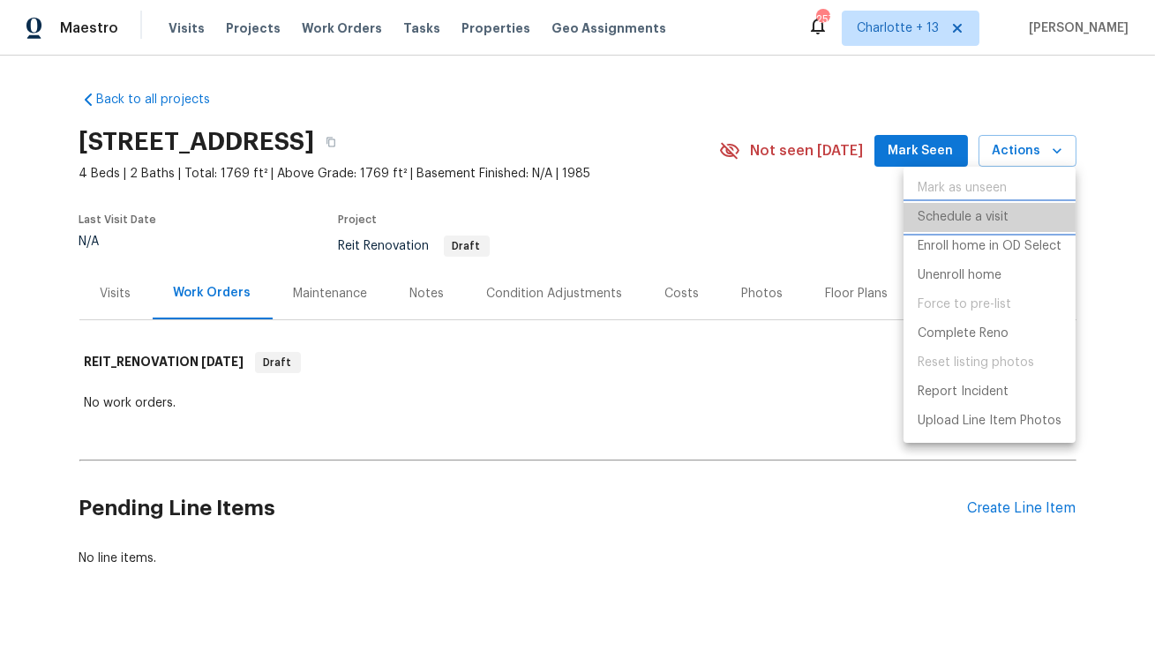
click at [989, 215] on p "Schedule a visit" at bounding box center [963, 217] width 91 height 19
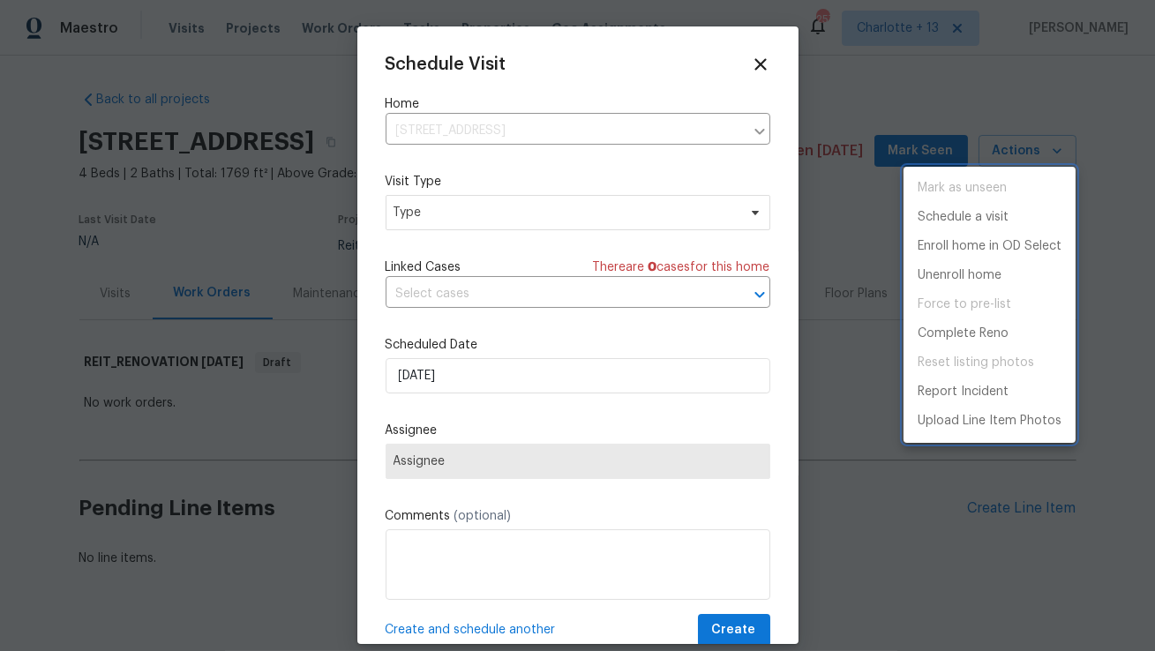
click at [541, 220] on div at bounding box center [577, 325] width 1155 height 651
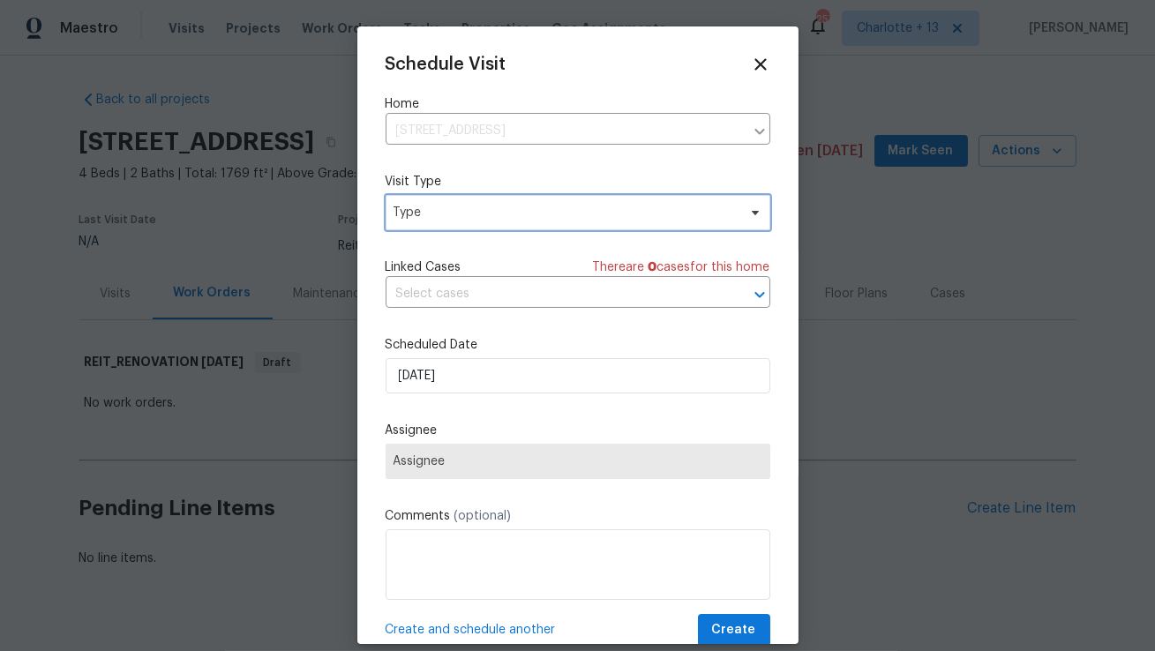
click at [525, 214] on span "Type" at bounding box center [565, 213] width 343 height 18
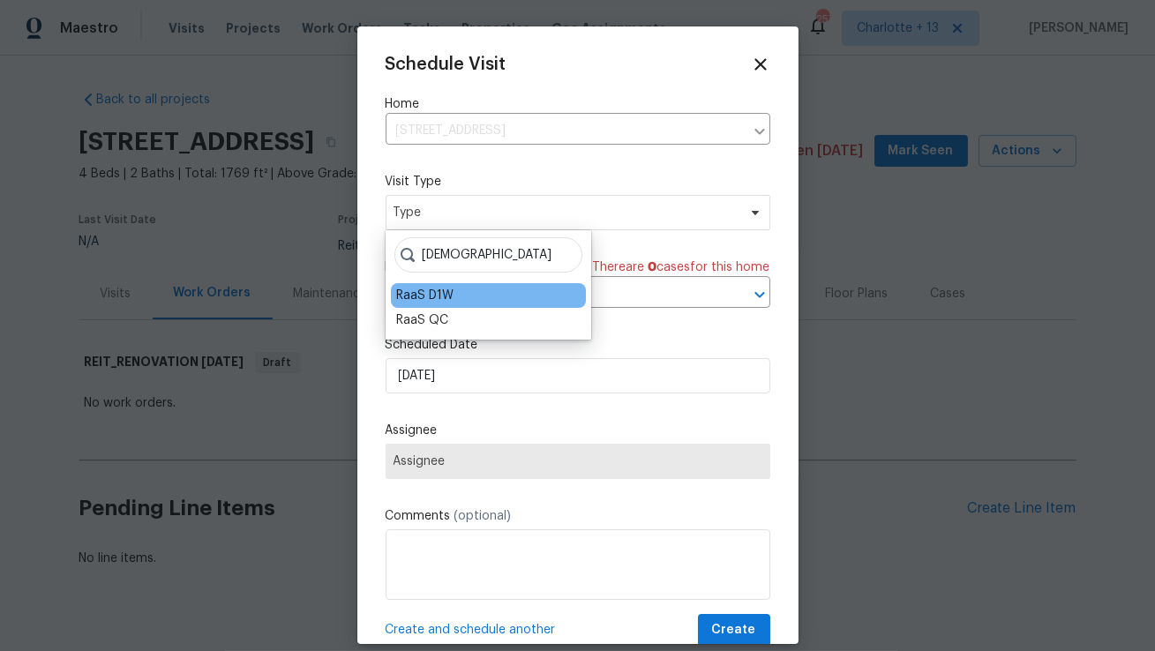
type input "raas"
click at [427, 297] on div "RaaS D1W" at bounding box center [424, 296] width 57 height 18
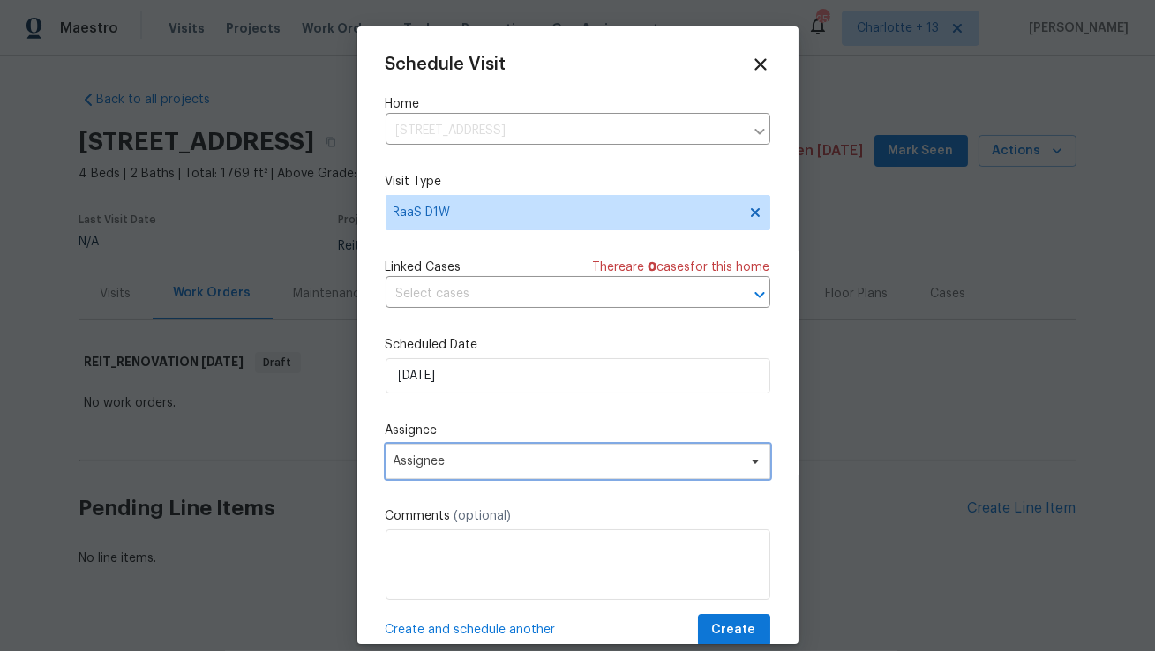
click at [535, 458] on span "Assignee" at bounding box center [567, 462] width 346 height 14
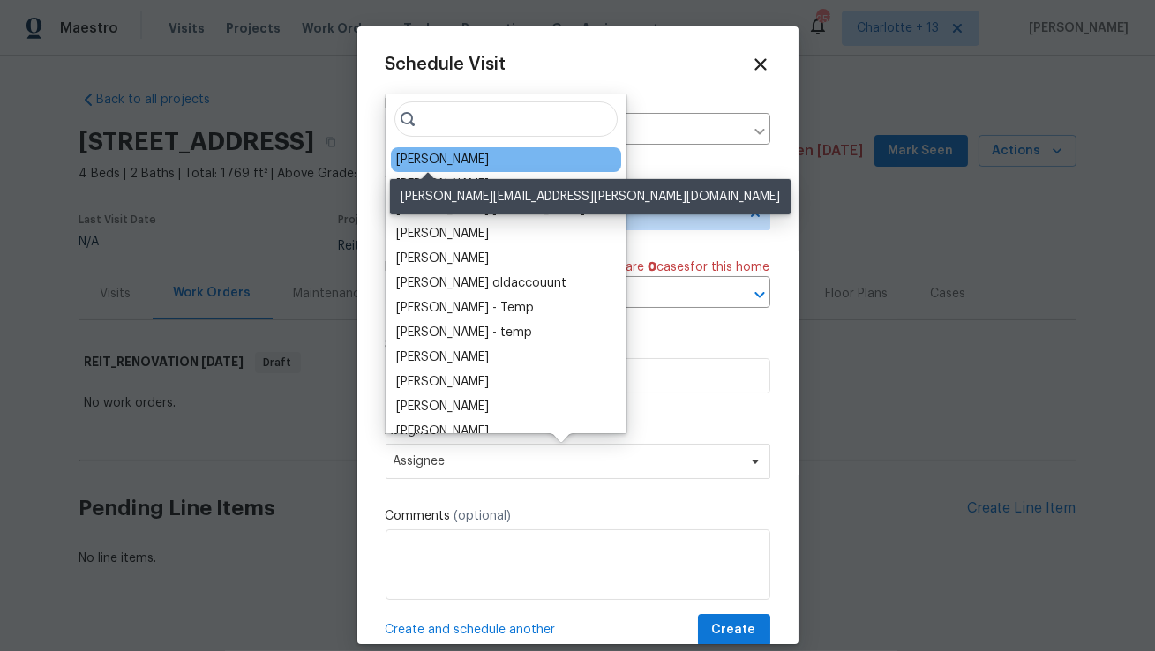
click at [438, 159] on div "Jeff Aniello" at bounding box center [442, 160] width 93 height 18
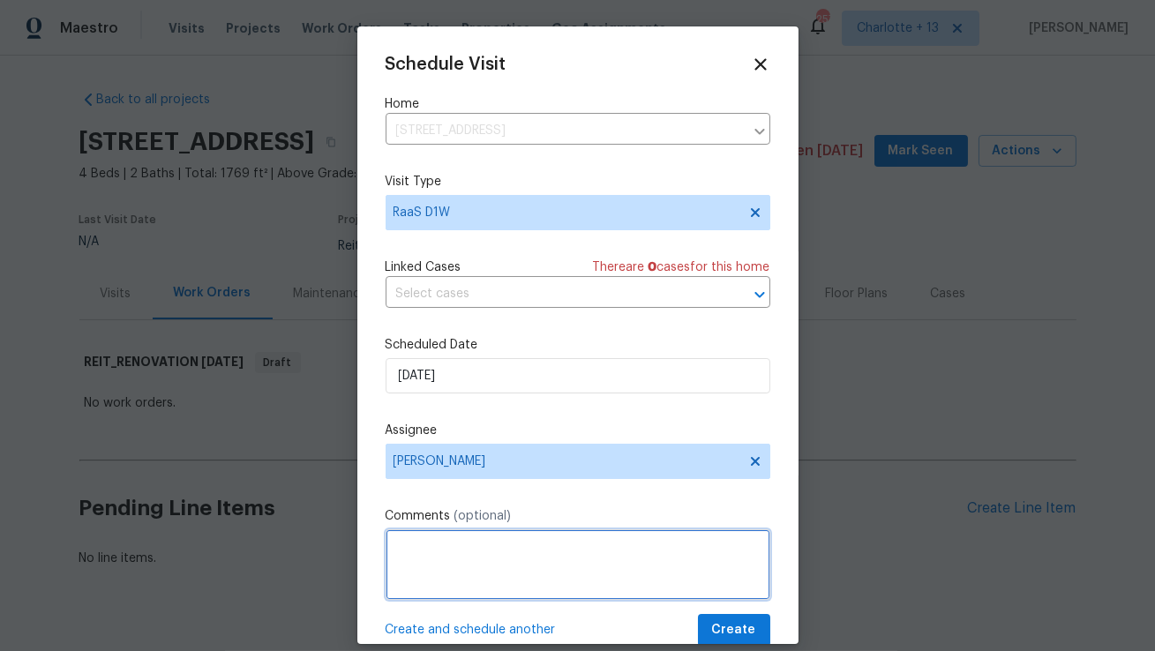
click at [497, 561] on textarea at bounding box center [578, 565] width 385 height 71
paste textarea "Access instructions: Lockbox codes- 6001 or 0155 or 2305"
type textarea "Access instructions: Lockbox codes- 6001 or 0155 or 2305"
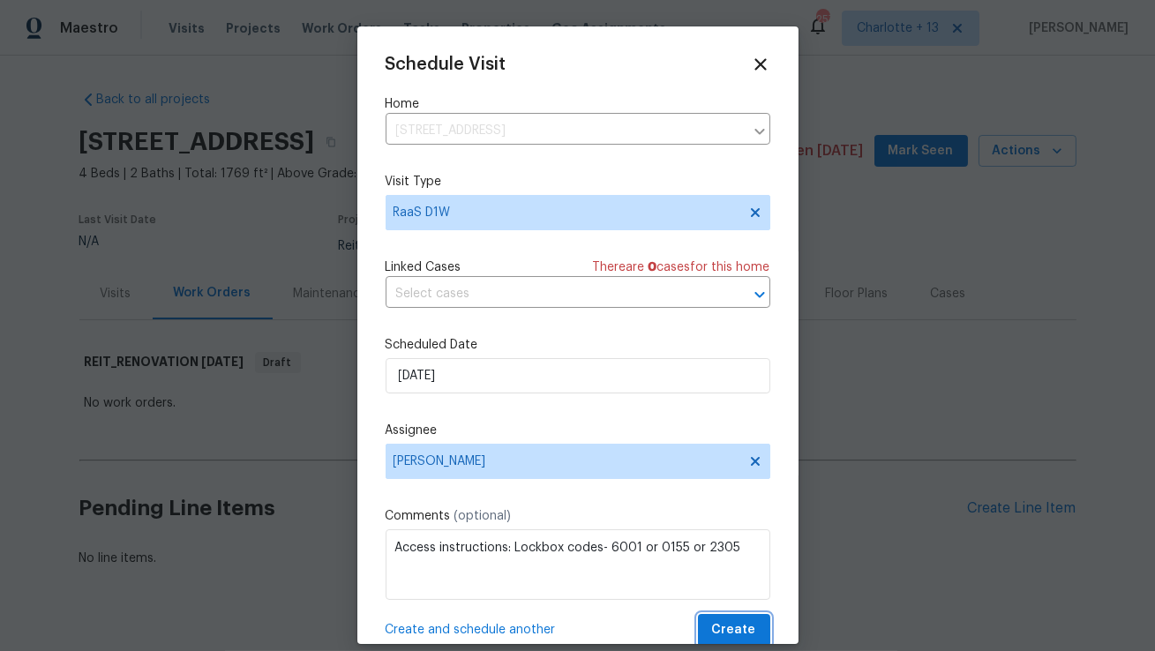
click at [749, 634] on span "Create" at bounding box center [734, 631] width 44 height 22
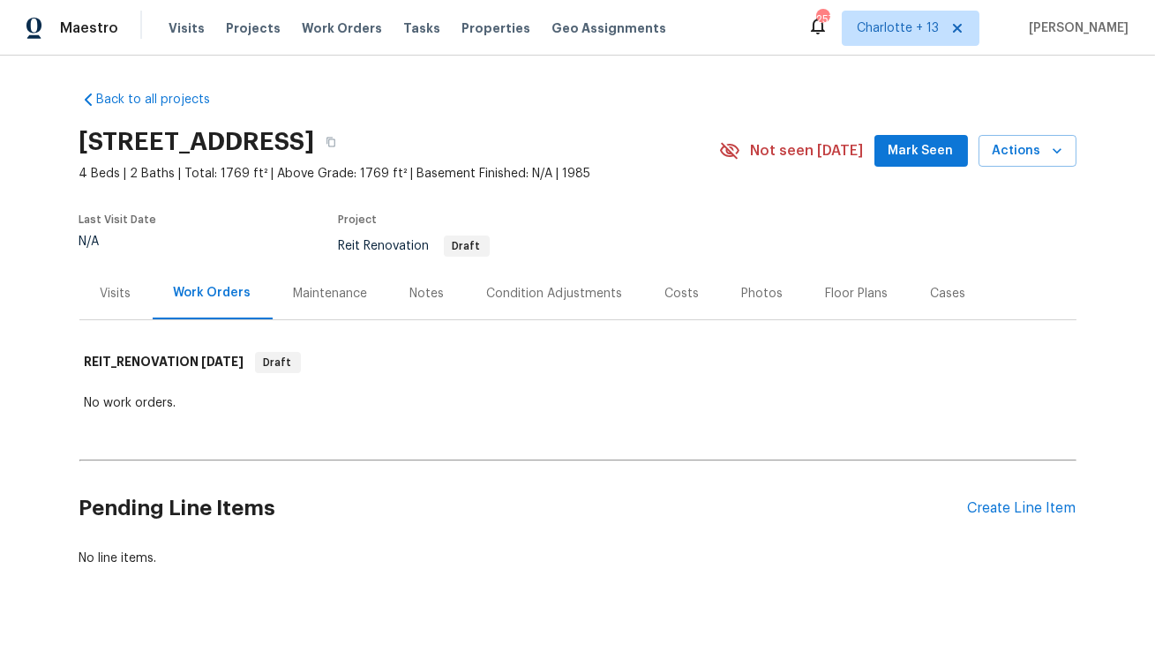
click at [104, 291] on div "Visits" at bounding box center [116, 294] width 31 height 18
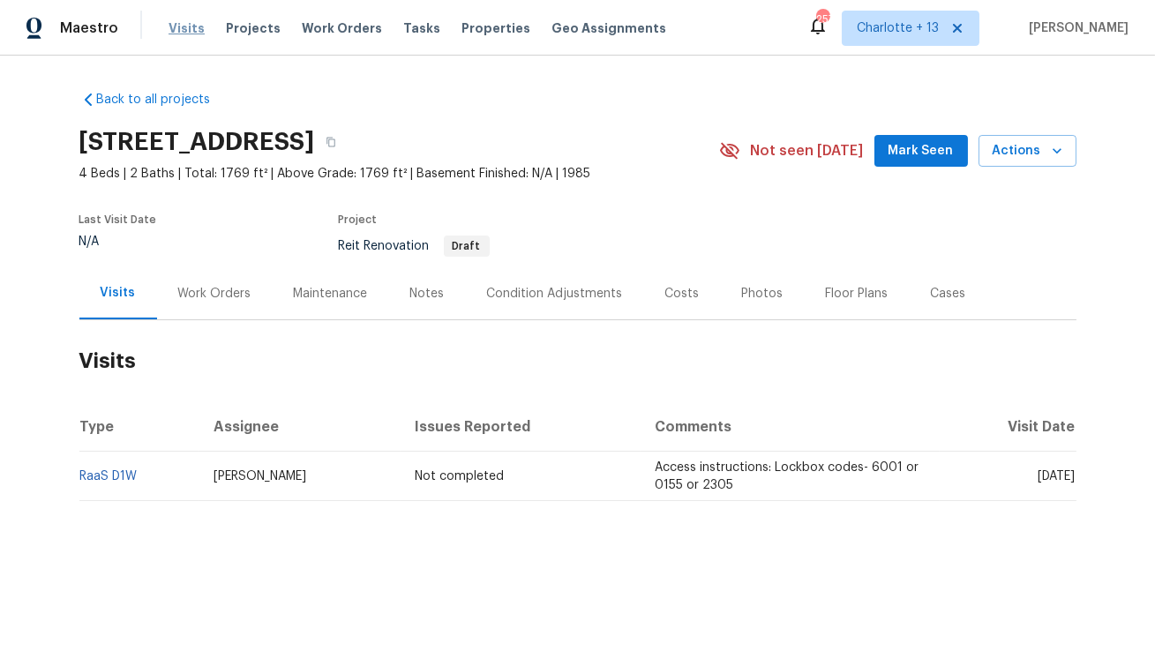
click at [183, 23] on span "Visits" at bounding box center [187, 28] width 36 height 18
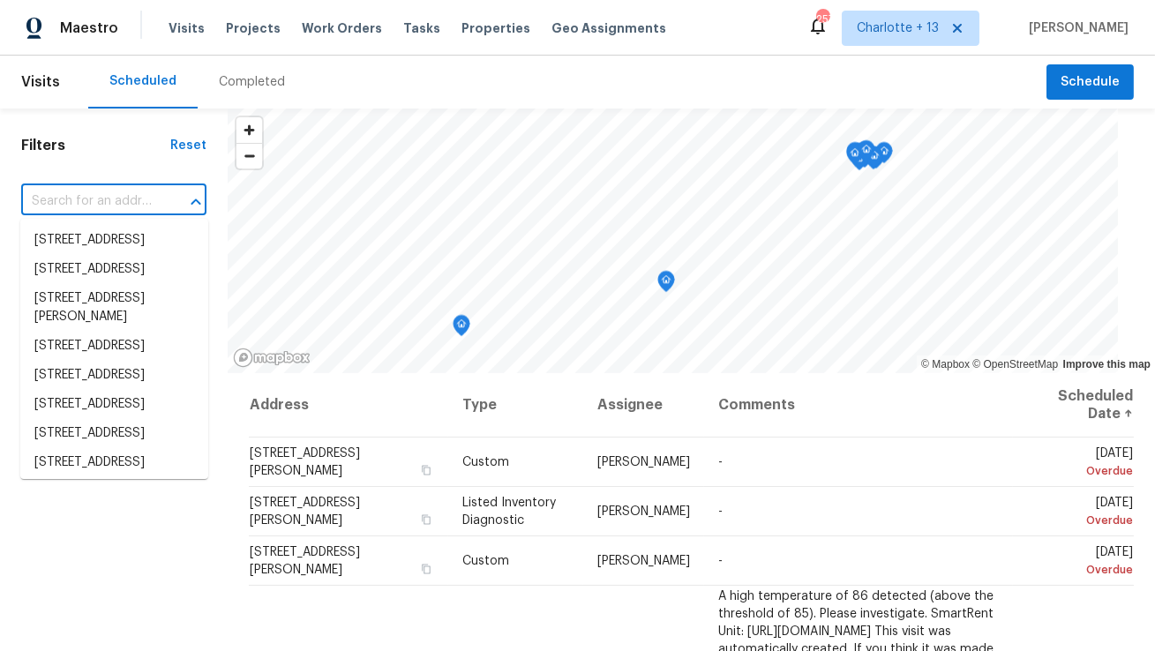
click at [119, 199] on input "text" at bounding box center [89, 201] width 136 height 27
paste input "[STREET_ADDRESS]"
type input "[STREET_ADDRESS]"
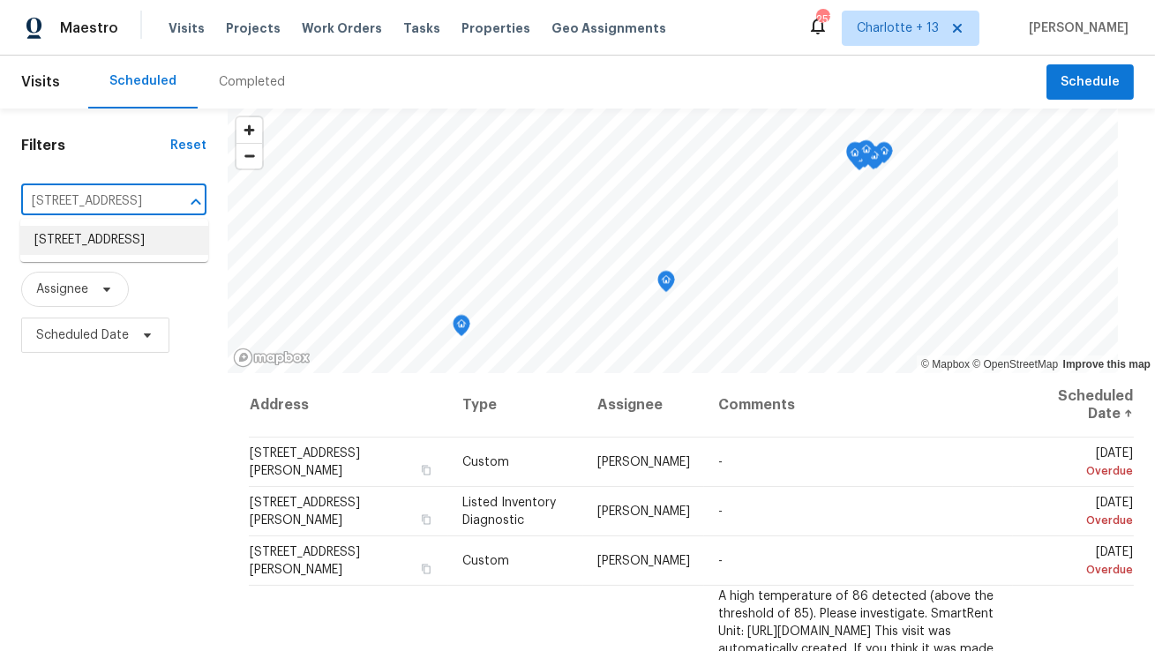
click at [110, 247] on li "3134 NE 2nd Dr, Homestead, FL 33033" at bounding box center [114, 240] width 188 height 29
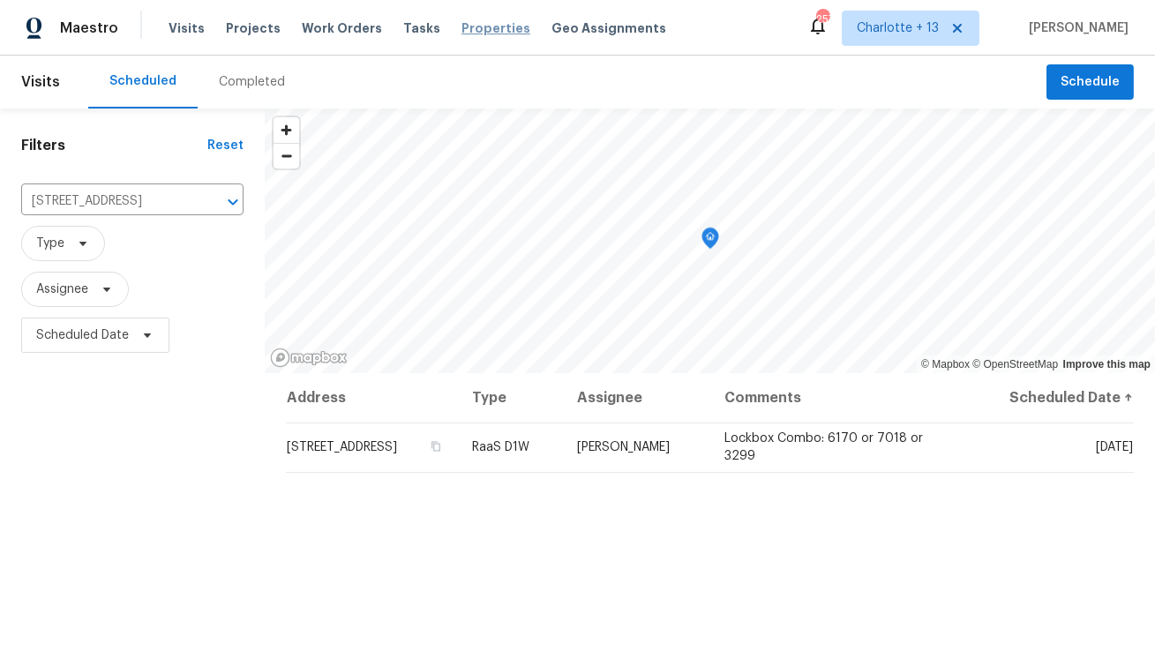
click at [464, 23] on span "Properties" at bounding box center [496, 28] width 69 height 18
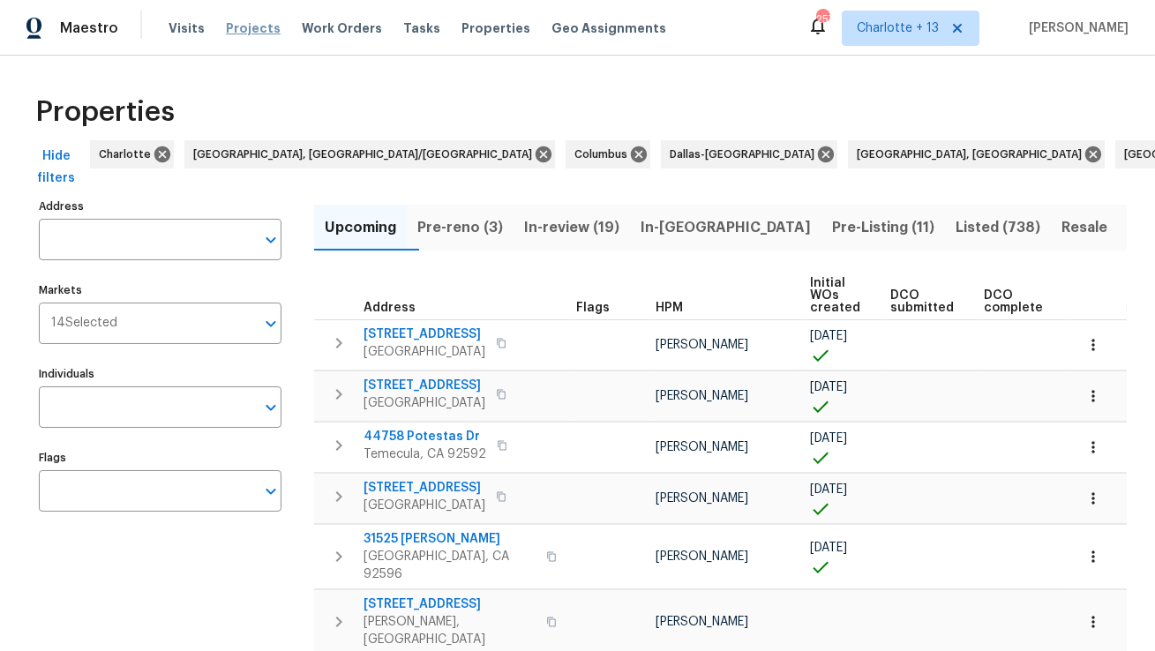
click at [232, 28] on span "Projects" at bounding box center [253, 28] width 55 height 18
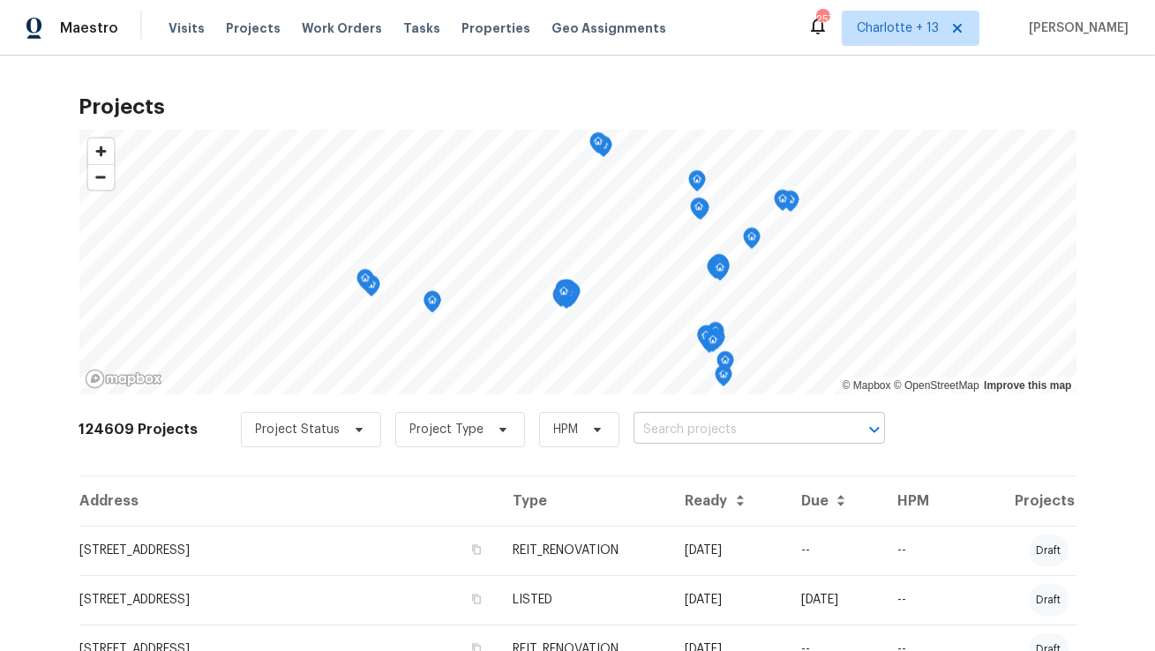
click at [654, 430] on input "text" at bounding box center [735, 430] width 202 height 27
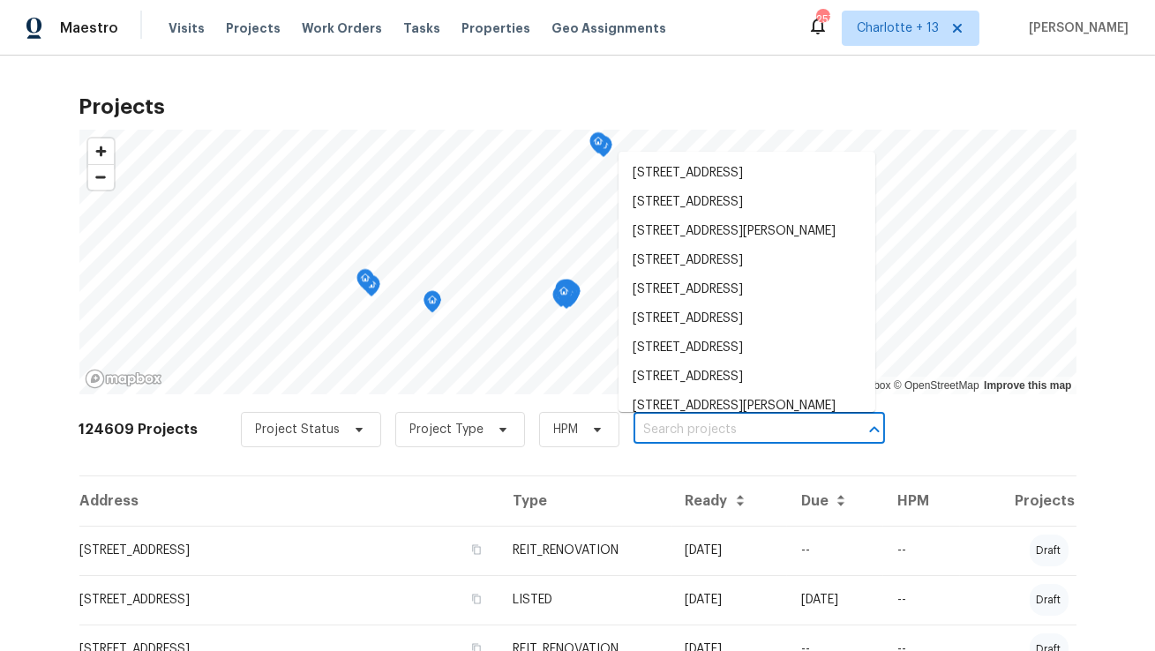
paste input "[STREET_ADDRESS]"
type input "[STREET_ADDRESS]"
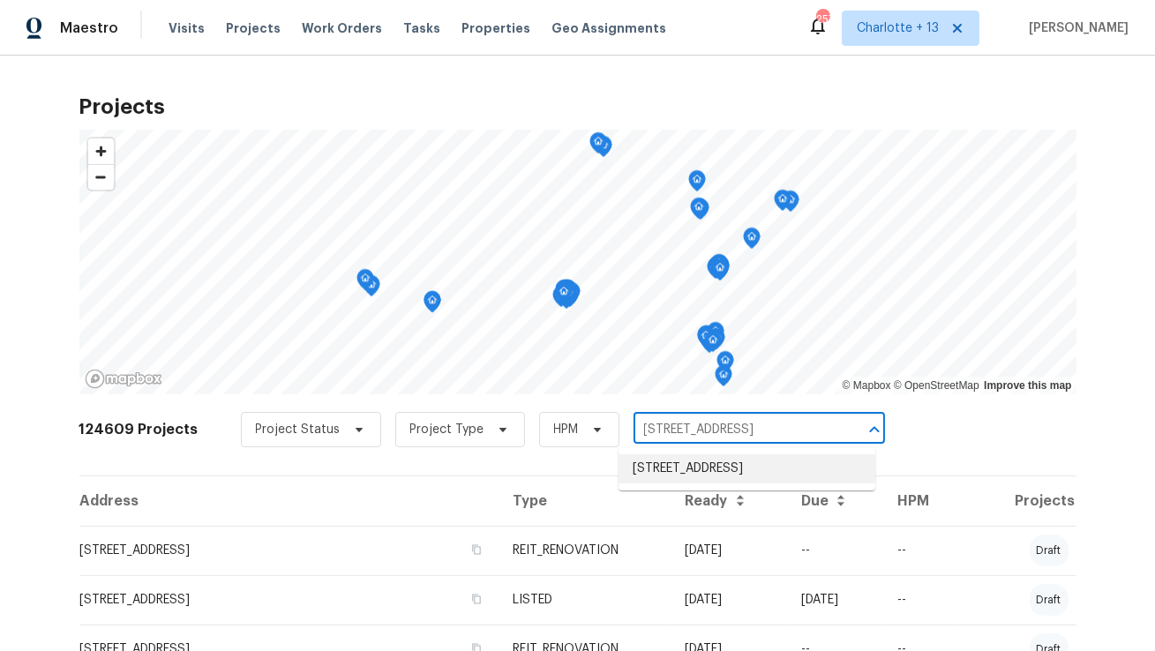
click at [650, 468] on li "3134 NE 2nd Dr, Homestead, FL 33033" at bounding box center [747, 469] width 257 height 29
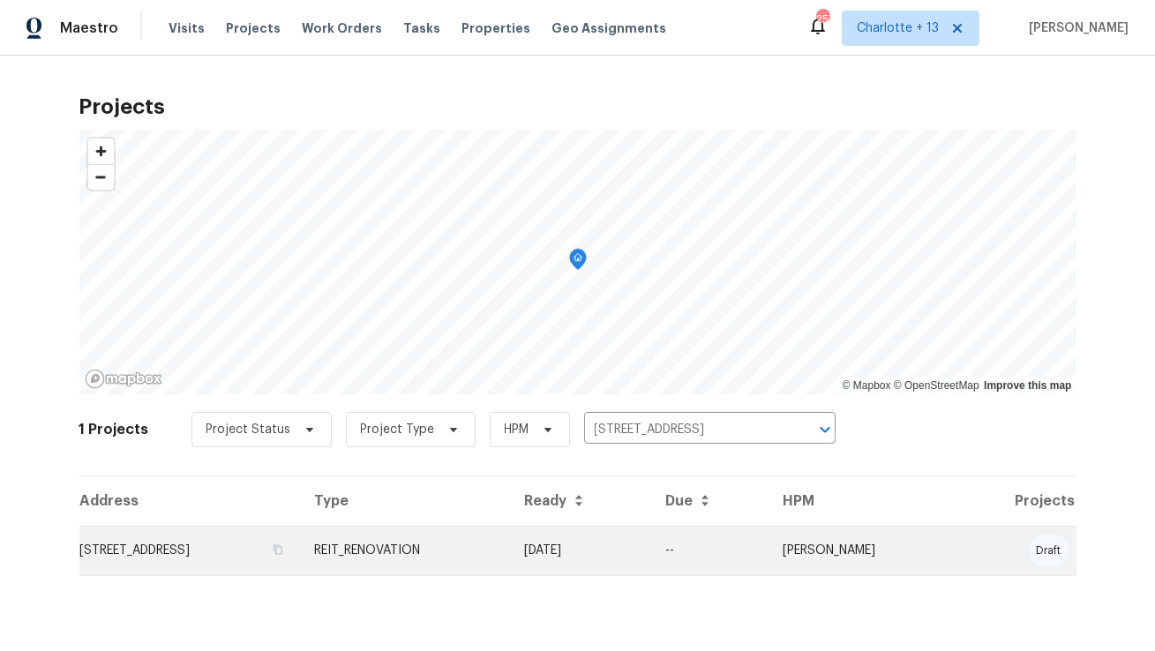
click at [223, 559] on td "3134 NE 2nd Dr, Homestead, FL 33033" at bounding box center [190, 550] width 222 height 49
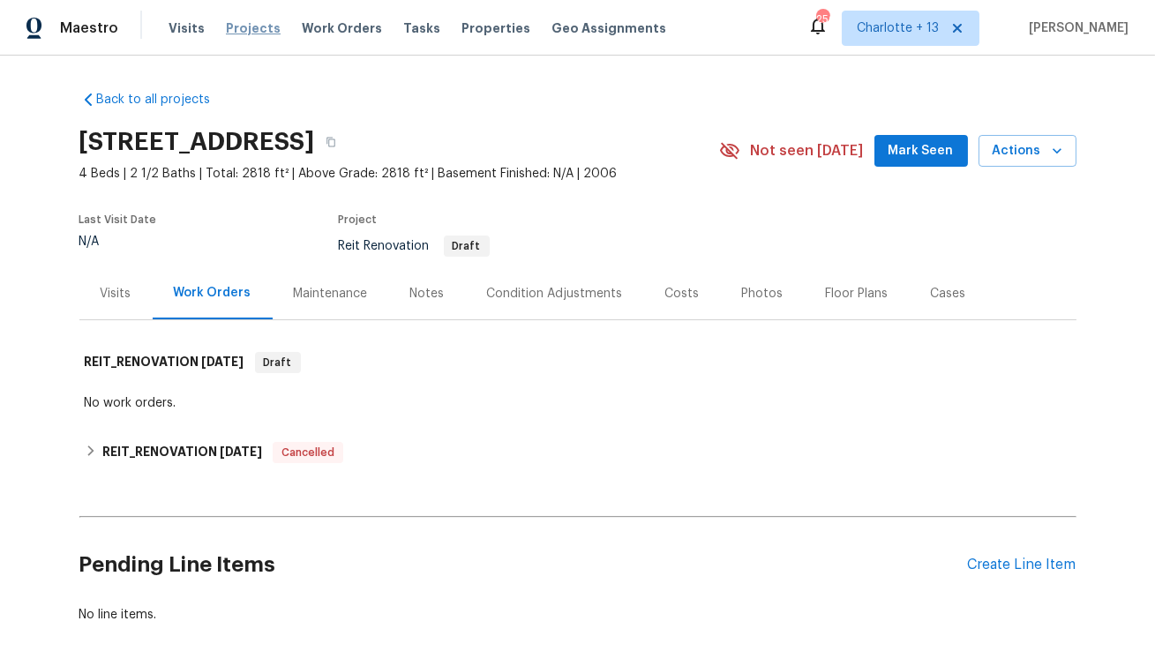
click at [228, 35] on span "Projects" at bounding box center [253, 28] width 55 height 18
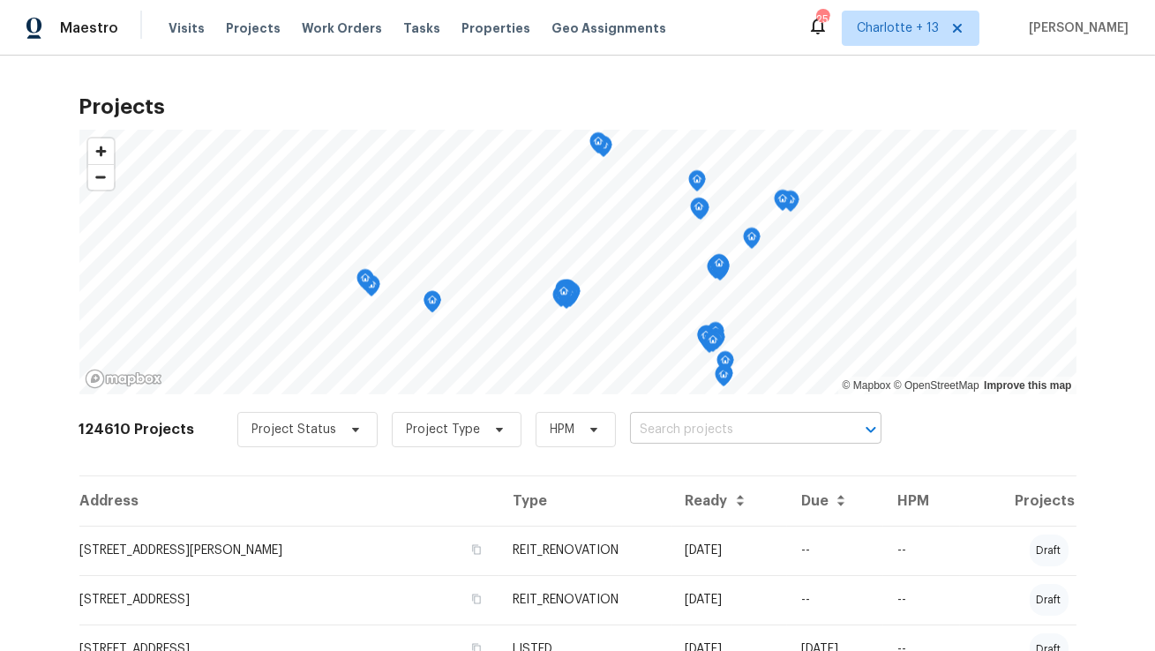
click at [657, 436] on input "text" at bounding box center [731, 430] width 202 height 27
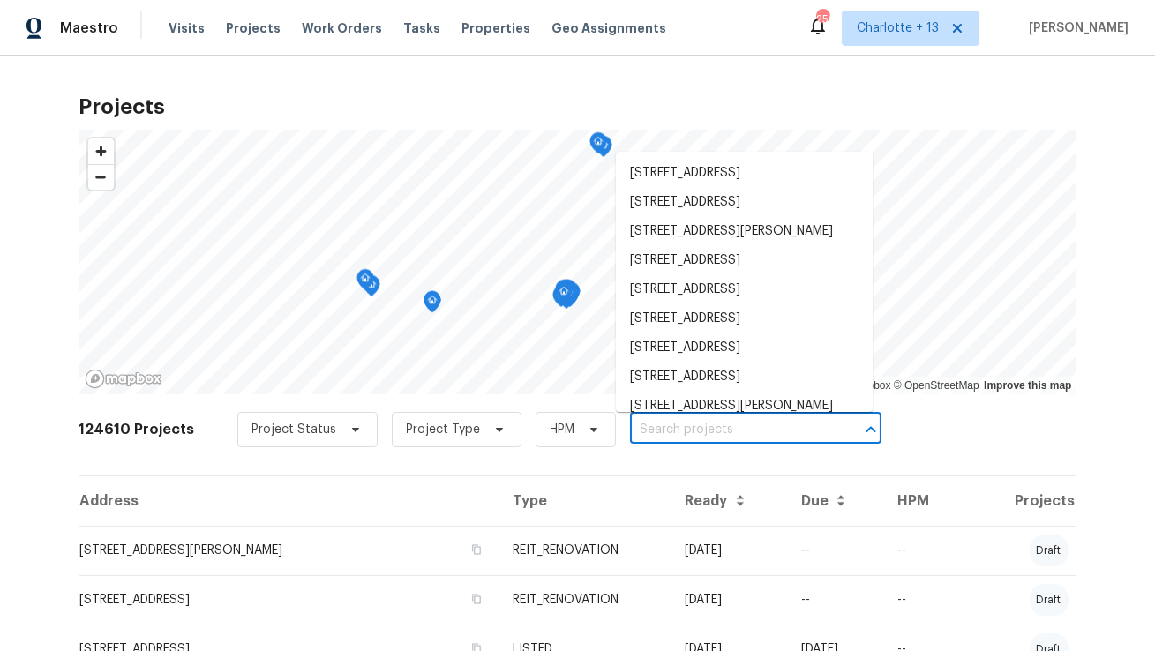
paste input "20810 SW 86th Pl"
type input "20810 SW 86th Pl"
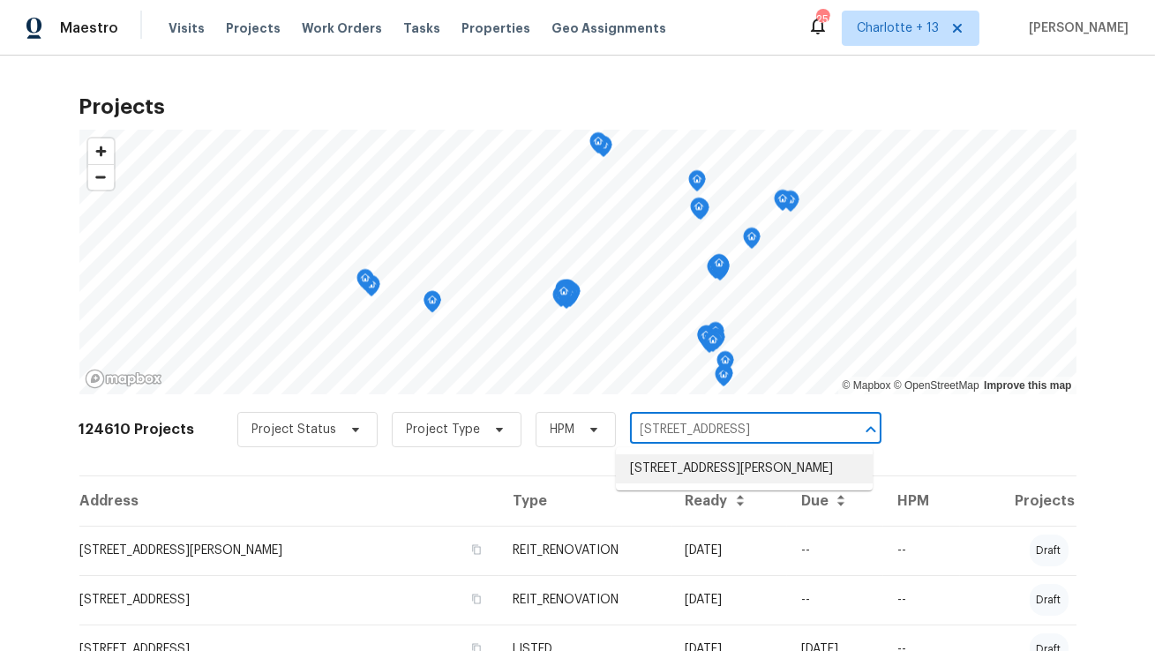
click at [652, 478] on li "20810 SW 86th Pl, Cutler Bay, FL 33189" at bounding box center [744, 469] width 257 height 29
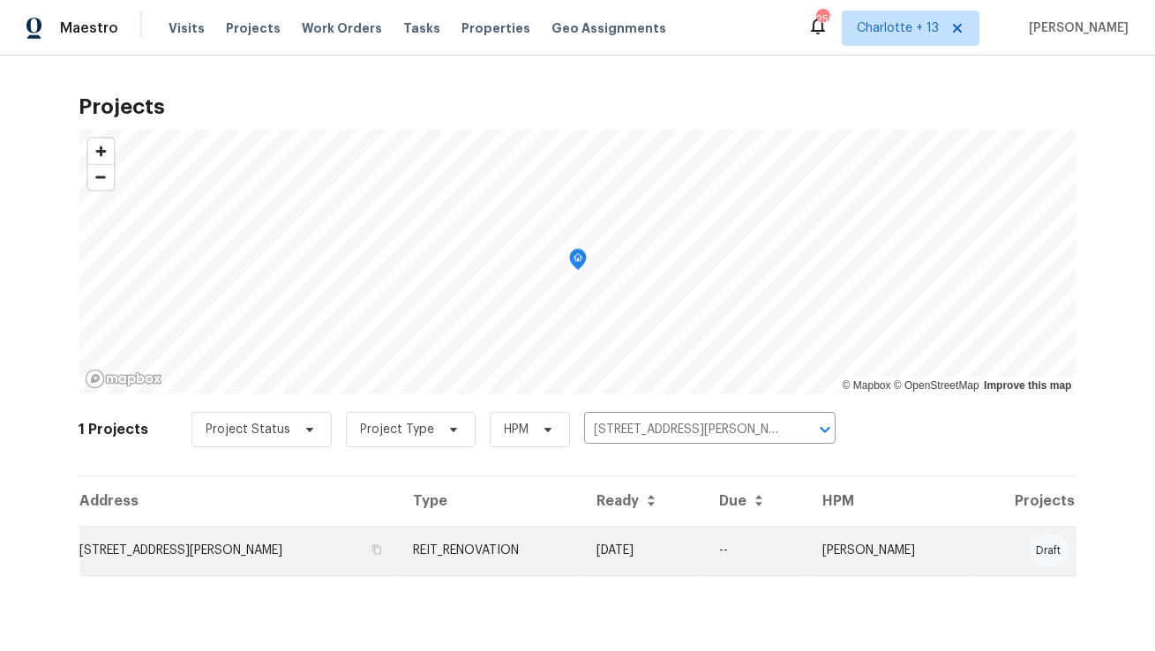
click at [226, 546] on td "20810 SW 86th Pl, Cutler Bay, FL 33189" at bounding box center [239, 550] width 320 height 49
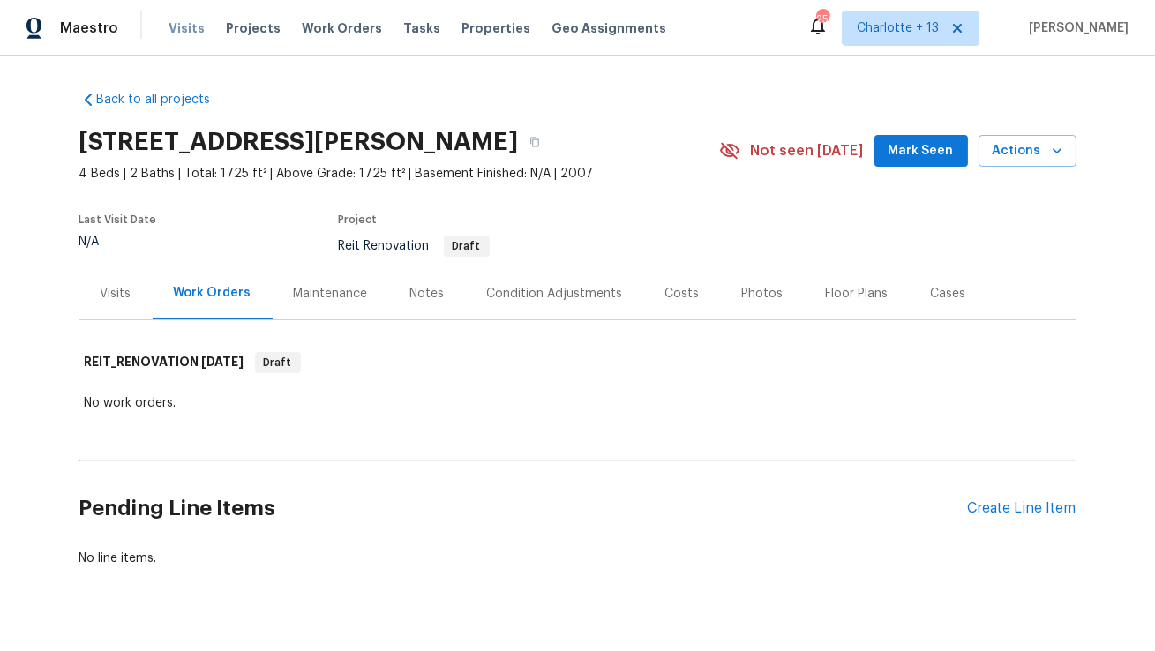
click at [179, 36] on span "Visits" at bounding box center [187, 28] width 36 height 18
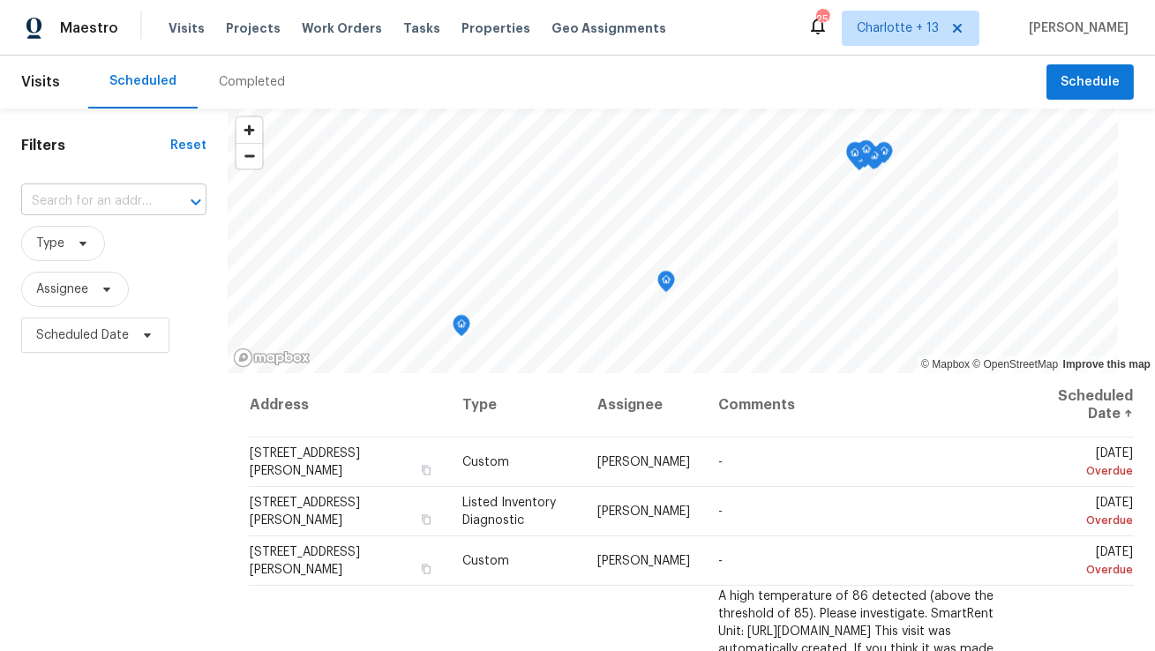
click at [111, 209] on input "text" at bounding box center [89, 201] width 136 height 27
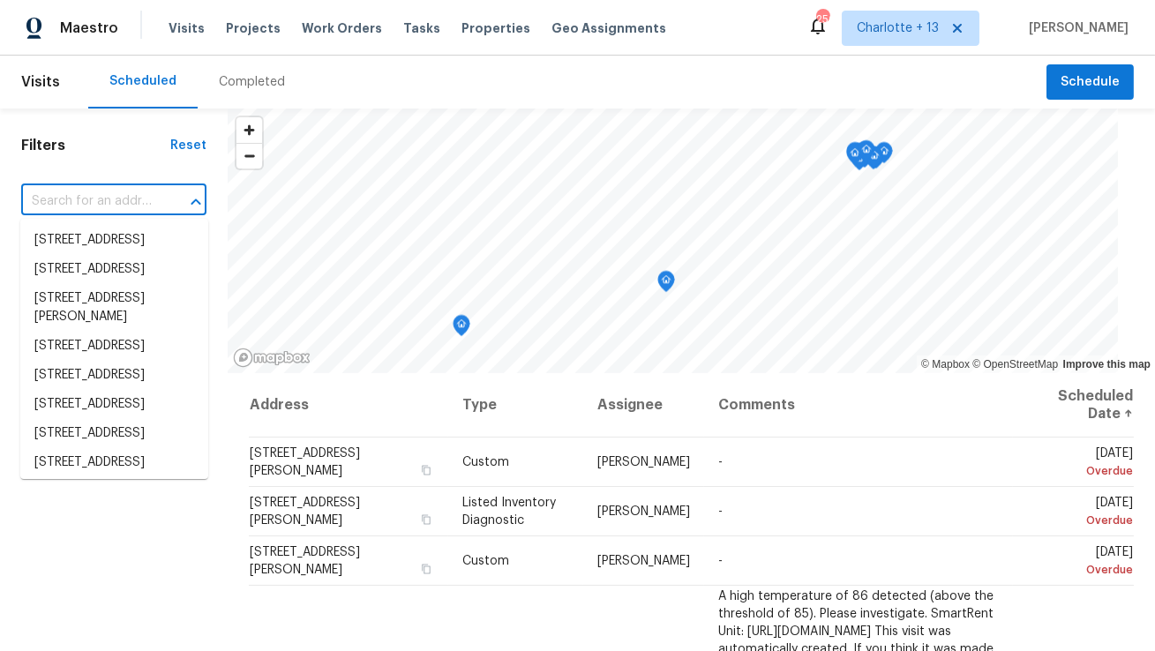
paste input "733 Piccadilly Sq"
type input "733 Piccadilly Sq"
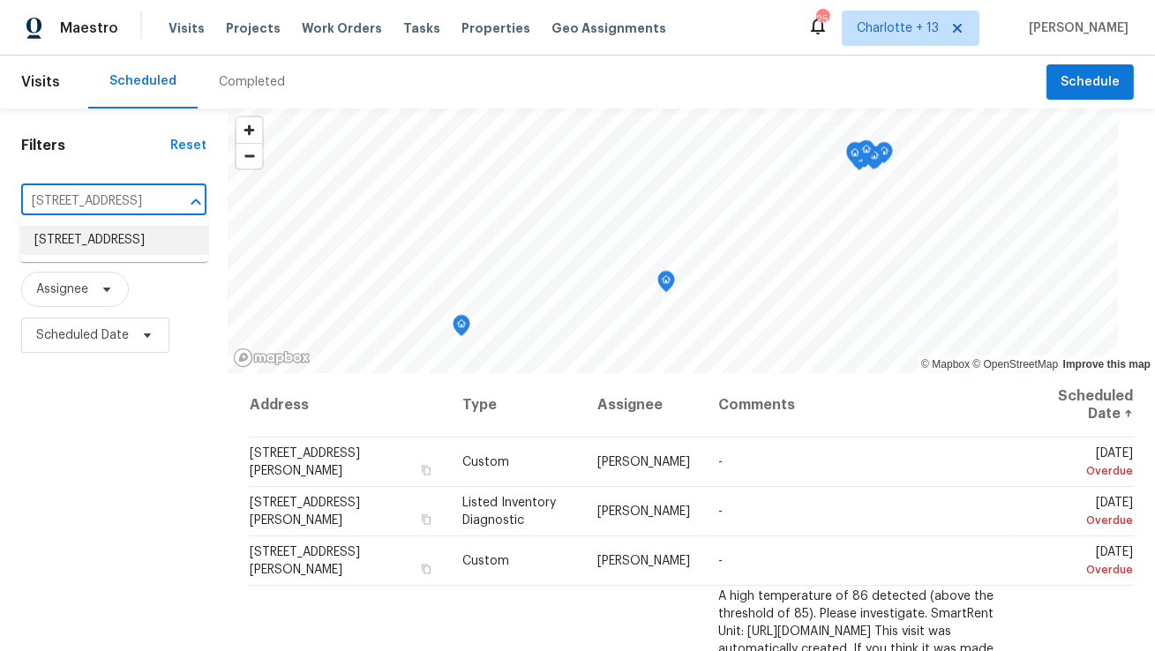
click at [107, 241] on li "733 Piccadilly Sq, Hemet, CA 92544" at bounding box center [114, 240] width 188 height 29
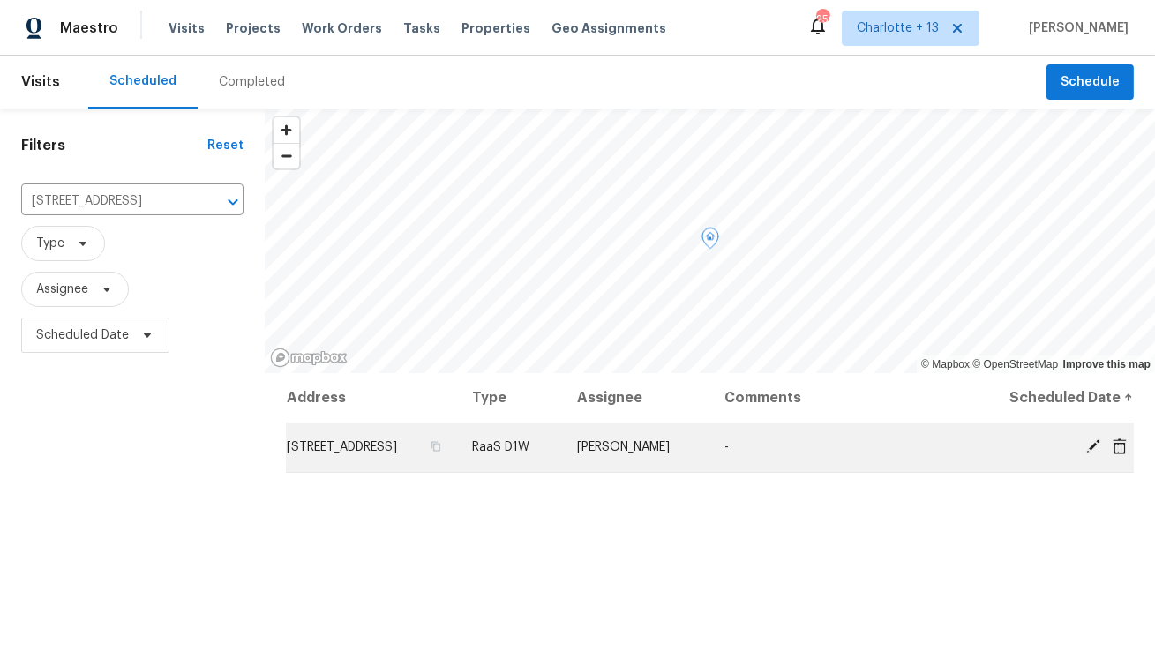
click at [1126, 447] on icon at bounding box center [1120, 446] width 14 height 16
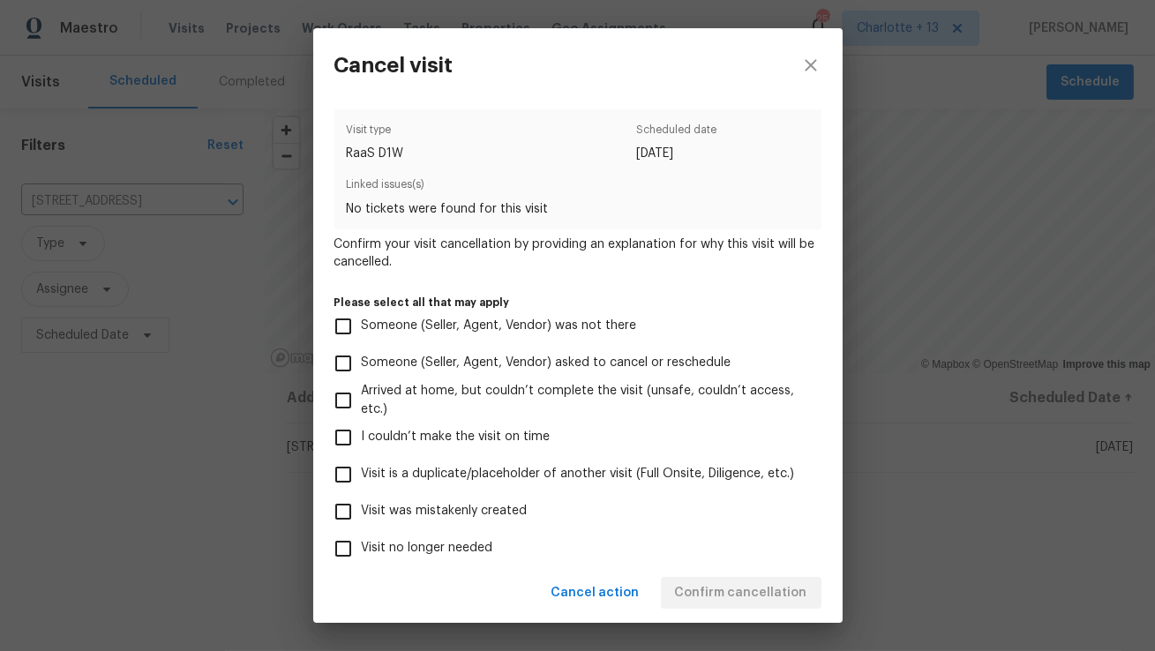
click at [496, 498] on label "Visit was mistakenly created" at bounding box center [566, 511] width 483 height 37
click at [362, 498] on input "Visit was mistakenly created" at bounding box center [343, 511] width 37 height 37
checkbox input "true"
click at [711, 597] on span "Confirm cancellation" at bounding box center [741, 594] width 132 height 22
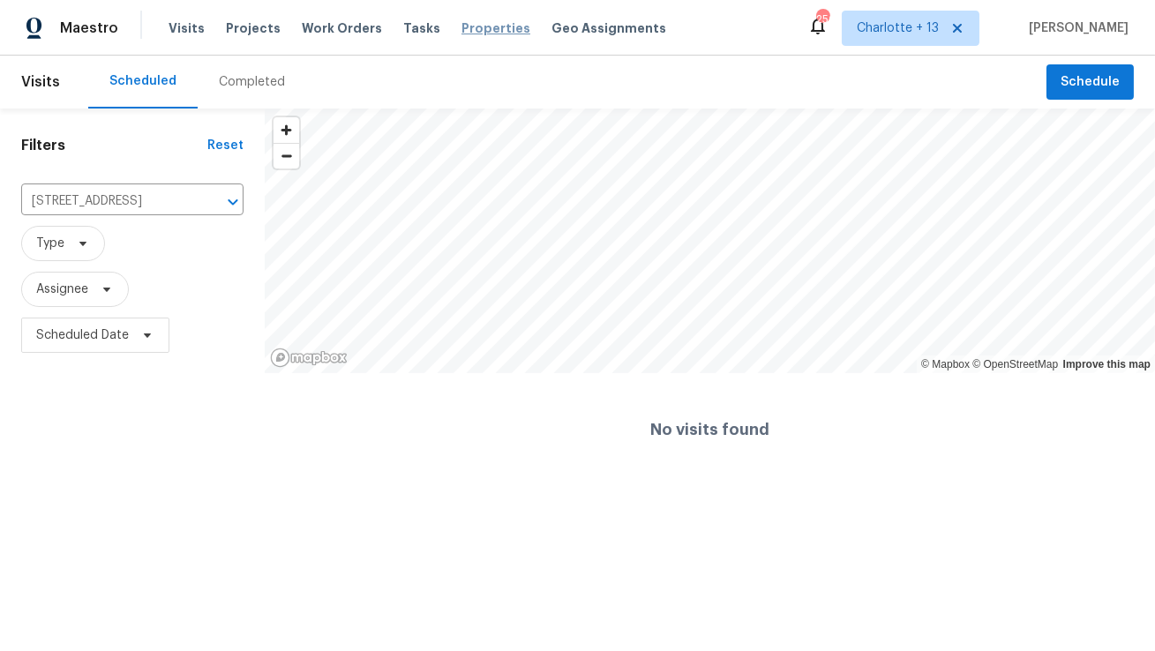
click at [465, 32] on span "Properties" at bounding box center [496, 28] width 69 height 18
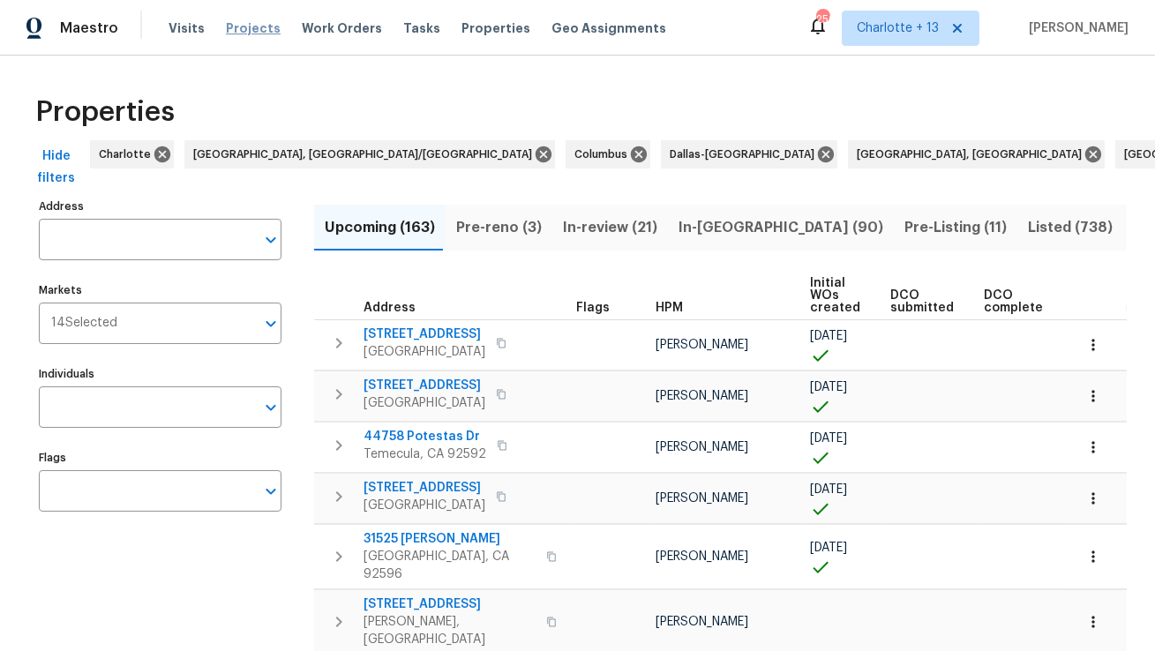
click at [245, 27] on span "Projects" at bounding box center [253, 28] width 55 height 18
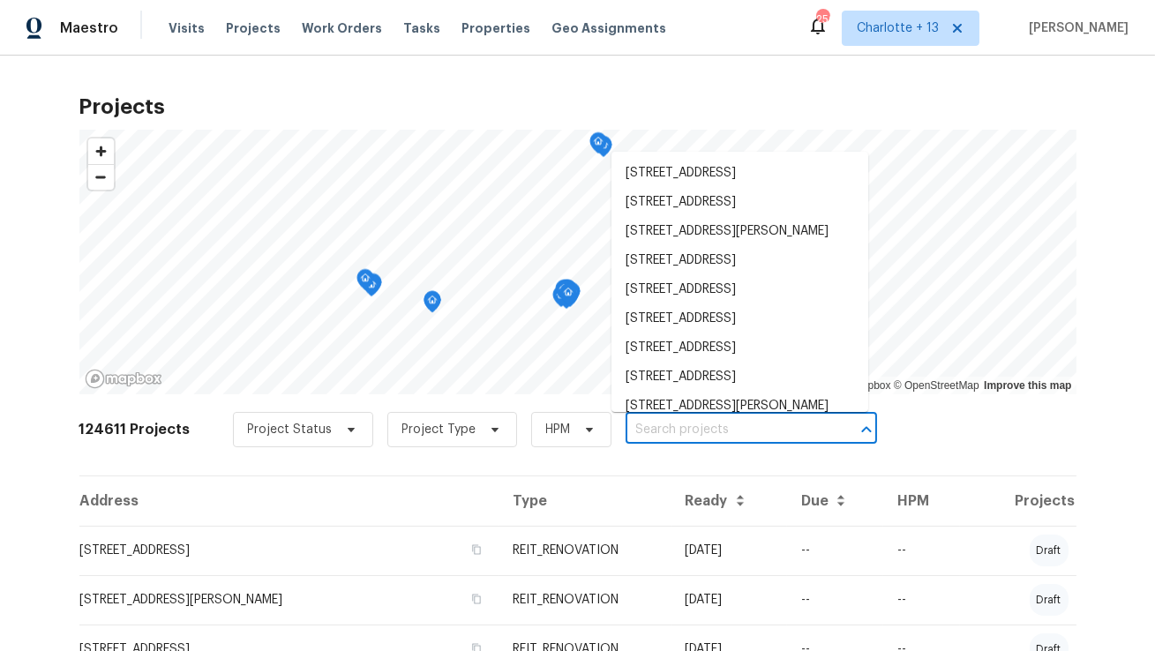
click at [636, 423] on input "text" at bounding box center [727, 430] width 202 height 27
paste input "733 Piccadilly Sq"
type input "733 Piccadilly Sq"
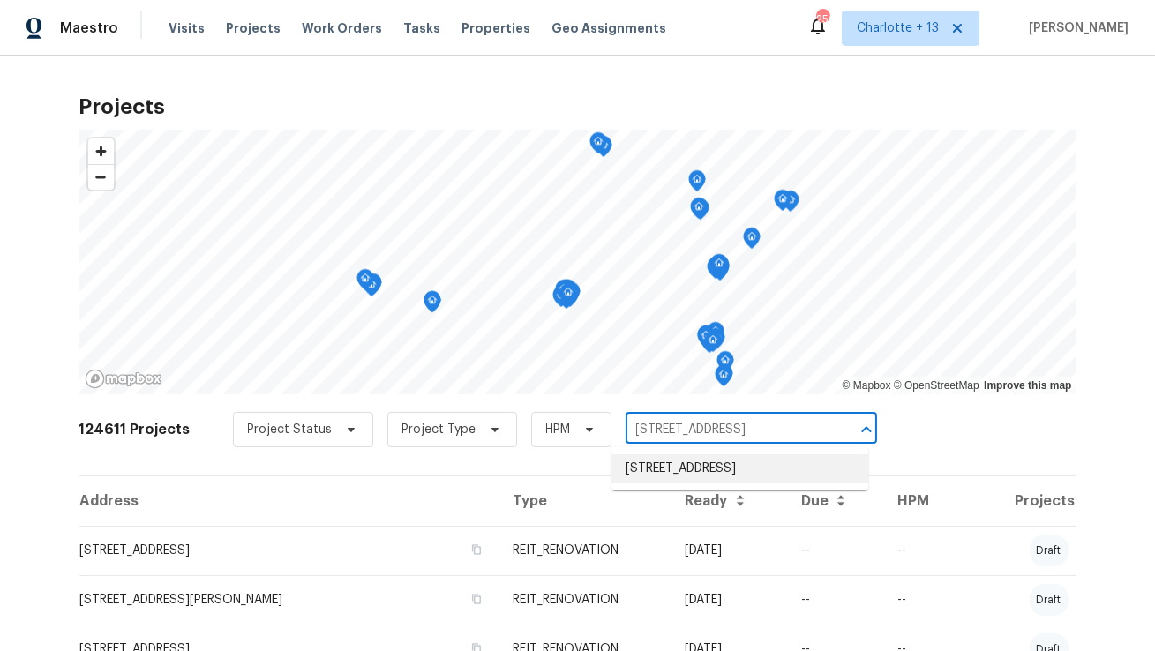
click at [650, 460] on li "733 Piccadilly Sq, Hemet, CA 92544" at bounding box center [740, 469] width 257 height 29
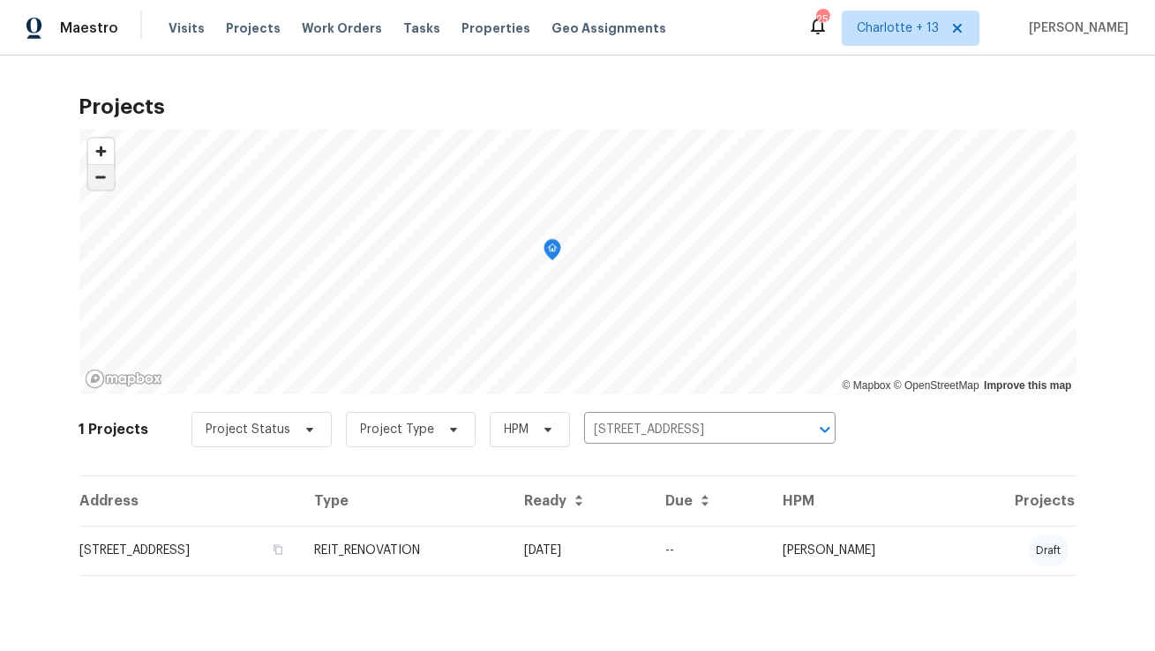
click at [102, 189] on span "Zoom out" at bounding box center [101, 177] width 26 height 25
click at [102, 181] on span "Zoom out" at bounding box center [101, 177] width 26 height 25
click at [105, 147] on span "Zoom in" at bounding box center [101, 152] width 26 height 26
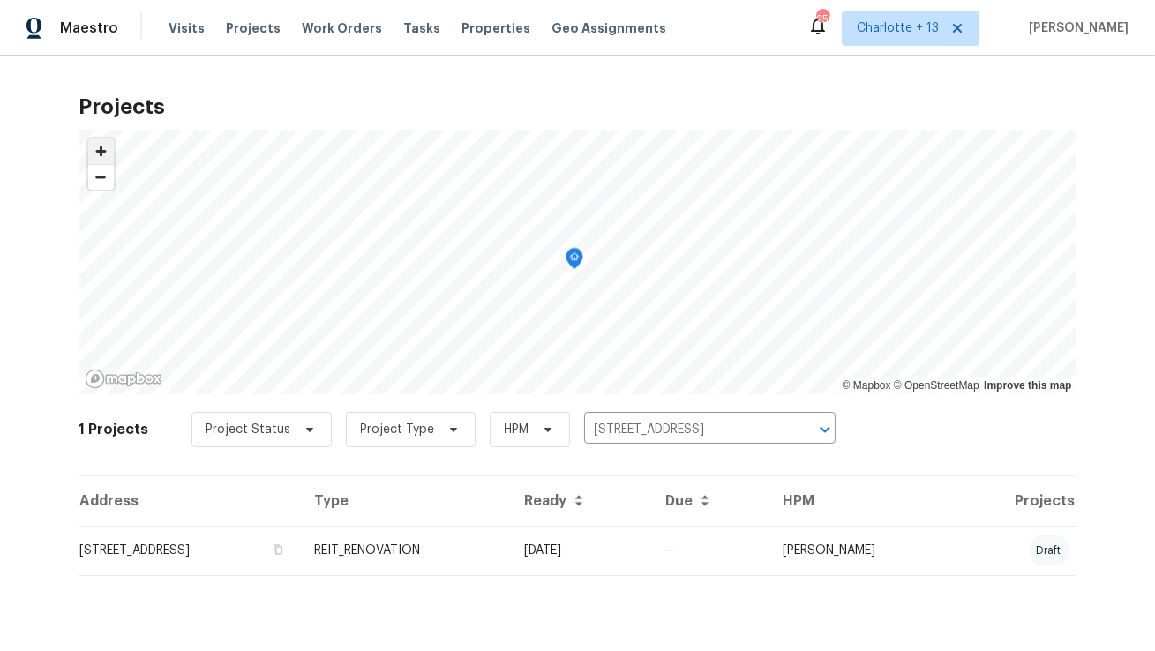
click at [105, 147] on span "Zoom in" at bounding box center [101, 152] width 26 height 26
click at [109, 147] on span "Zoom in" at bounding box center [101, 152] width 26 height 26
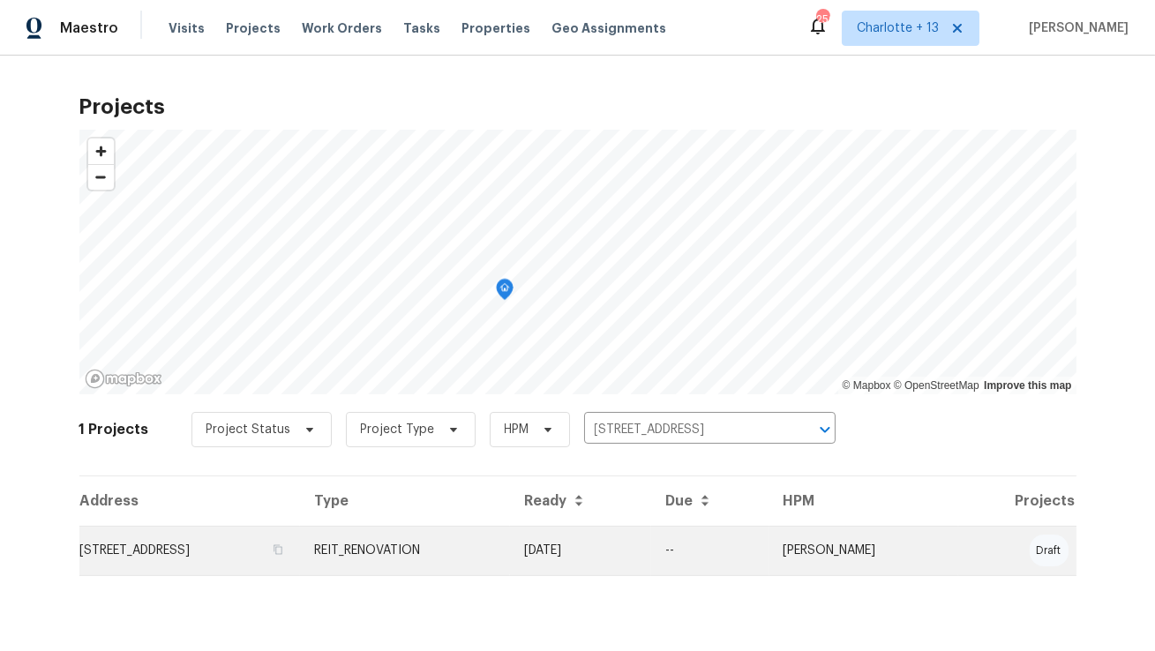
click at [255, 549] on td "733 Piccadilly Sq, Hemet, CA 92544" at bounding box center [190, 550] width 222 height 49
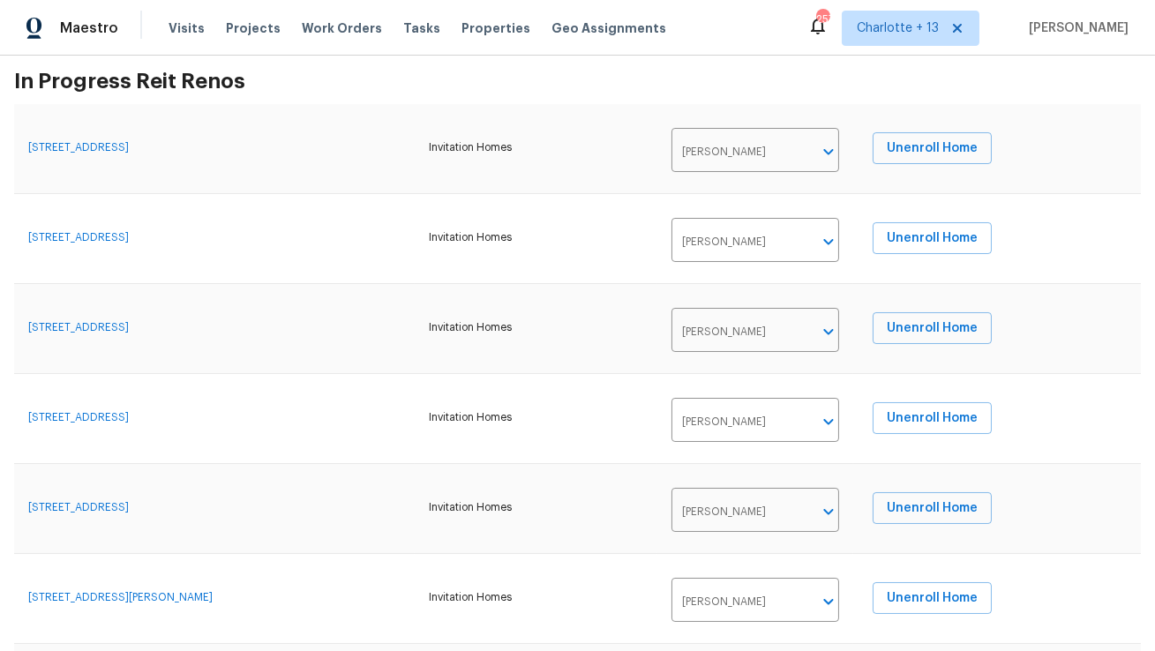
scroll to position [620, 0]
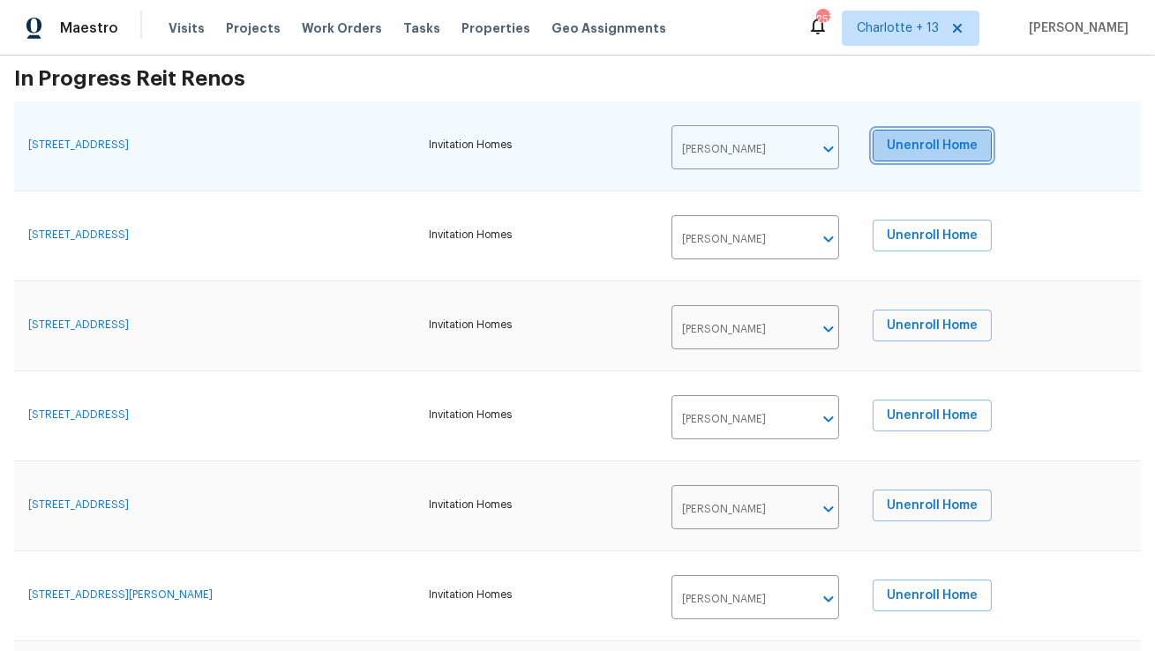
click at [945, 154] on span "Unenroll Home" at bounding box center [932, 146] width 91 height 22
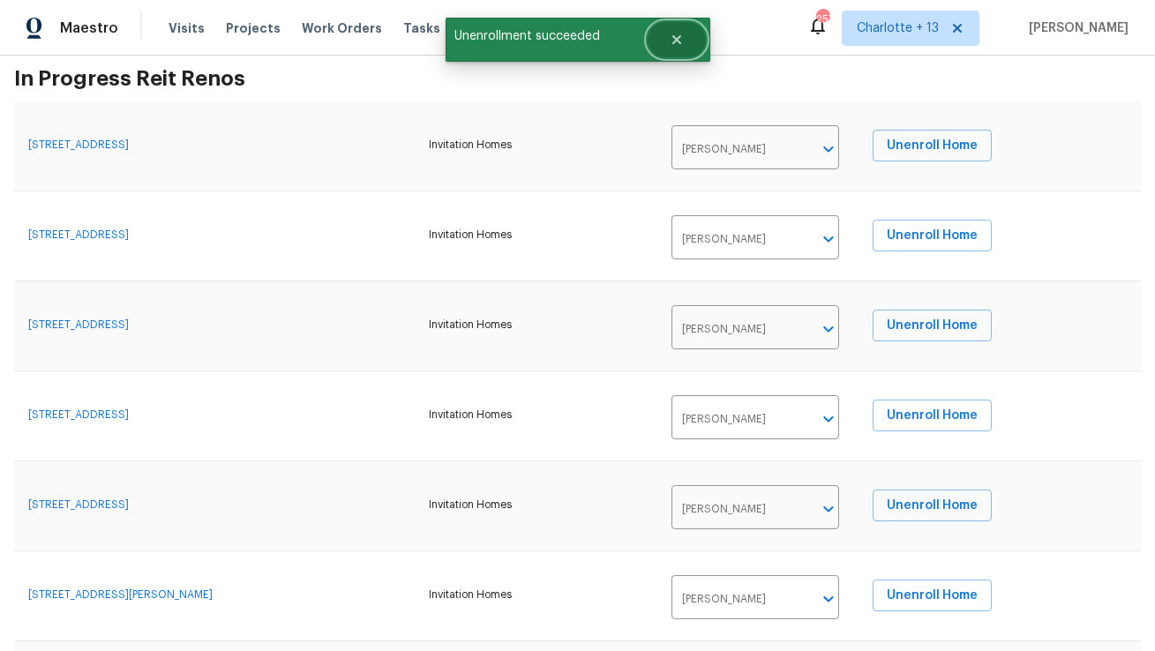
click at [670, 48] on button "Close" at bounding box center [677, 39] width 58 height 35
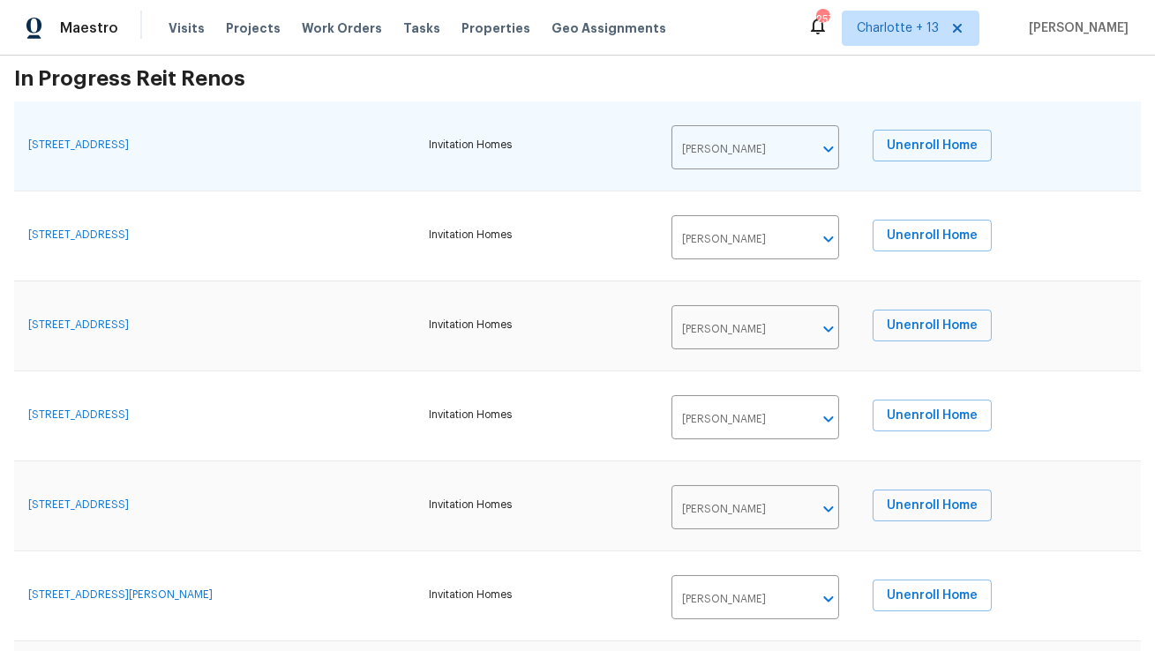
scroll to position [0, 0]
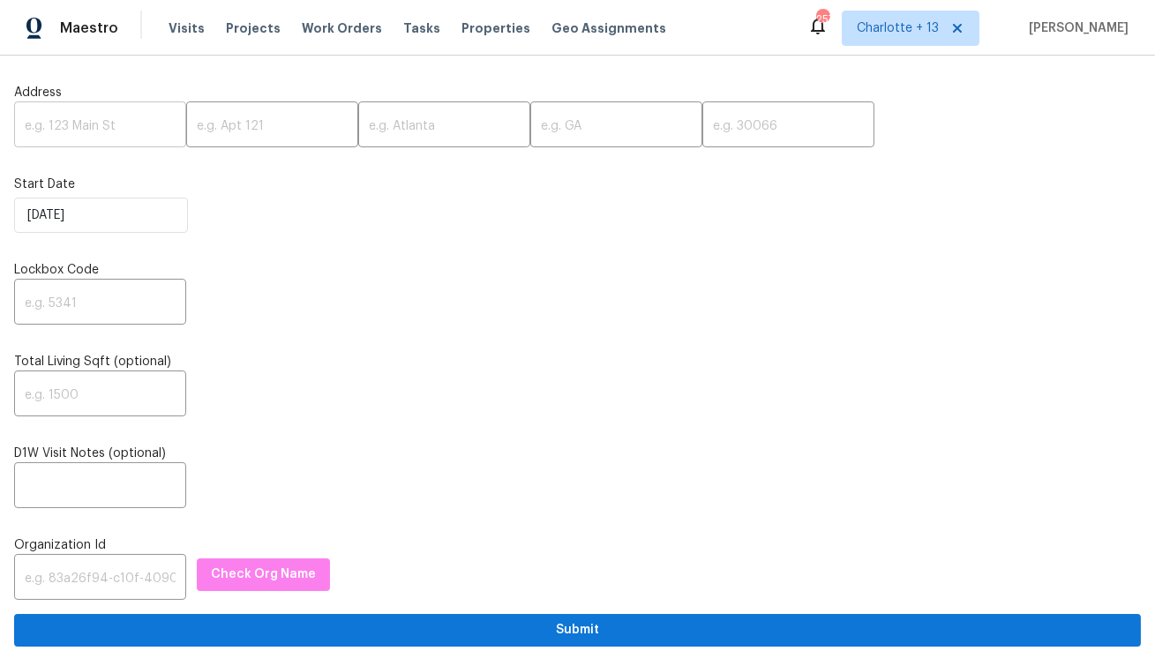
click at [100, 127] on input "text" at bounding box center [100, 126] width 172 height 41
paste input "Lockbox Combo: 6170 or 7018 or 3299"
type input "Lockbox Combo: 6170 or 7018 or 3299"
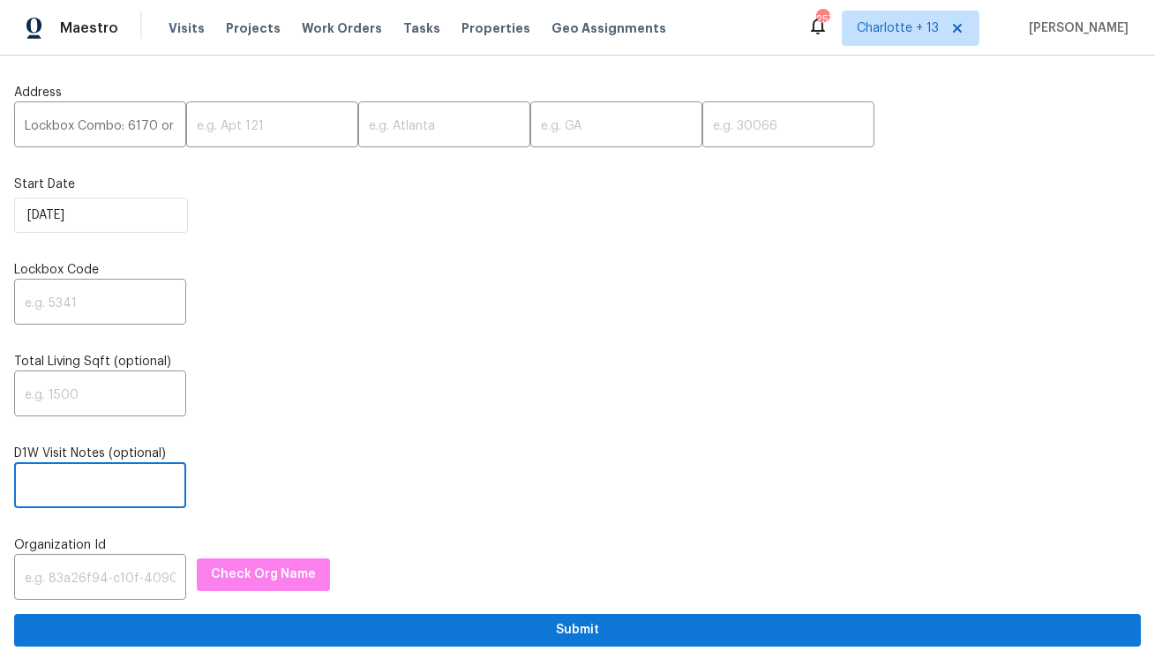
click at [53, 476] on input "text" at bounding box center [100, 487] width 172 height 41
paste input "Lockbox Combo: 6170 or 7018 or 3299"
type input "Lockbox Combo: 6170 or 7018 or 3299"
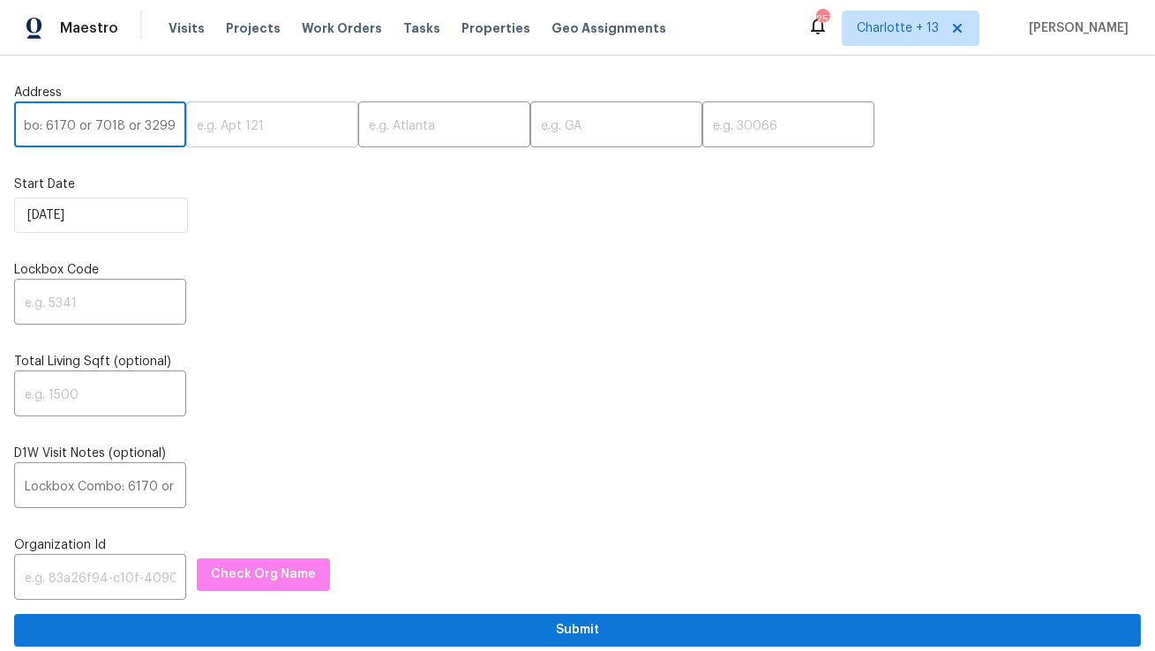
drag, startPoint x: 24, startPoint y: 128, endPoint x: 305, endPoint y: 139, distance: 281.8
click at [305, 139] on div "Lockbox Combo: 6170 or 7018 or 3299 ​ ​ ​ ​ ​" at bounding box center [577, 126] width 1127 height 41
click at [94, 559] on div "Organization Id ​ Check Org Name" at bounding box center [577, 569] width 1127 height 64
click at [96, 593] on input "text" at bounding box center [100, 579] width 172 height 41
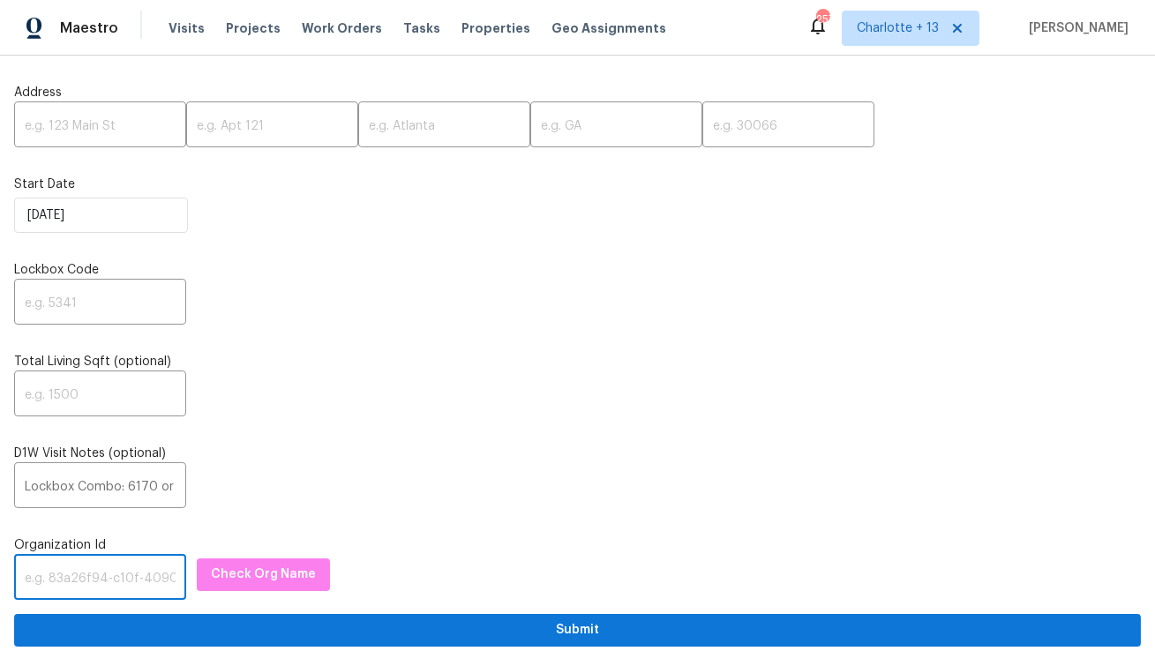
paste input "1349d153-b359-4f9b-b4dd-758ff939cc37"
type input "1349d153-b359-4f9b-b4dd-758ff939cc37"
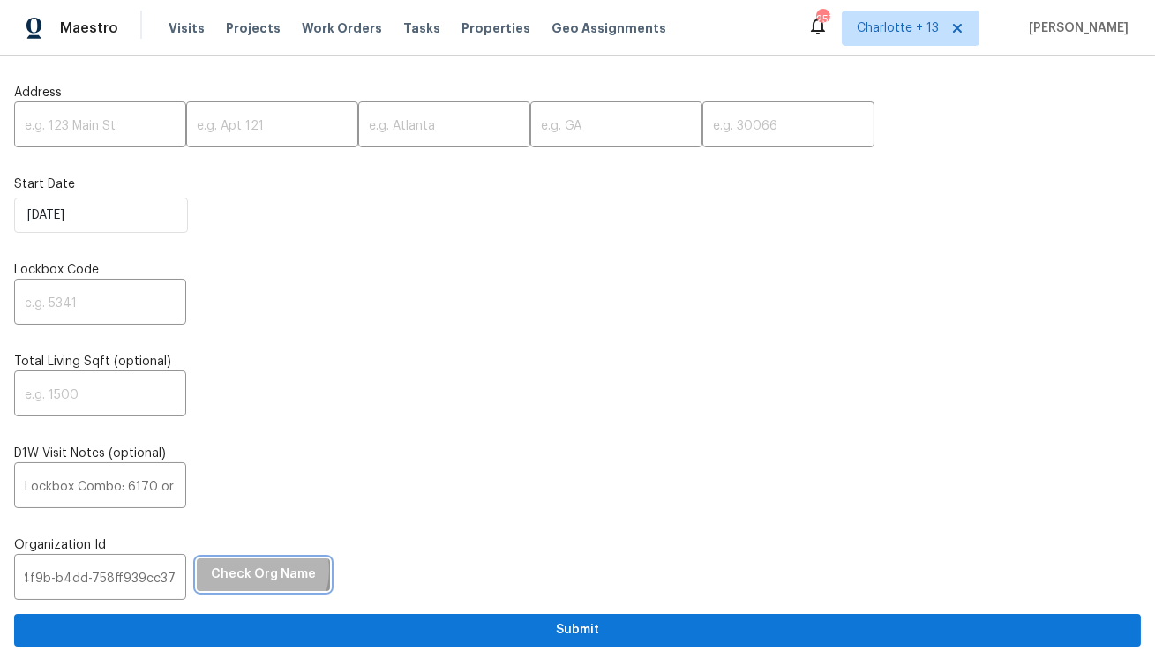
scroll to position [0, 0]
click at [235, 572] on span "Check Org Name" at bounding box center [263, 575] width 105 height 22
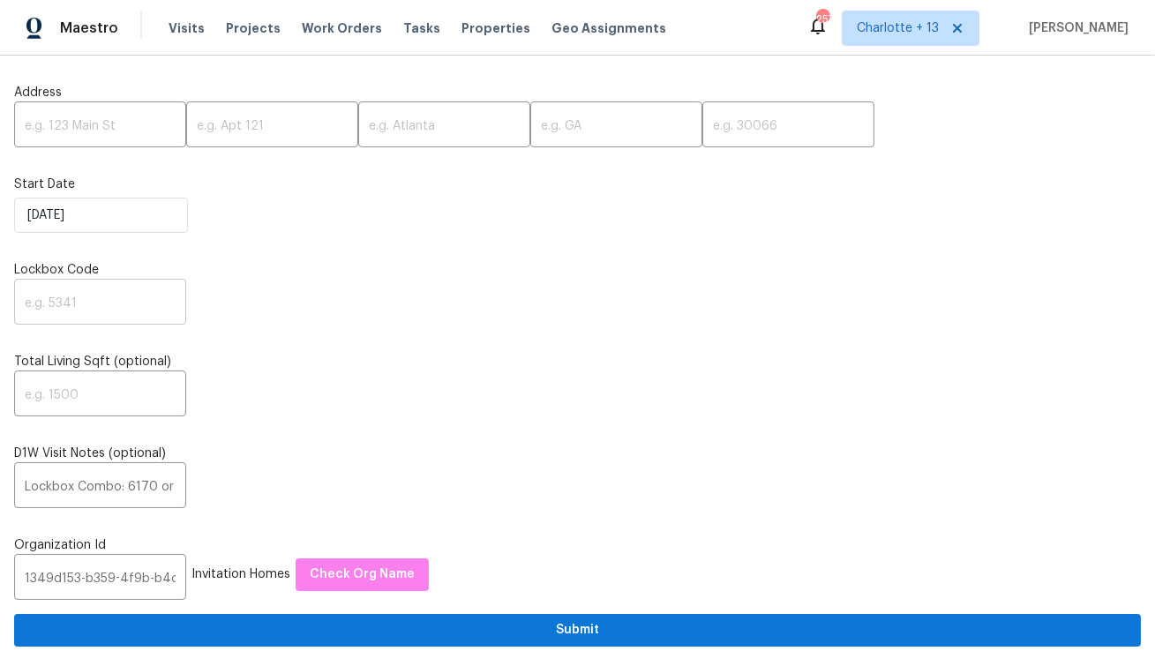
click at [51, 306] on input "text" at bounding box center [100, 303] width 172 height 41
paste input "6170"
type input "6170"
click at [100, 123] on input "text" at bounding box center [100, 126] width 172 height 41
paste input "[STREET_ADDRESS]"
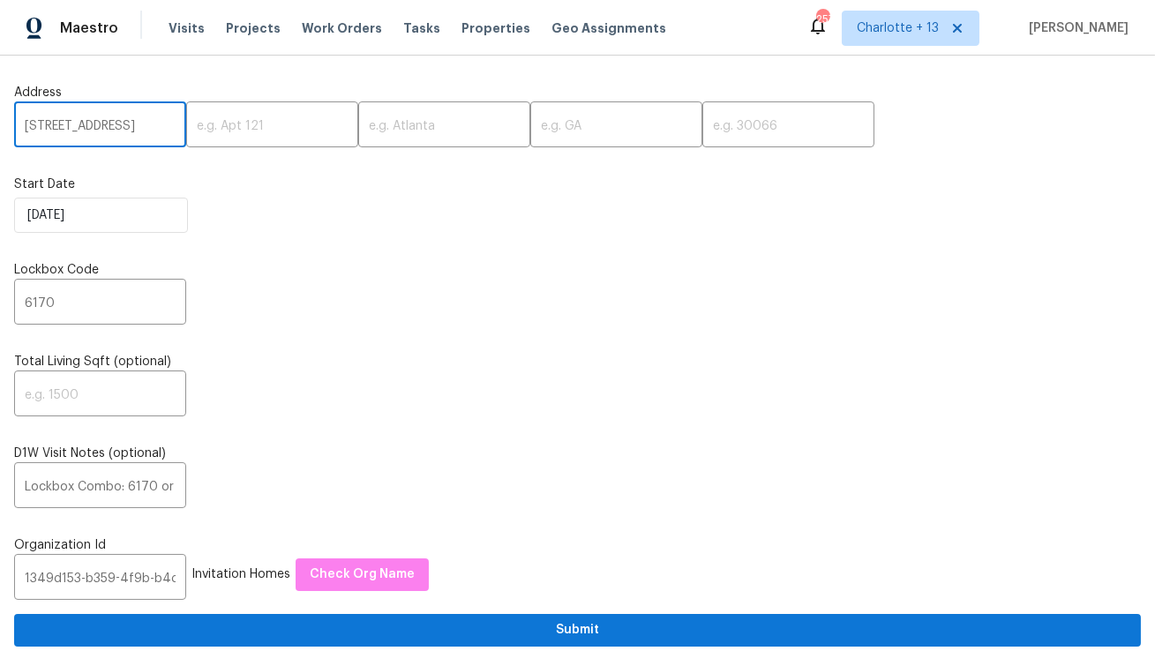
type input "[STREET_ADDRESS]"
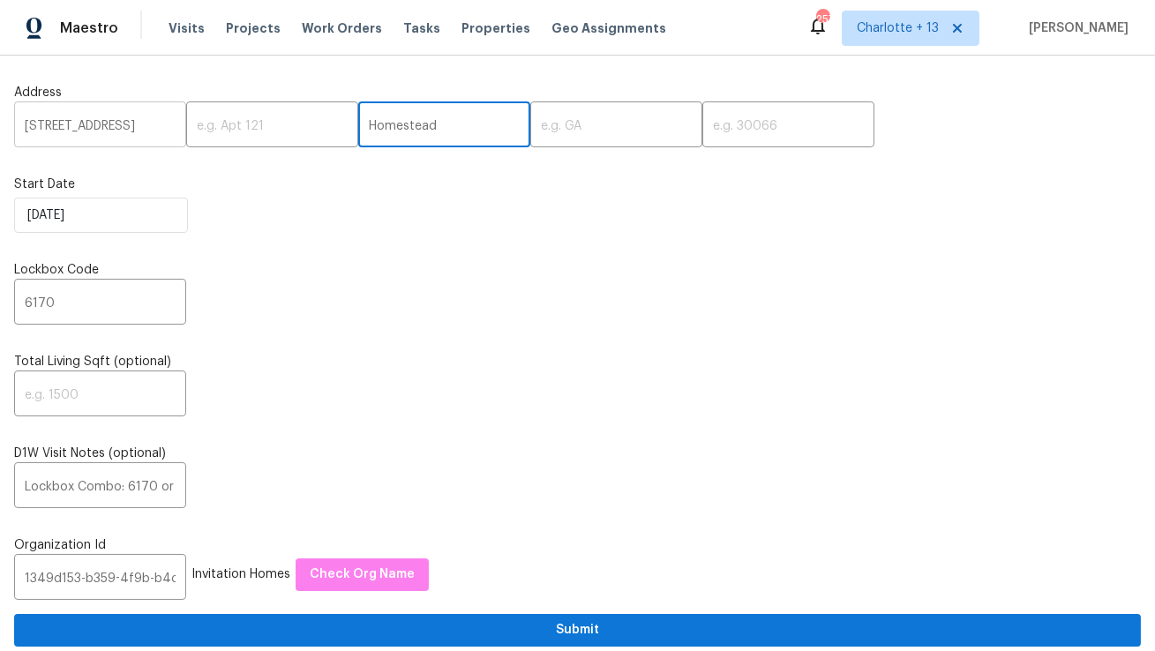
type input "Homestead"
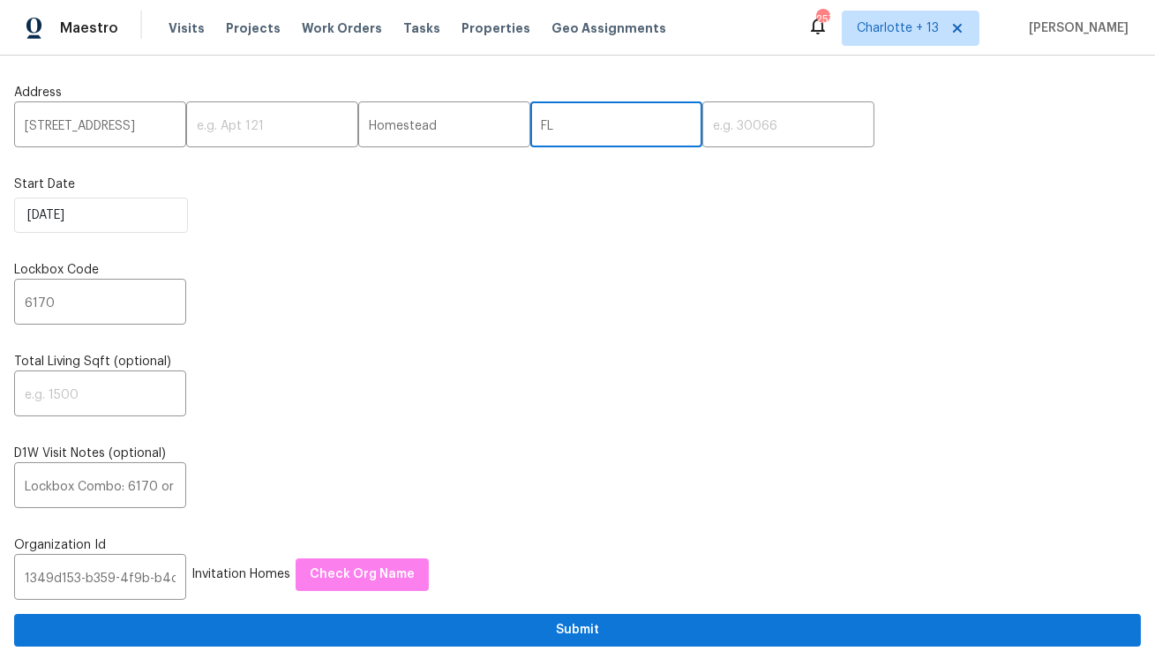
type input "FL"
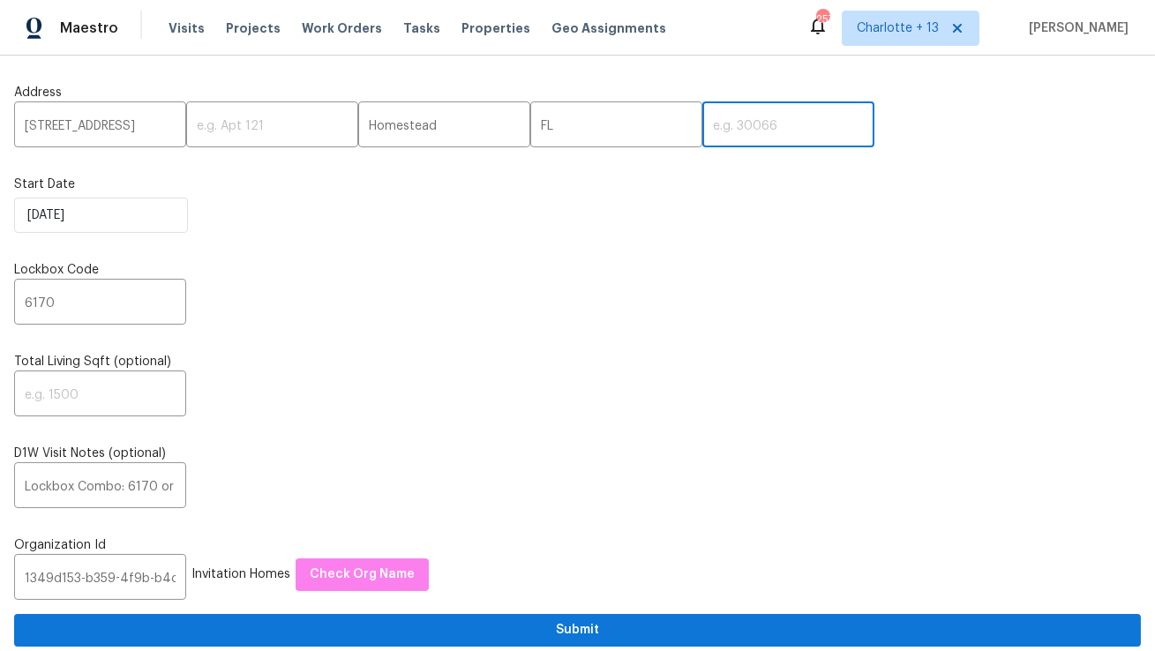
click at [703, 114] on input "text" at bounding box center [789, 126] width 172 height 41
paste input "33033"
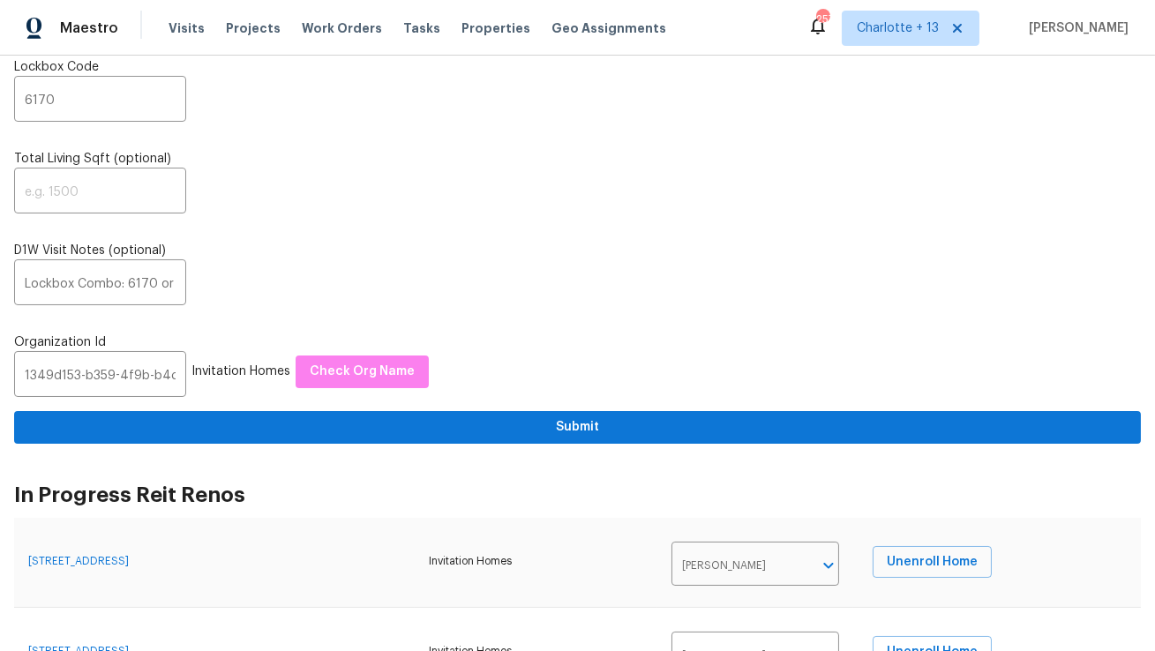
scroll to position [308, 0]
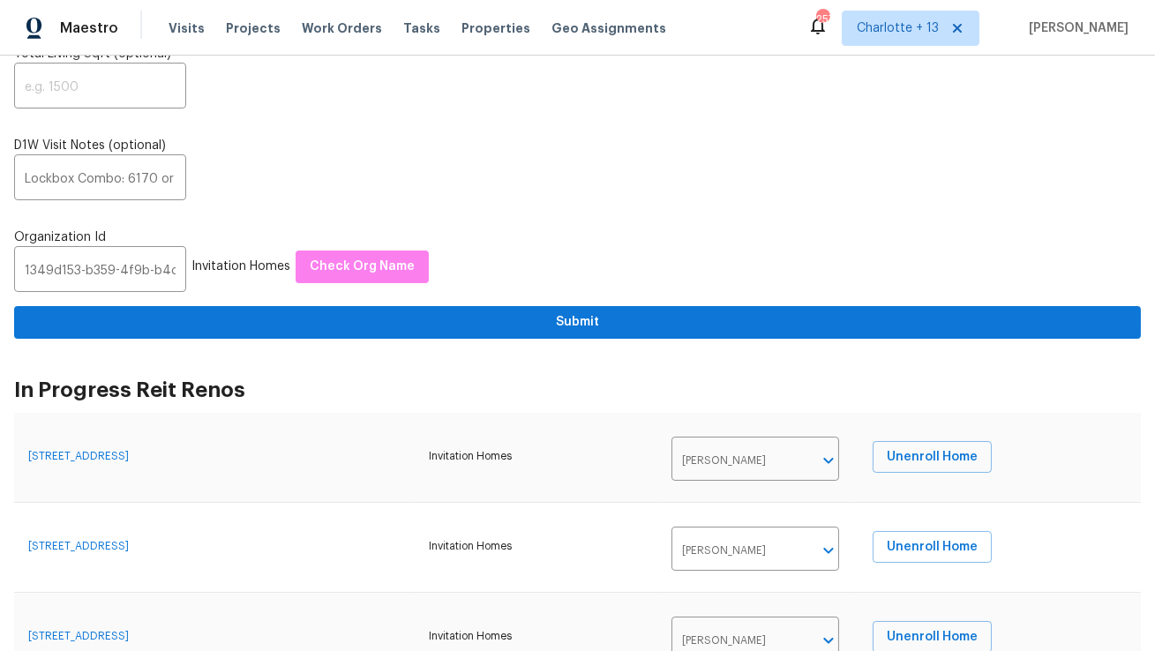
type input "33033"
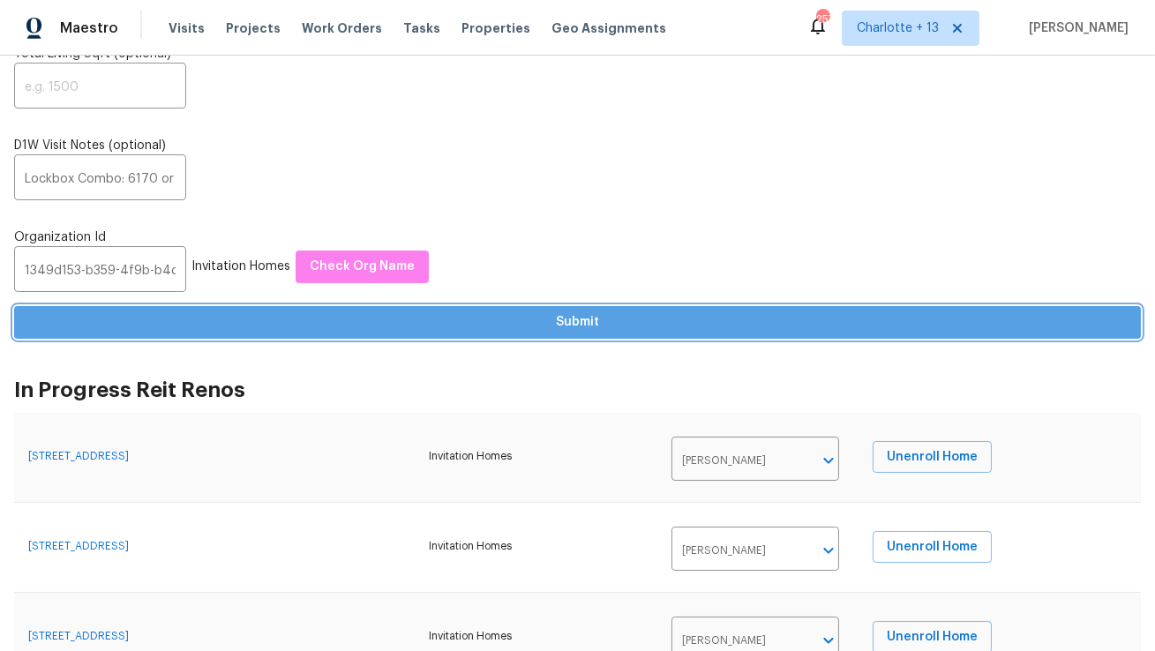
click at [498, 320] on span "Submit" at bounding box center [577, 323] width 1099 height 22
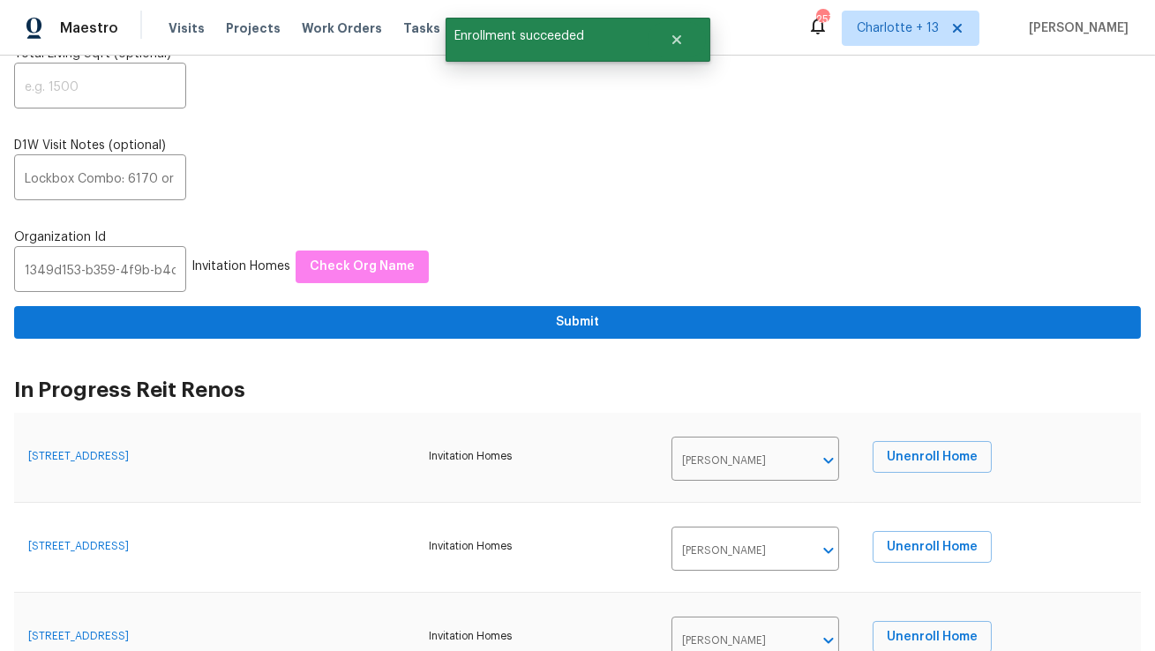
scroll to position [0, 0]
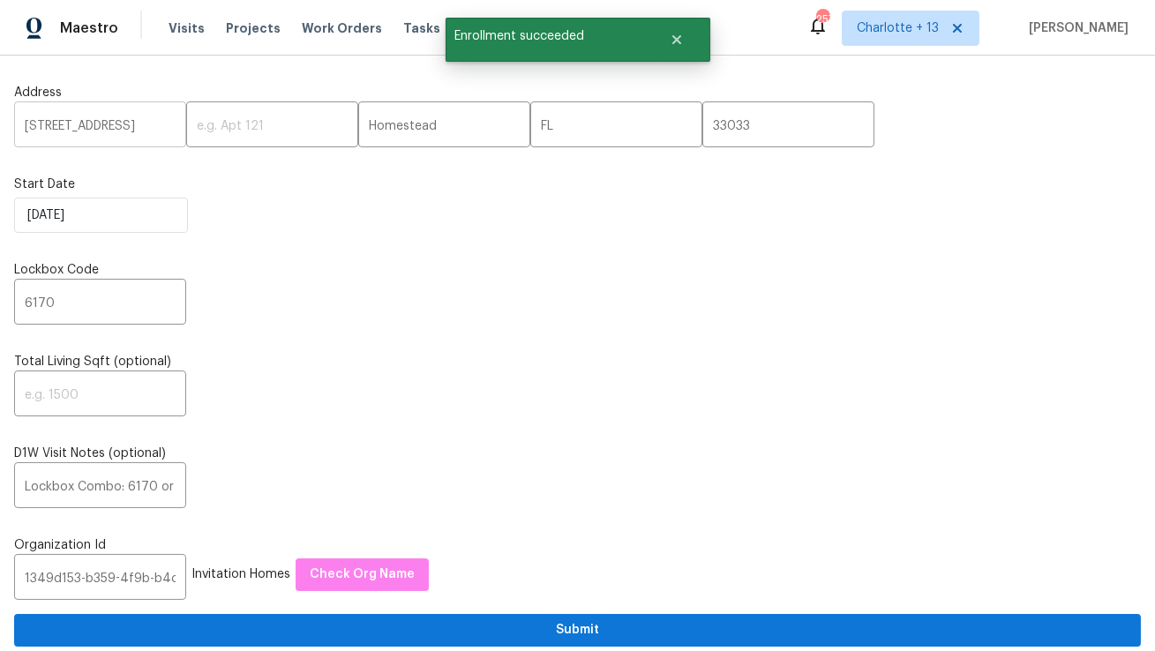
click at [89, 133] on input "[STREET_ADDRESS]" at bounding box center [100, 126] width 172 height 41
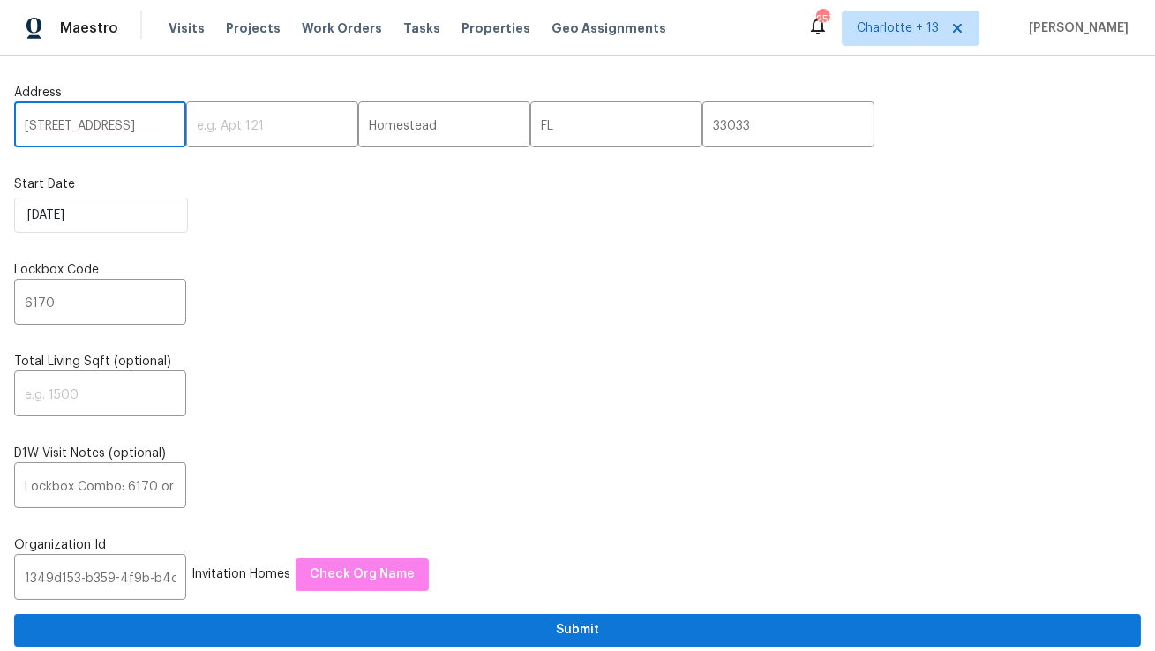
paste input "20810 SW 86th Place, Cutler Bay, FL 33189"
click at [129, 124] on input "20810 SW 86th Place, Cutler Bay, FL 33189" at bounding box center [100, 126] width 172 height 41
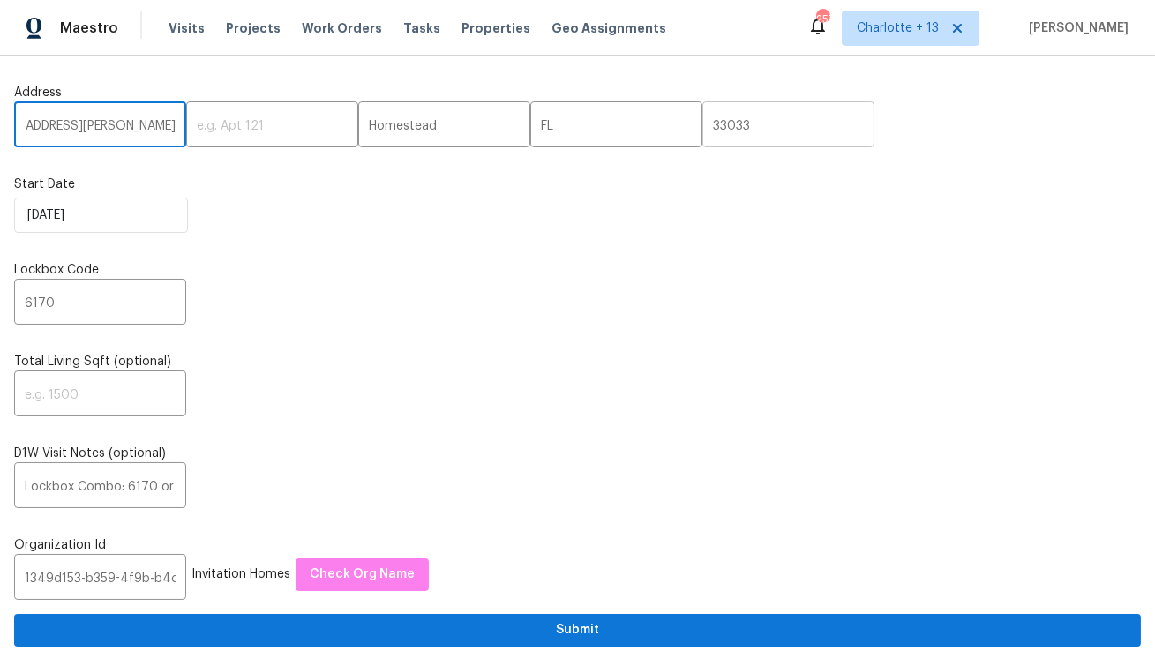
type input "20810 SW 86th Place, Cutler Bay, FL"
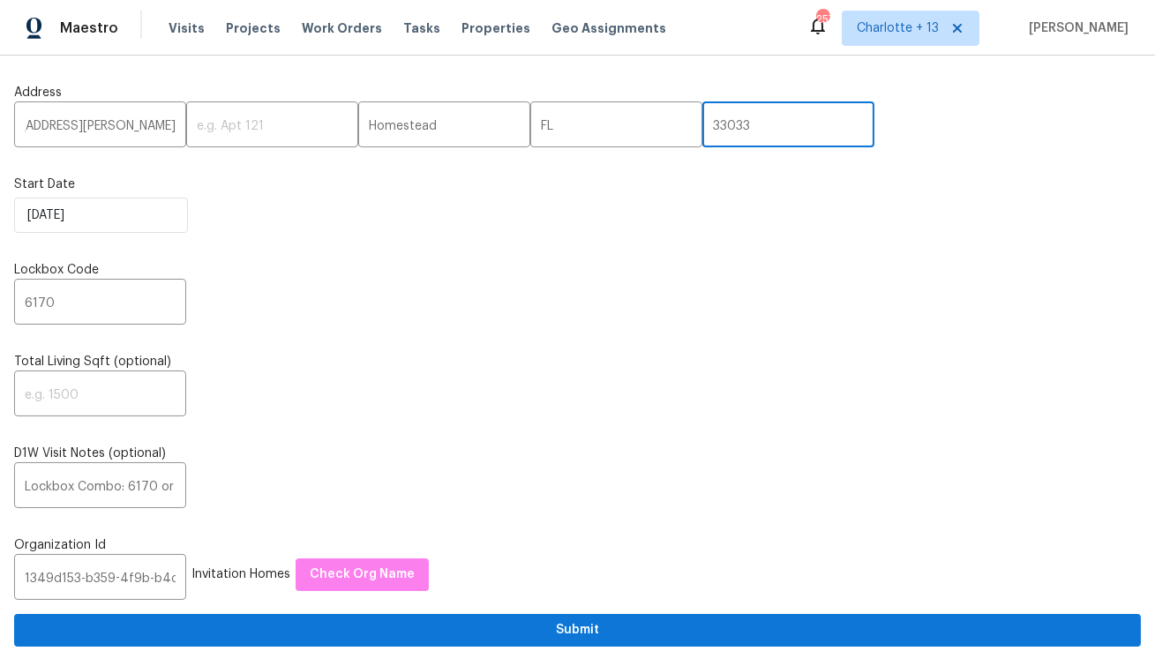
click at [703, 130] on input "33033" at bounding box center [789, 126] width 172 height 41
paste input "189"
type input "33189"
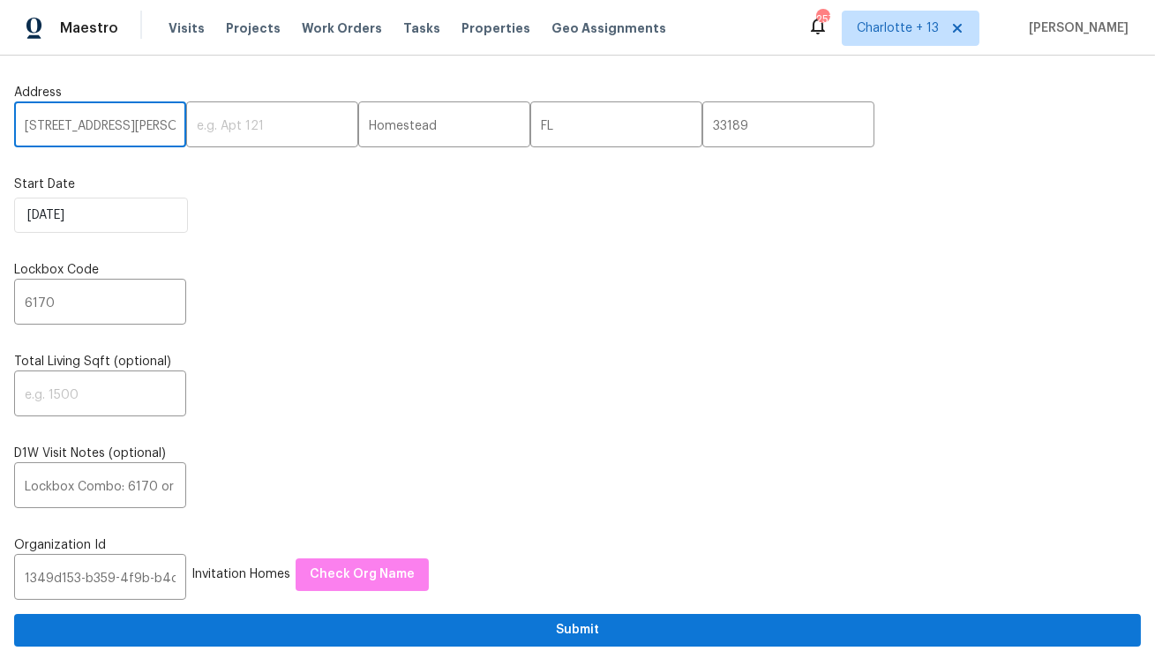
drag, startPoint x: 147, startPoint y: 124, endPoint x: 119, endPoint y: 124, distance: 28.3
click at [119, 124] on input "20810 SW 86th Place, Cutler Bay, FL" at bounding box center [100, 126] width 172 height 41
click at [139, 129] on input "20810 SW 86th Pl, Cutler Bay, FL" at bounding box center [100, 126] width 172 height 41
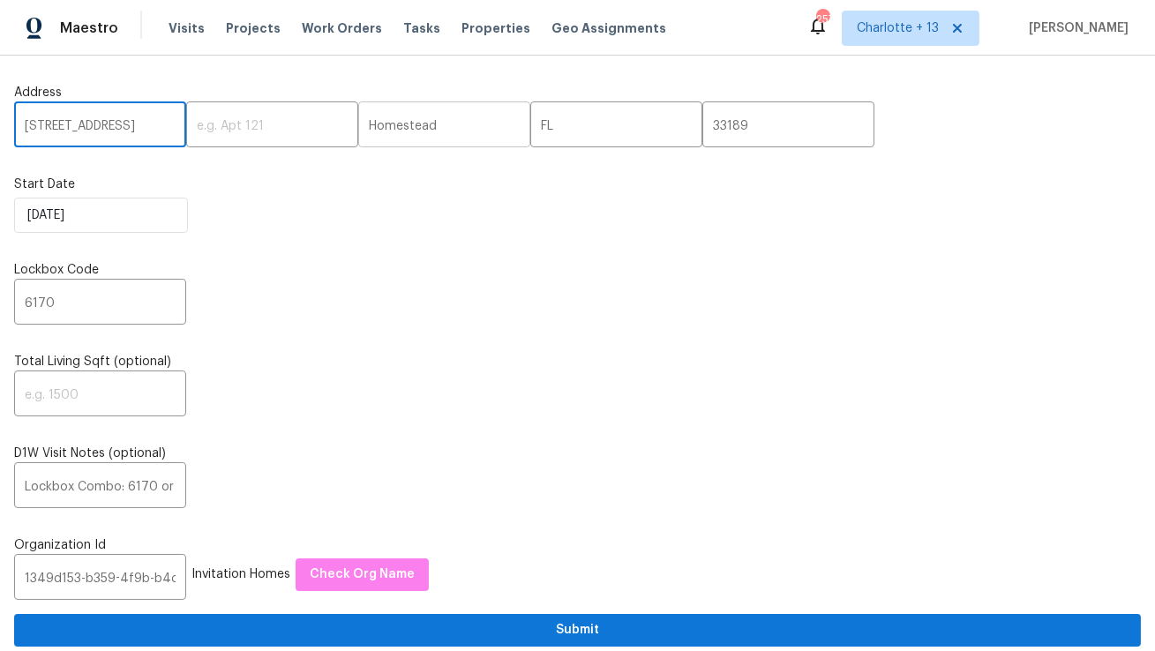
type input "20810 SW 86th Pl, , FL"
click at [358, 121] on input "Homestead" at bounding box center [444, 126] width 172 height 41
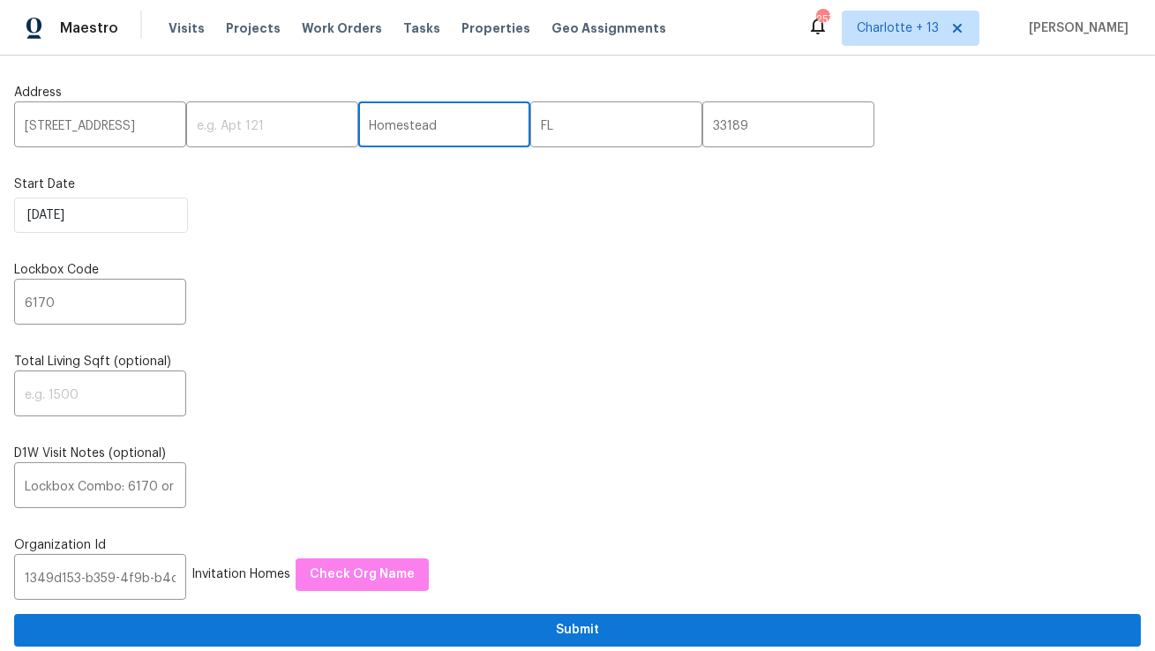
click at [358, 121] on input "Homestead" at bounding box center [444, 126] width 172 height 41
paste input "Cutler Bay"
type input "Cutler Bay"
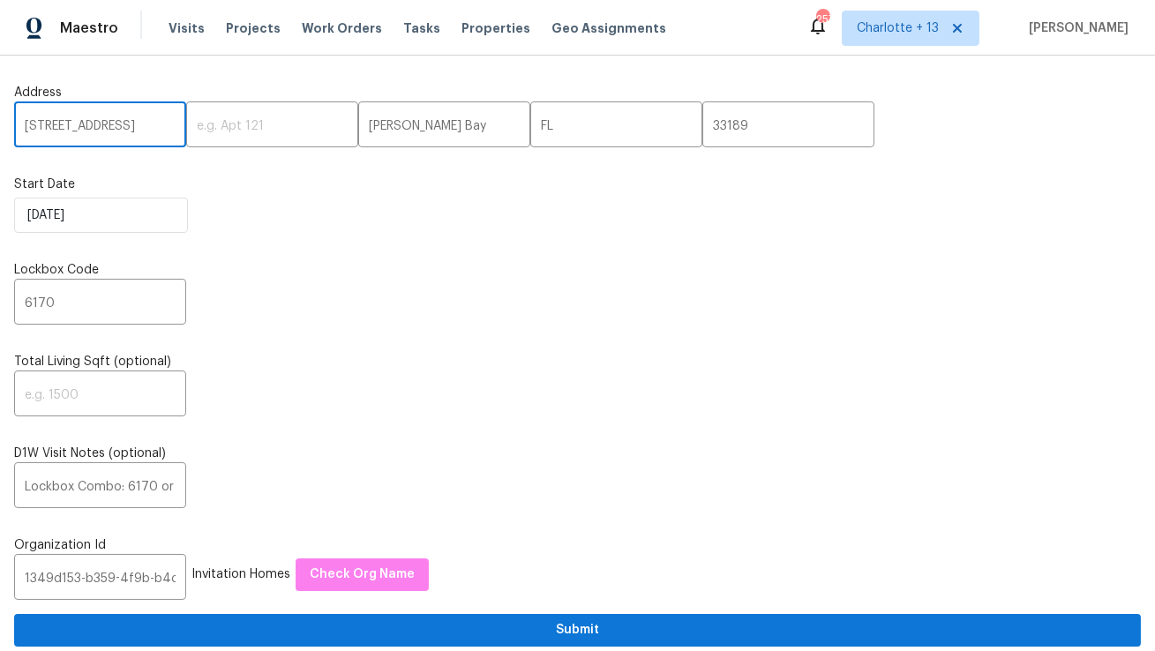
drag, startPoint x: 156, startPoint y: 130, endPoint x: 130, endPoint y: 130, distance: 26.5
click at [130, 130] on input "20810 SW 86th Pl, , FL" at bounding box center [100, 126] width 172 height 41
type input "20810 SW 86th Pl"
click at [37, 493] on input "Lockbox Combo: 6170 or 7018 or 3299" at bounding box center [100, 487] width 172 height 41
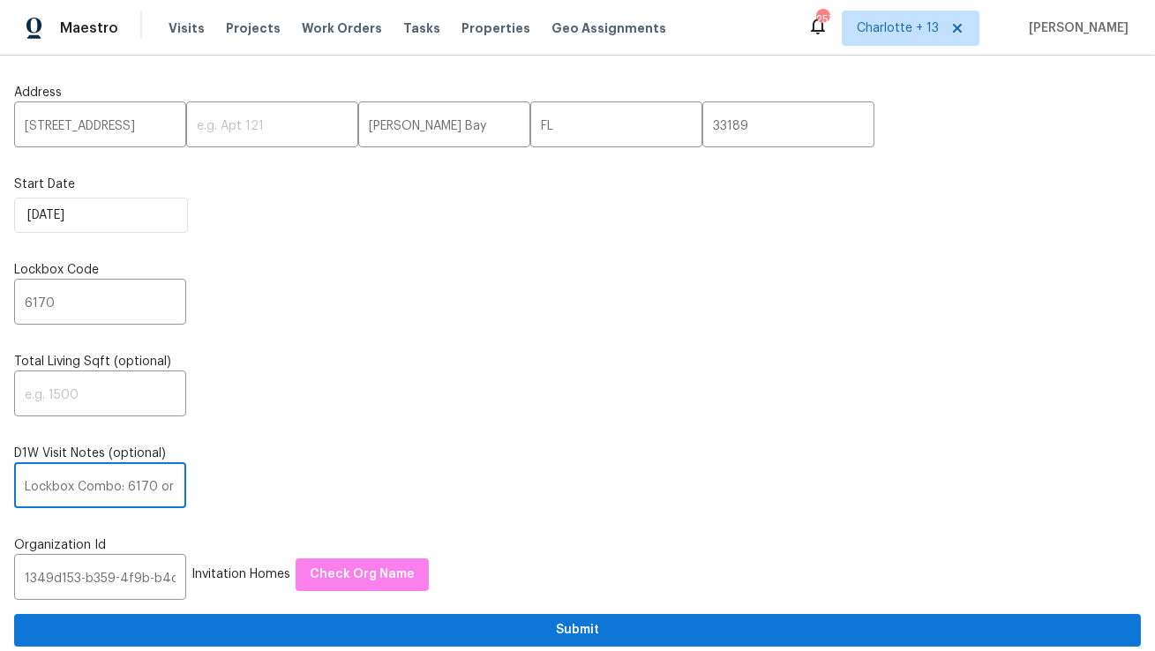
click at [37, 493] on input "Lockbox Combo: 6170 or 7018 or 3299" at bounding box center [100, 487] width 172 height 41
paste input "combo- 6159 or 5957 or 6481"
type input "Lockbox combo- 6159 or 5957 or 6481"
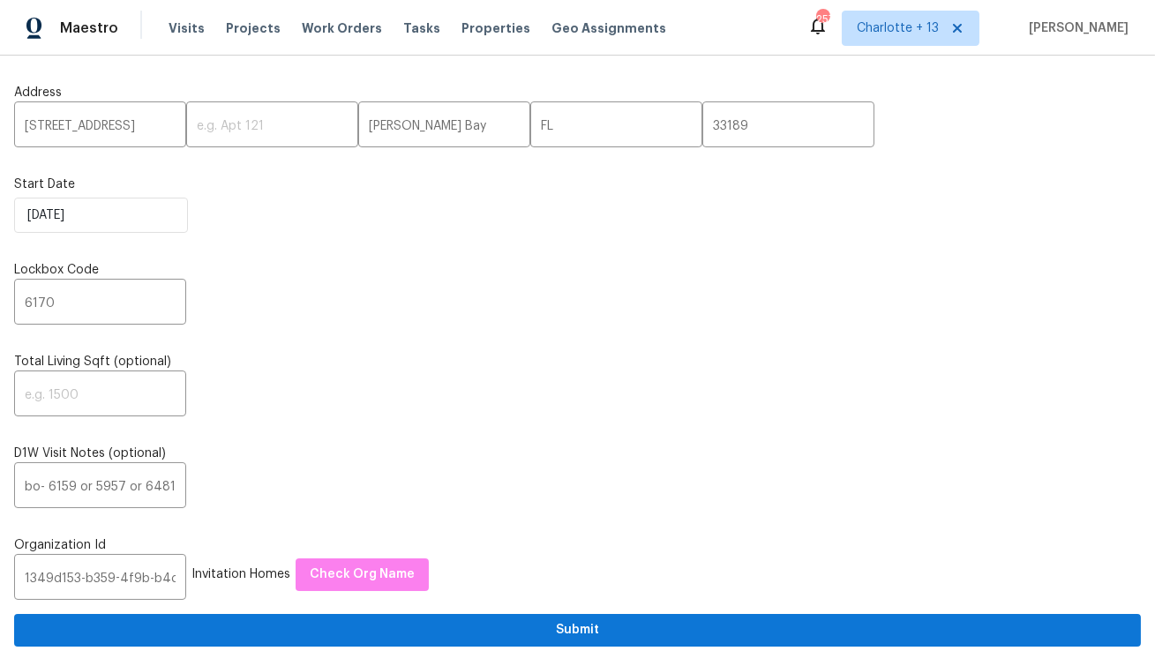
scroll to position [0, 0]
click at [228, 431] on div "Address 20810 SW 86th Pl ​ ​ Cutler Bay ​ FL ​ 33189 ​ Start Date 8/13/2025 Loc…" at bounding box center [577, 358] width 1127 height 577
click at [63, 308] on input "6170" at bounding box center [100, 303] width 172 height 41
paste input "59"
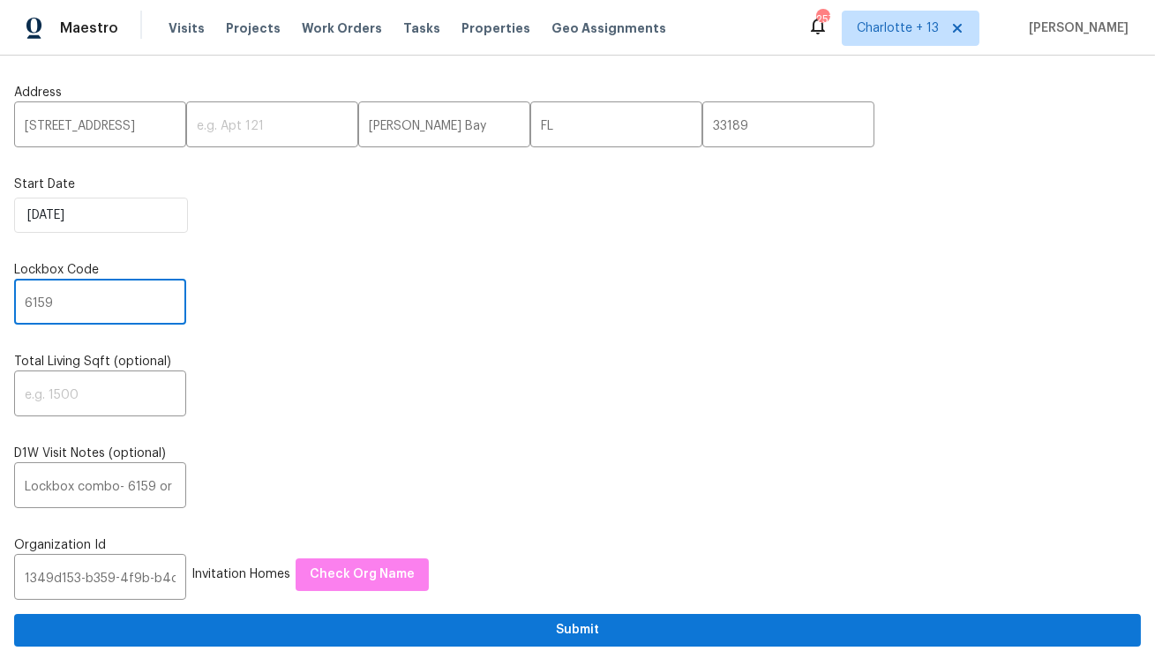
scroll to position [107, 0]
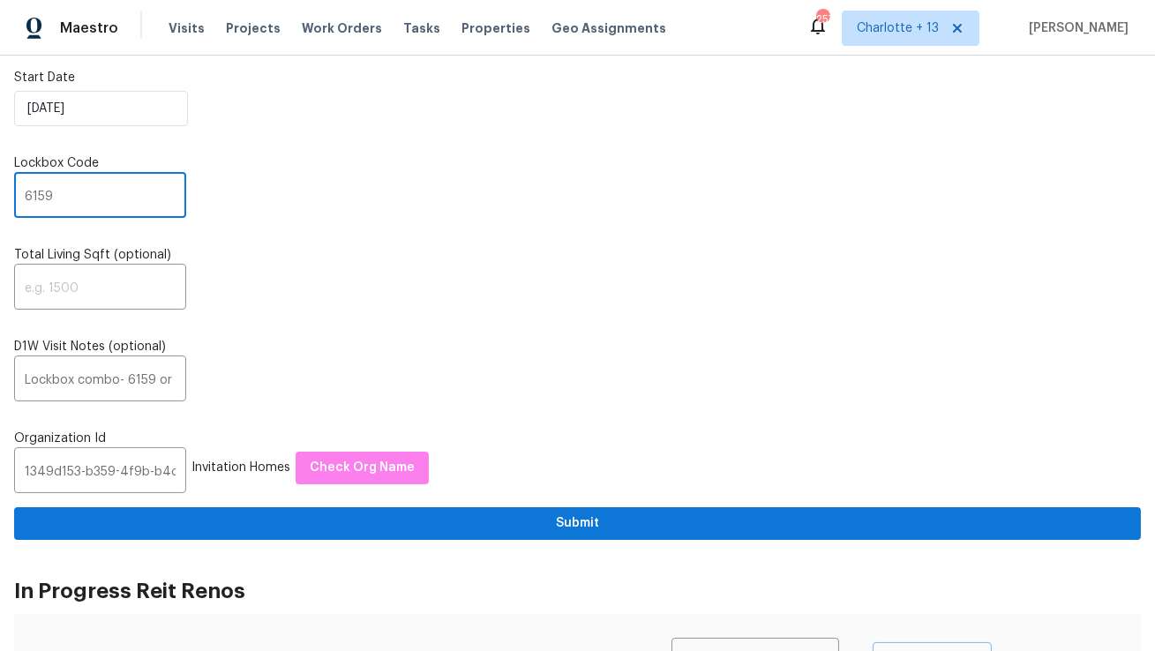
type input "6159"
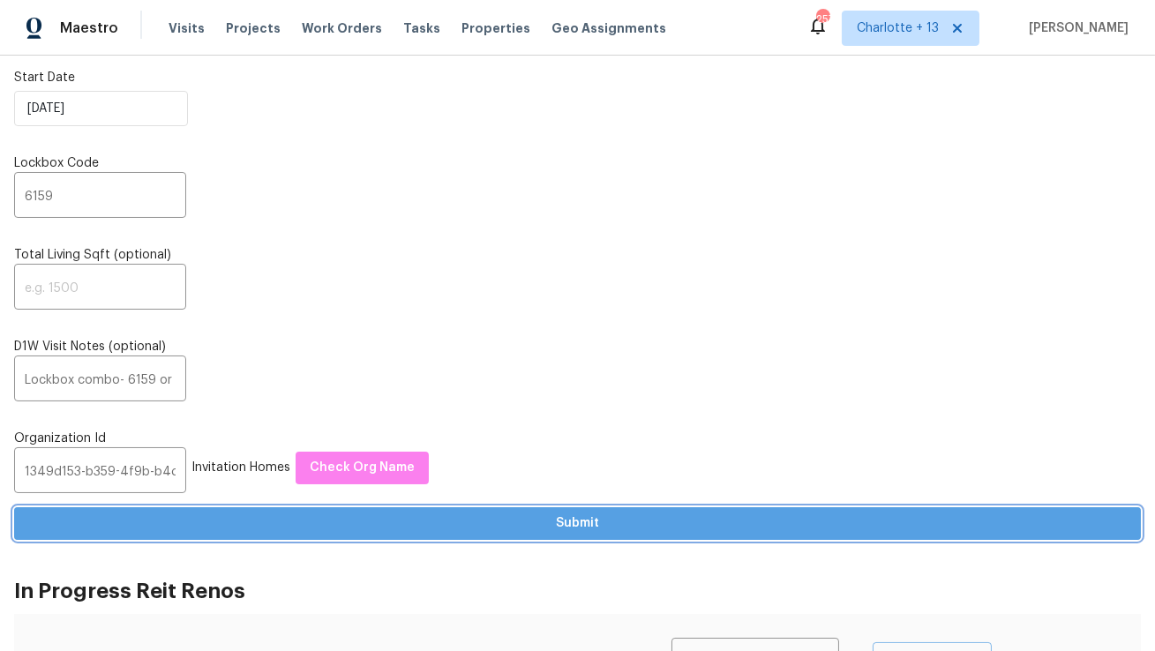
click at [345, 531] on span "Submit" at bounding box center [577, 524] width 1099 height 22
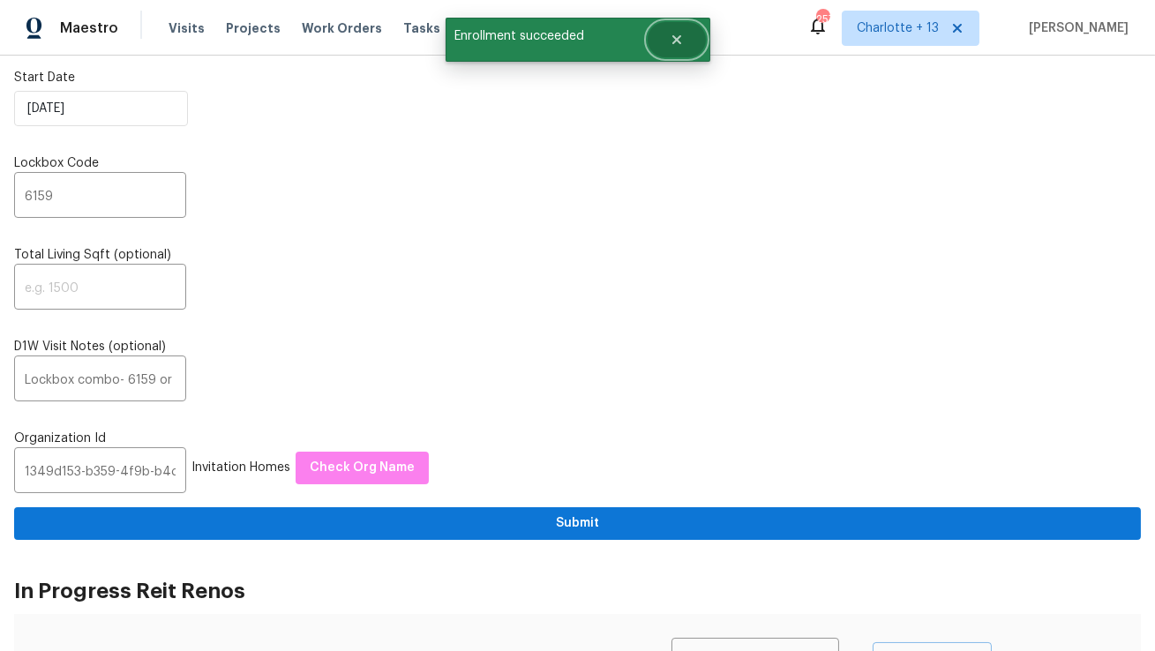
click at [676, 41] on icon "Close" at bounding box center [676, 39] width 9 height 9
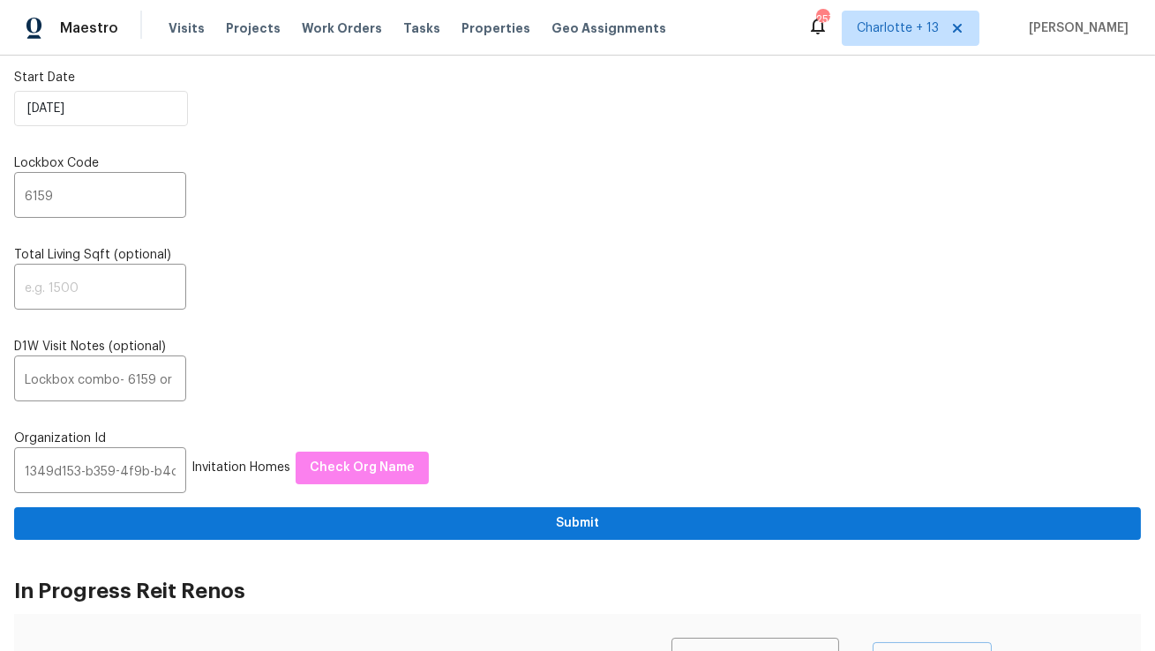
scroll to position [0, 0]
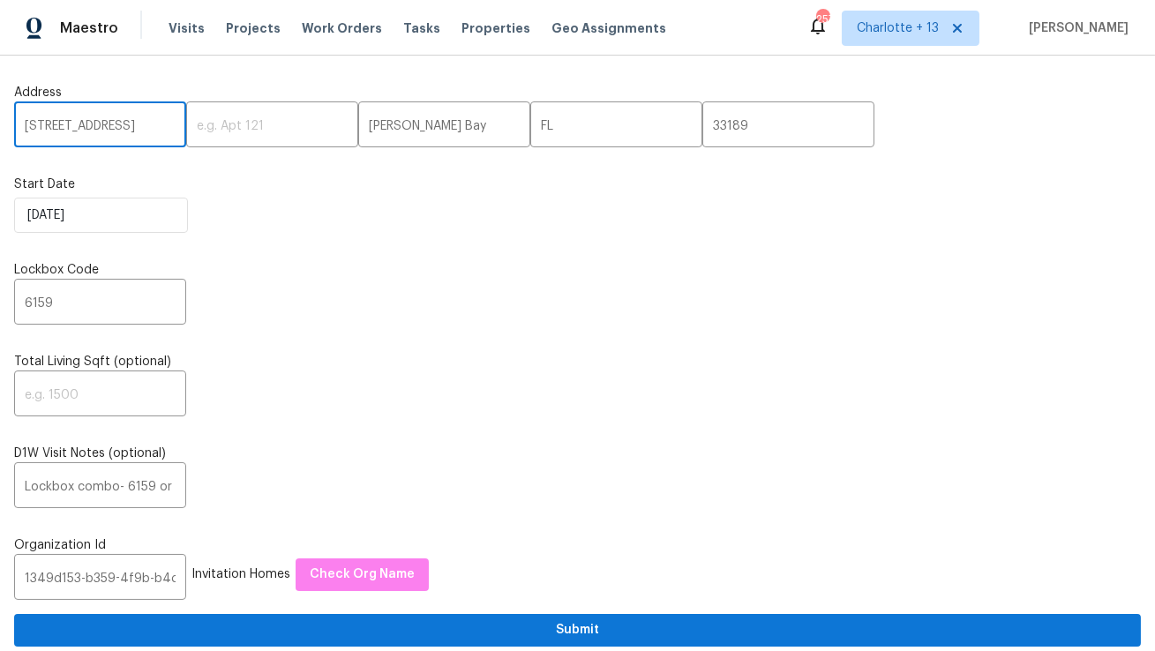
drag, startPoint x: 135, startPoint y: 127, endPoint x: 0, endPoint y: 115, distance: 135.6
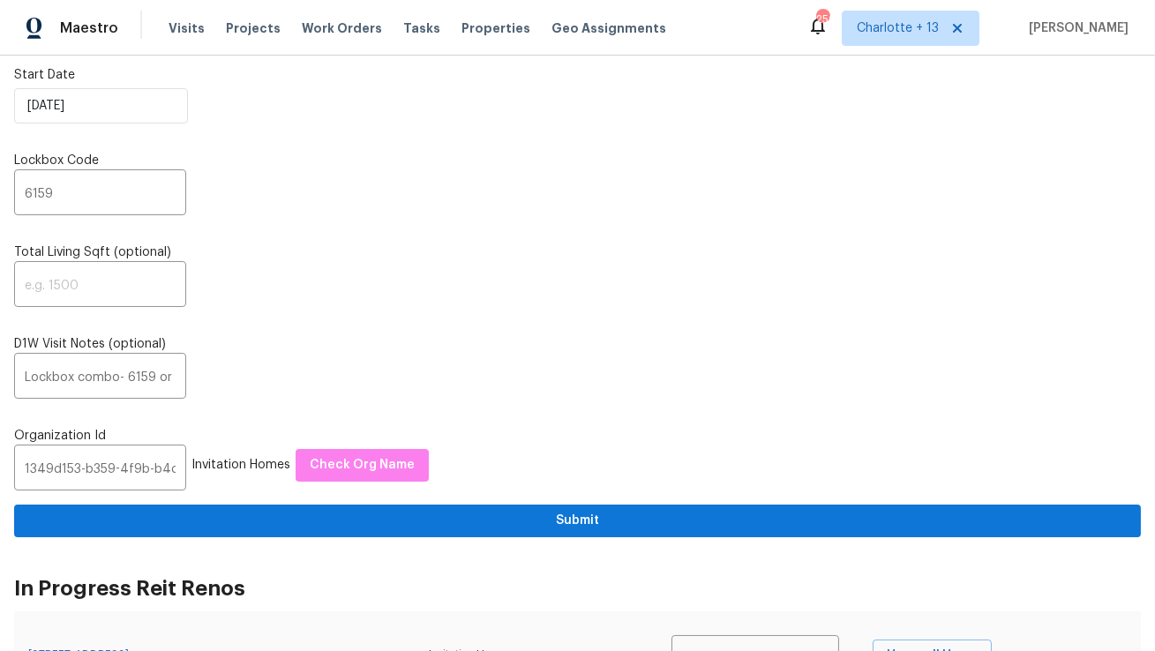
scroll to position [185, 0]
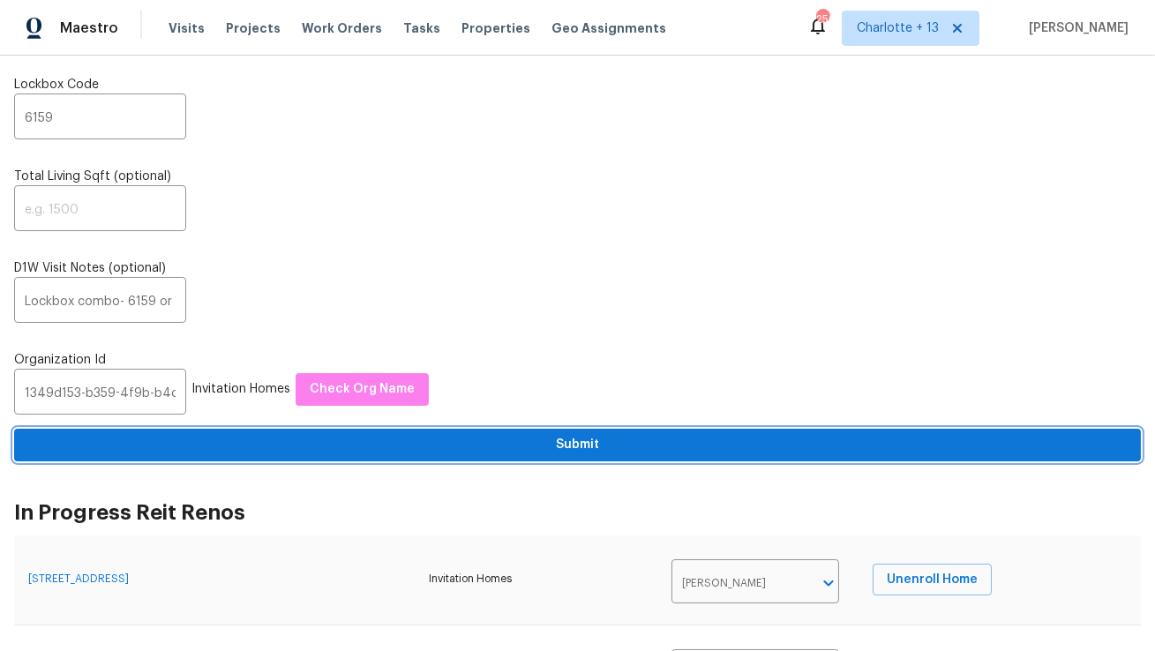
click at [531, 452] on span "Submit" at bounding box center [577, 445] width 1099 height 22
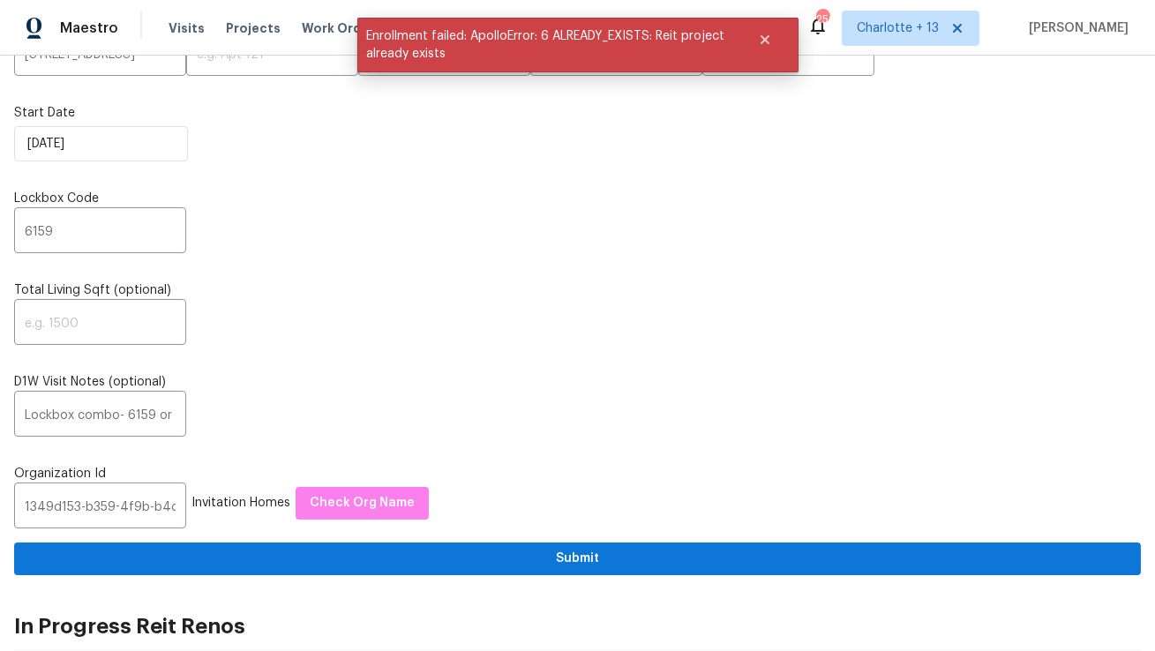
scroll to position [0, 0]
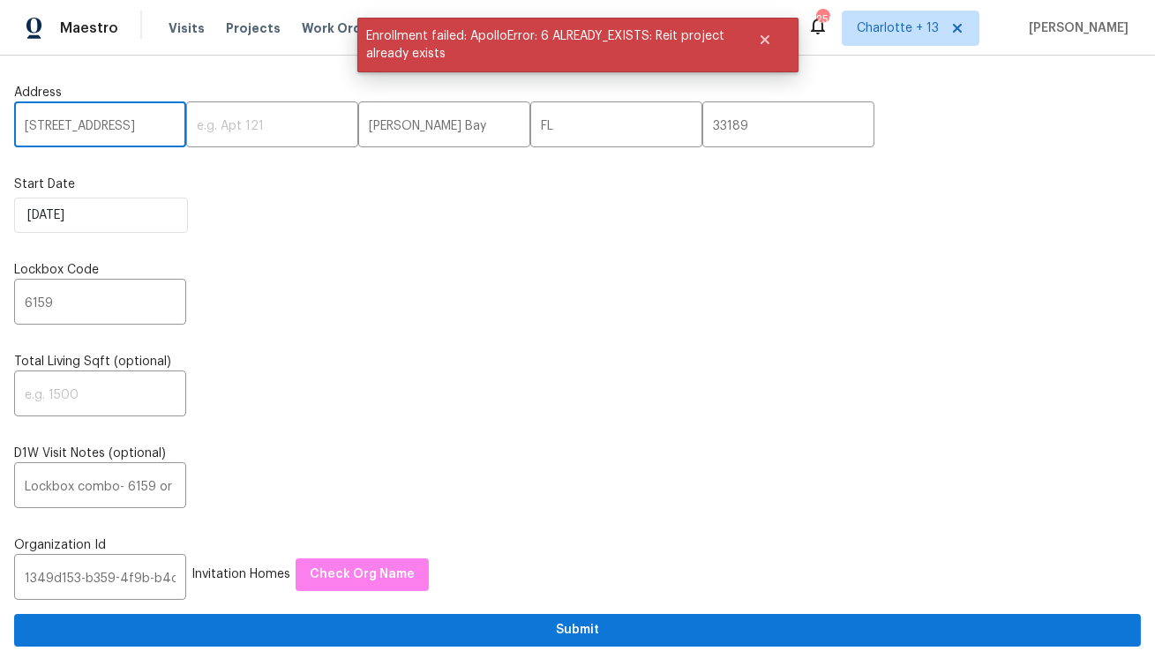
click at [98, 120] on input "20810 SW 86th Pl" at bounding box center [100, 126] width 172 height 41
click at [99, 121] on input "20810 SW 86th Pl" at bounding box center [100, 126] width 172 height 41
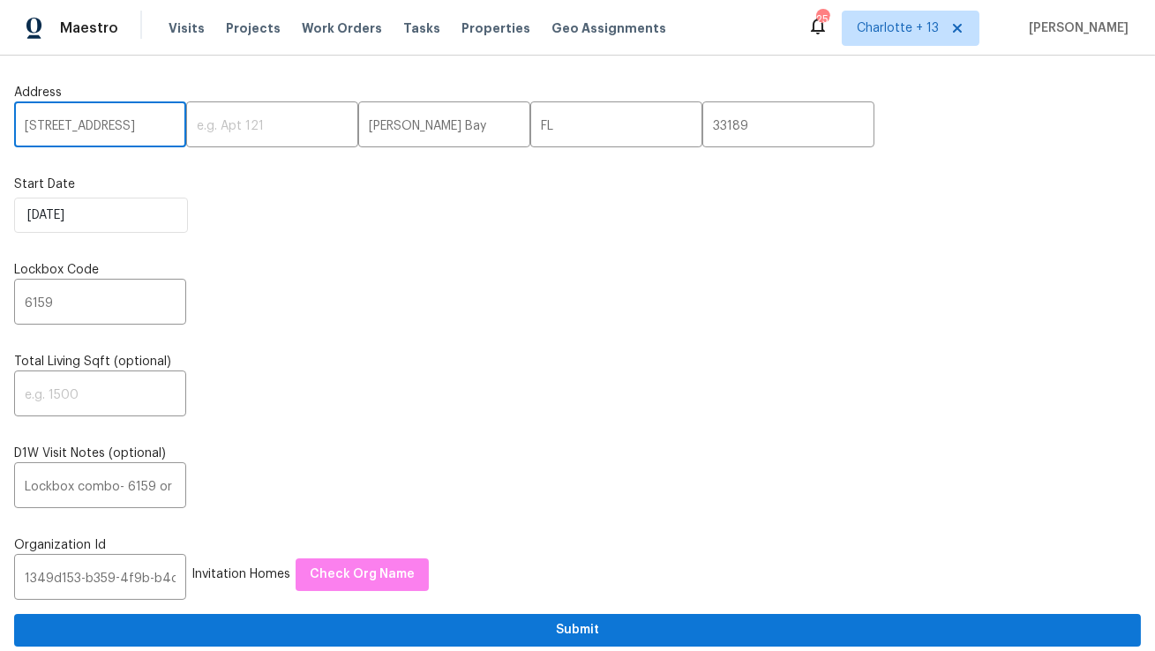
paste input "733 Piccadilly Sq, Hemet, CA 92544"
click at [142, 131] on input "733 Piccadilly Sq, Hemet, CA 92544" at bounding box center [100, 126] width 172 height 41
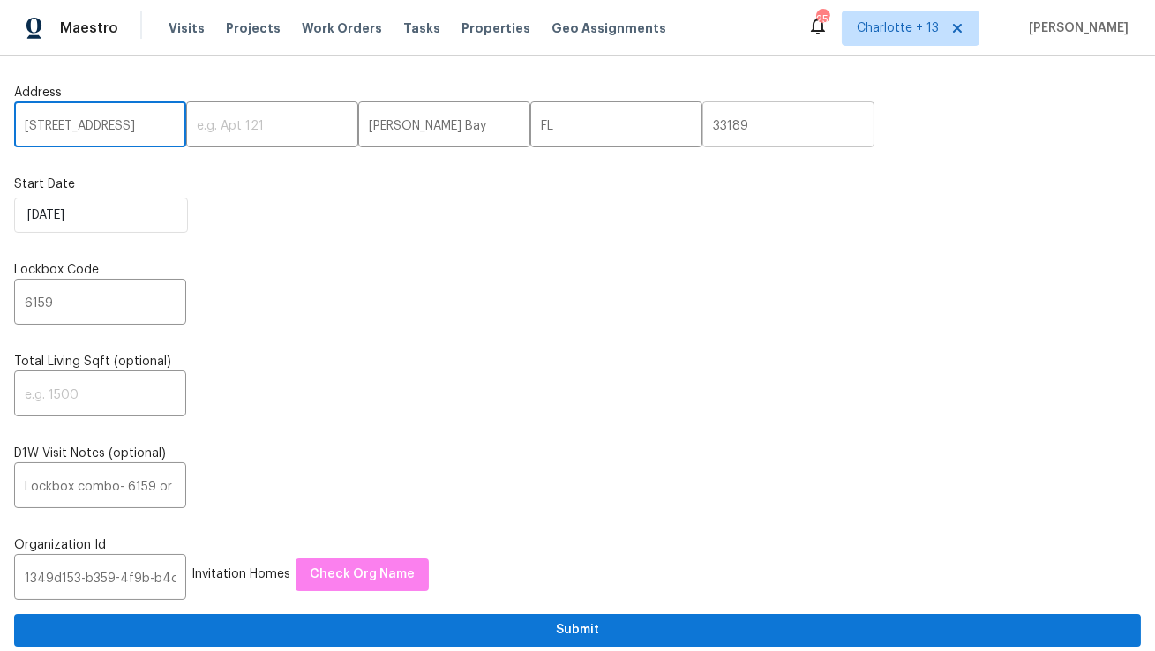
type input "733 Piccadilly Sq, Hemet, CA"
click at [703, 128] on input "33189" at bounding box center [789, 126] width 172 height 41
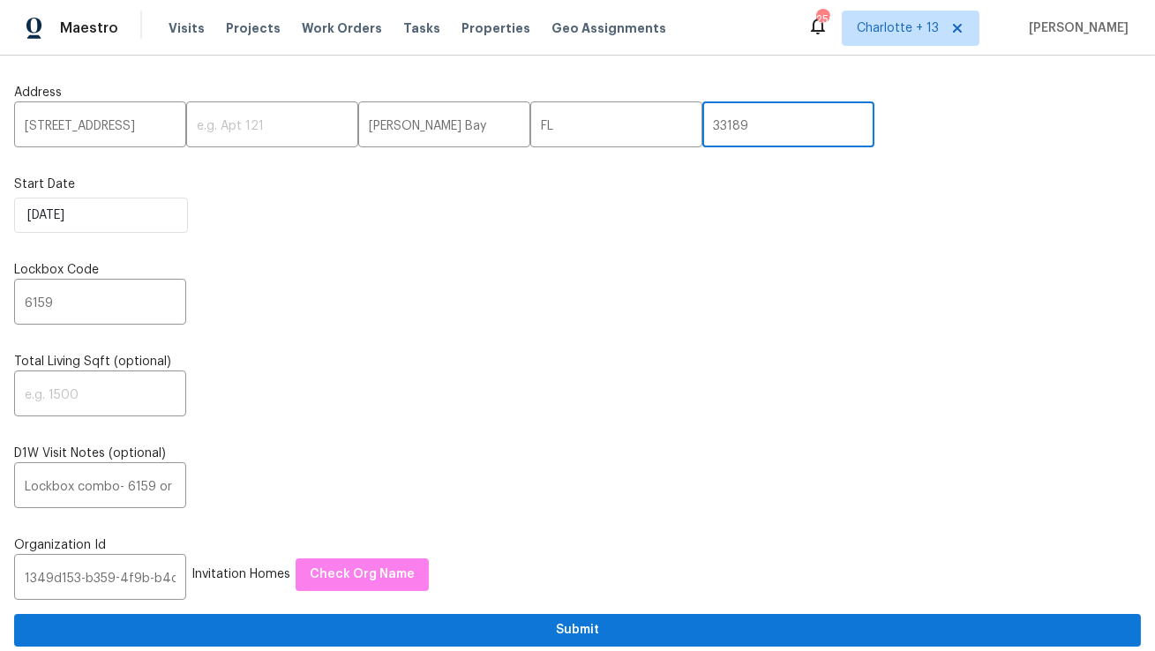
click at [703, 128] on input "33189" at bounding box center [789, 126] width 172 height 41
paste input "92544"
type input "92544"
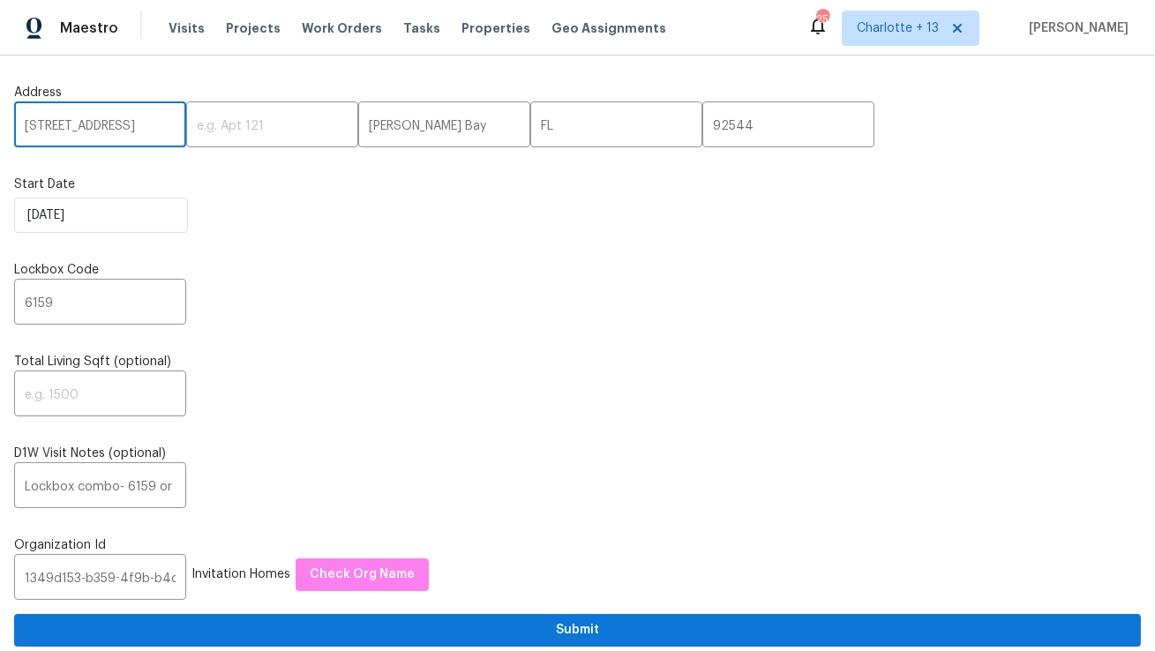
click at [147, 124] on input "733 Piccadilly Sq, Hemet, CA" at bounding box center [100, 126] width 172 height 41
type input "733 Piccadilly Sq,, CA"
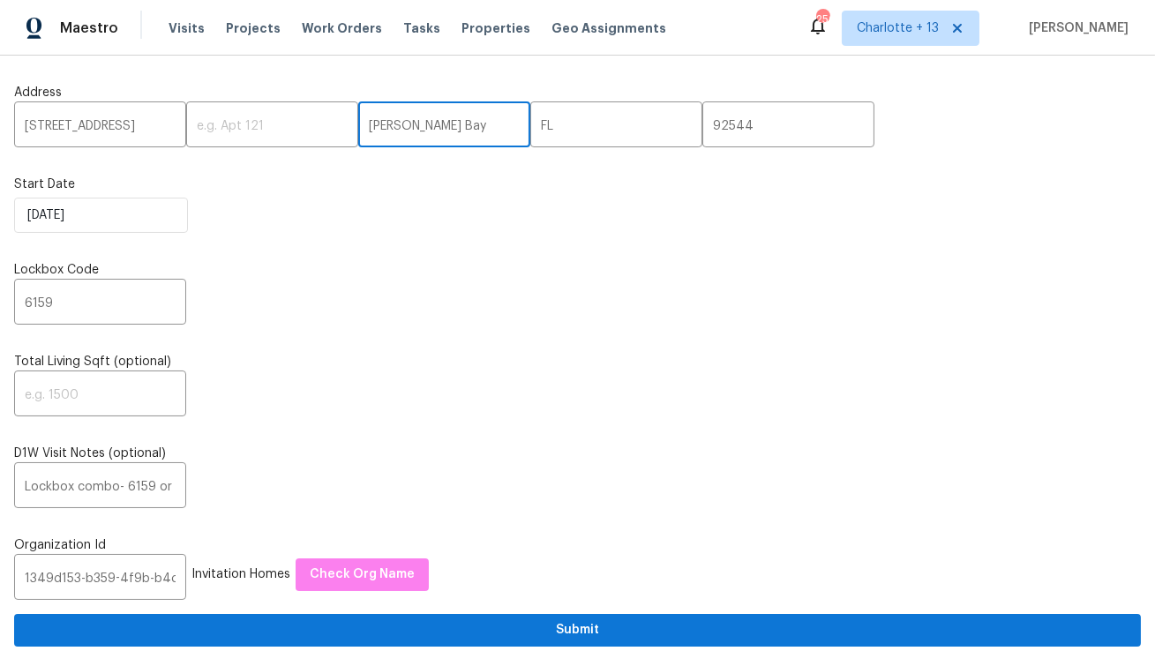
click at [358, 127] on input "Cutler Bay" at bounding box center [444, 126] width 172 height 41
paste input "Hemet"
type input "Hemet"
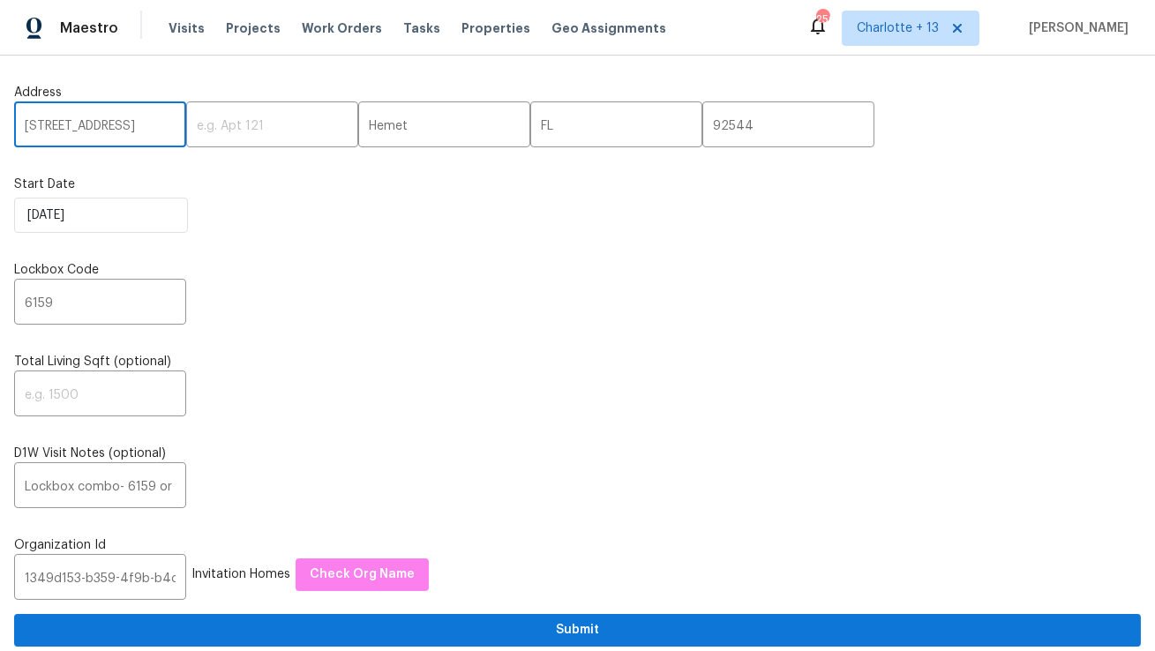
click at [145, 128] on input "733 Piccadilly Sq,, CA" at bounding box center [100, 126] width 172 height 41
type input "733 Piccadilly Sq,,"
click at [531, 126] on input "FL" at bounding box center [617, 126] width 172 height 41
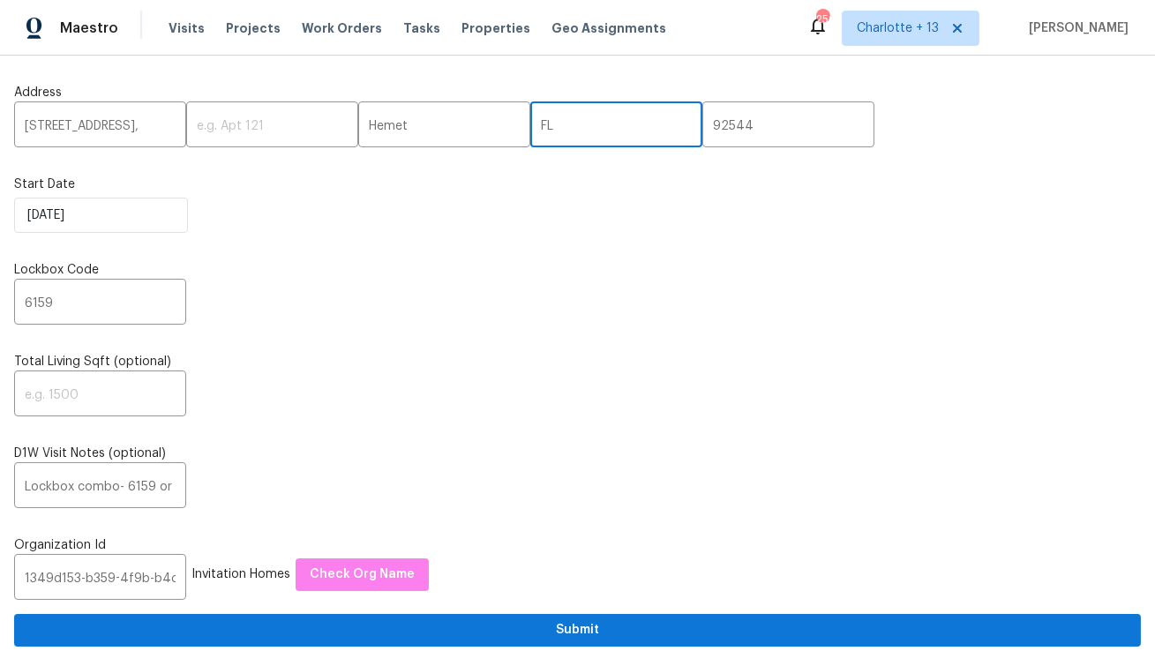
click at [531, 126] on input "FL" at bounding box center [617, 126] width 172 height 41
paste input "CA"
type input "CA"
click at [147, 126] on input "733 Piccadilly Sq,," at bounding box center [100, 126] width 172 height 41
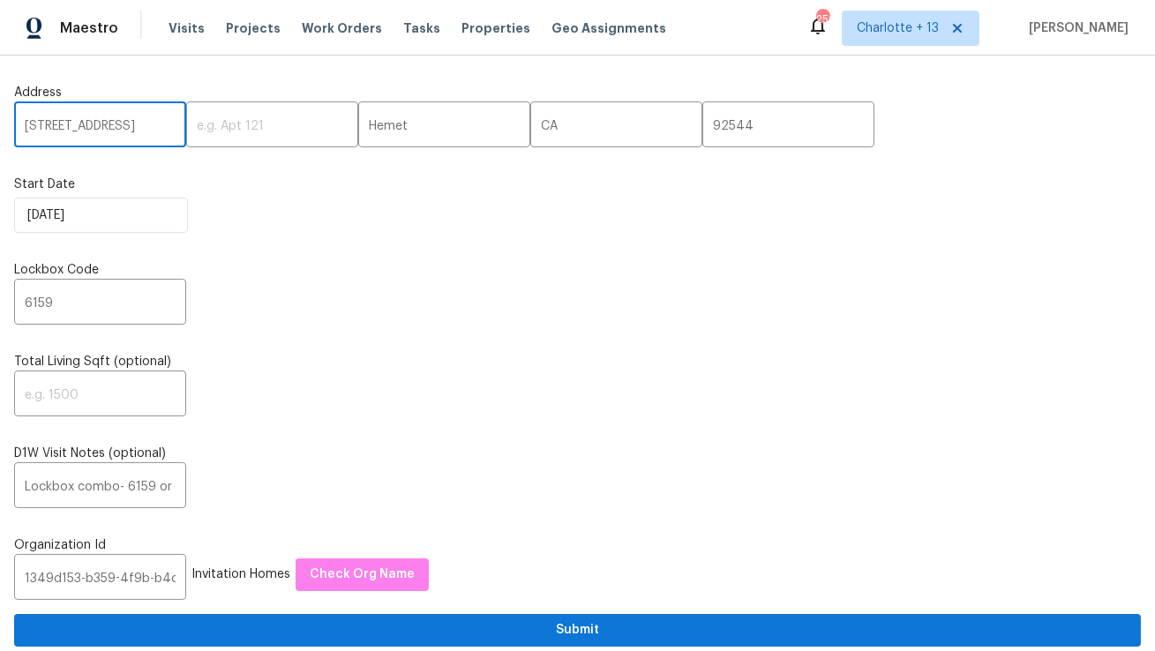
type input "733 Piccadilly Sq"
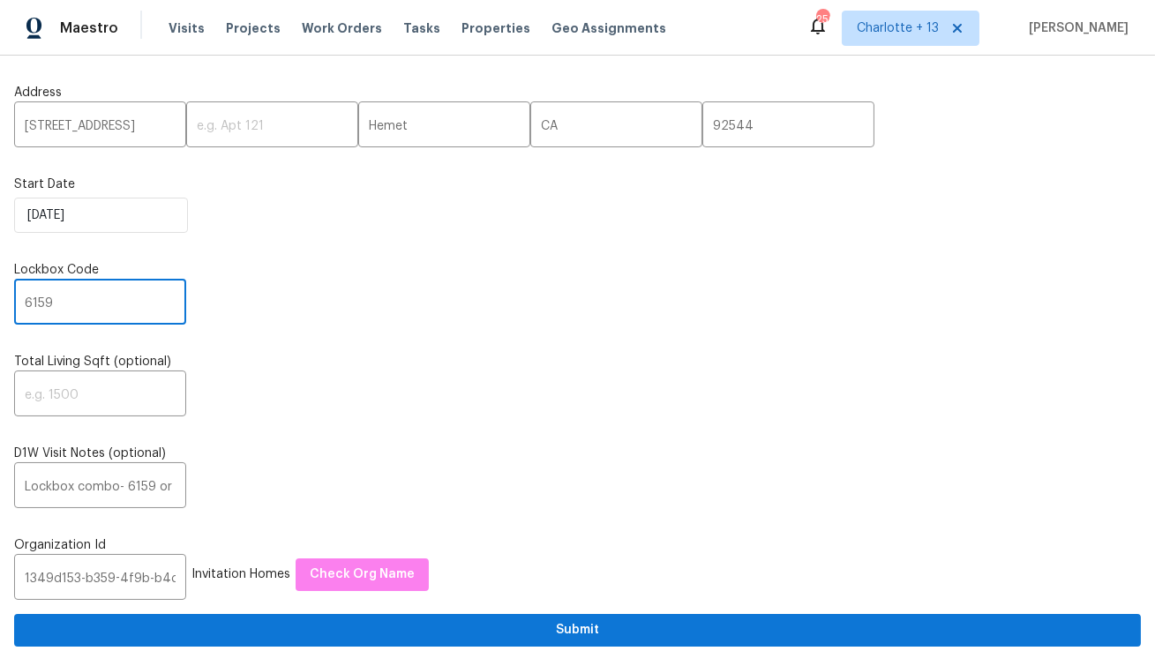
click at [105, 319] on input "6159" at bounding box center [100, 303] width 172 height 41
drag, startPoint x: 117, startPoint y: 325, endPoint x: 13, endPoint y: 316, distance: 104.5
click at [39, 300] on input "6159" at bounding box center [100, 303] width 172 height 41
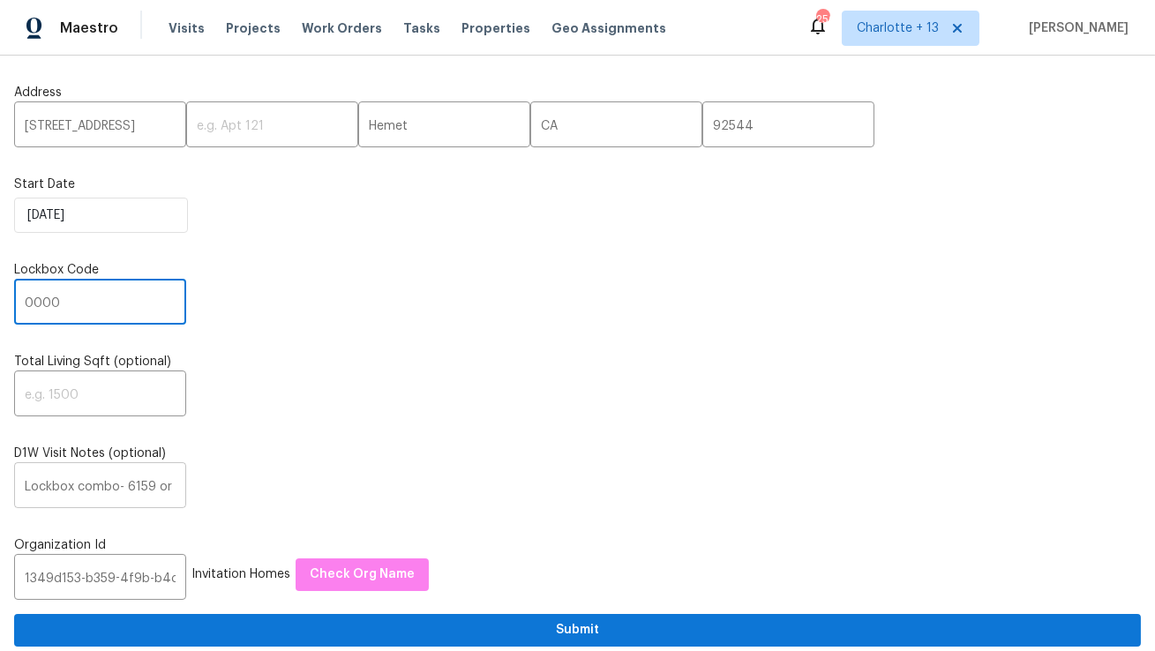
type input "0000"
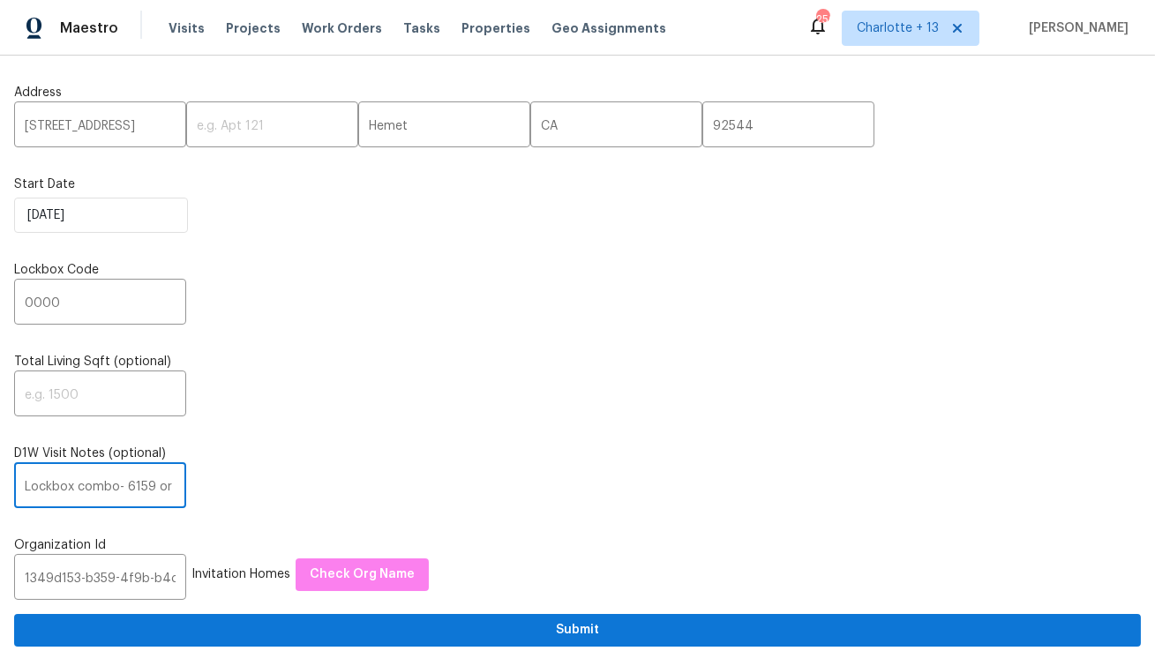
click at [91, 489] on input "Lockbox combo- 6159 or 5957 or 6481" at bounding box center [100, 487] width 172 height 41
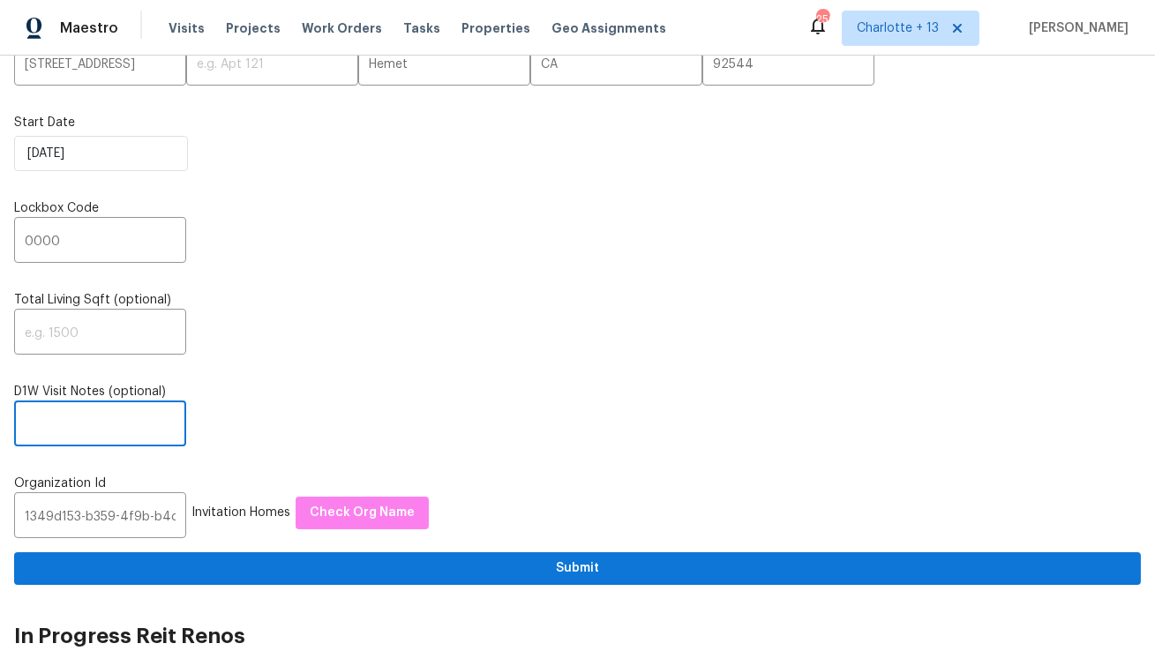
scroll to position [110, 0]
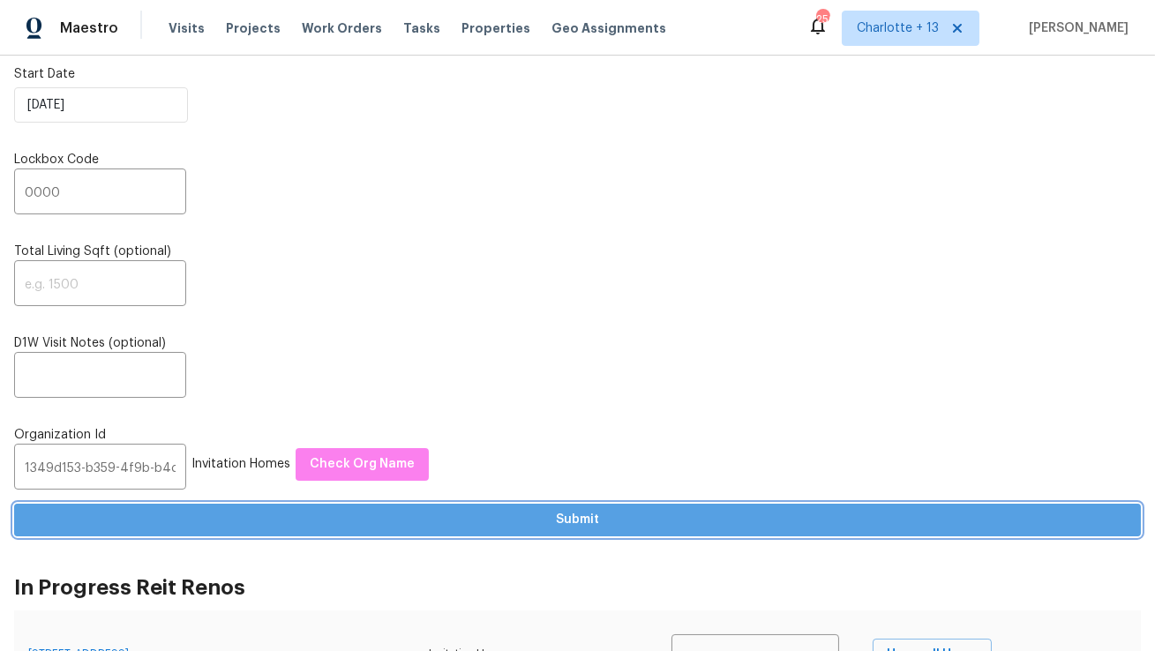
click at [359, 519] on span "Submit" at bounding box center [577, 520] width 1099 height 22
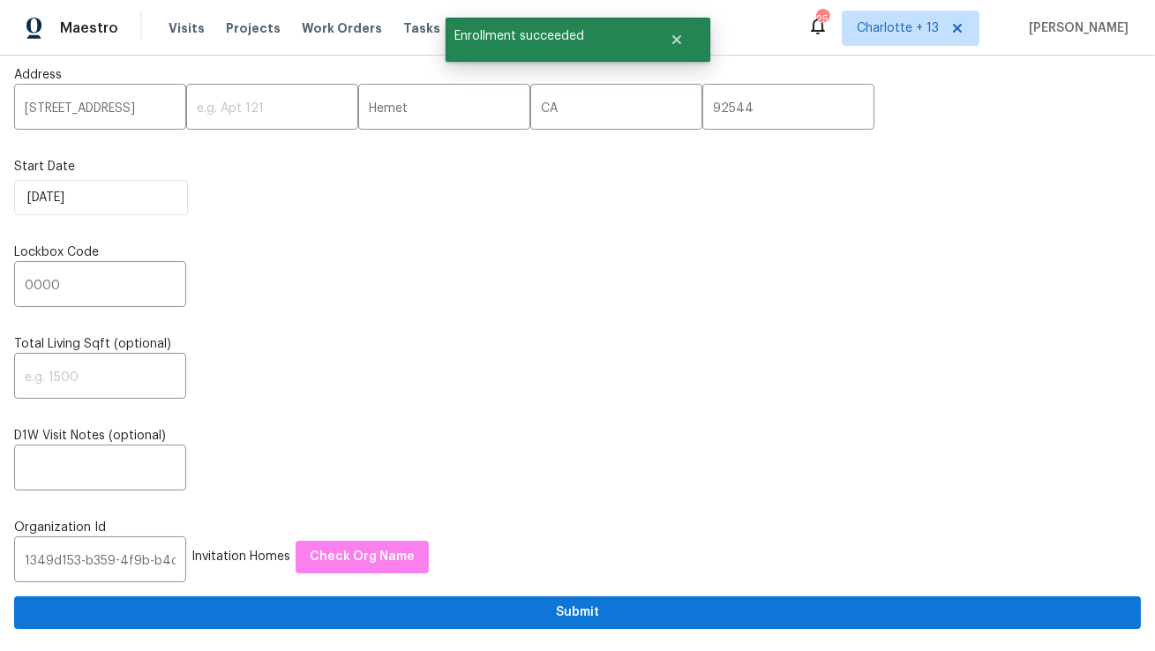
scroll to position [0, 0]
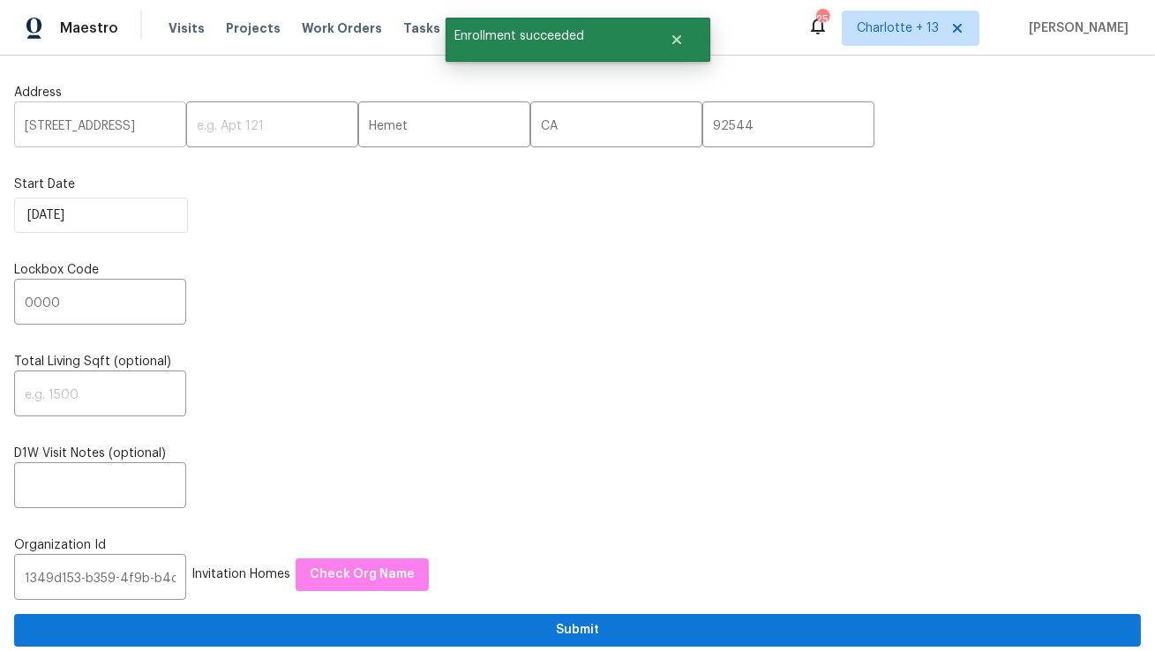
click at [123, 132] on input "733 Piccadilly Sq" at bounding box center [100, 126] width 172 height 41
